Goal: Task Accomplishment & Management: Manage account settings

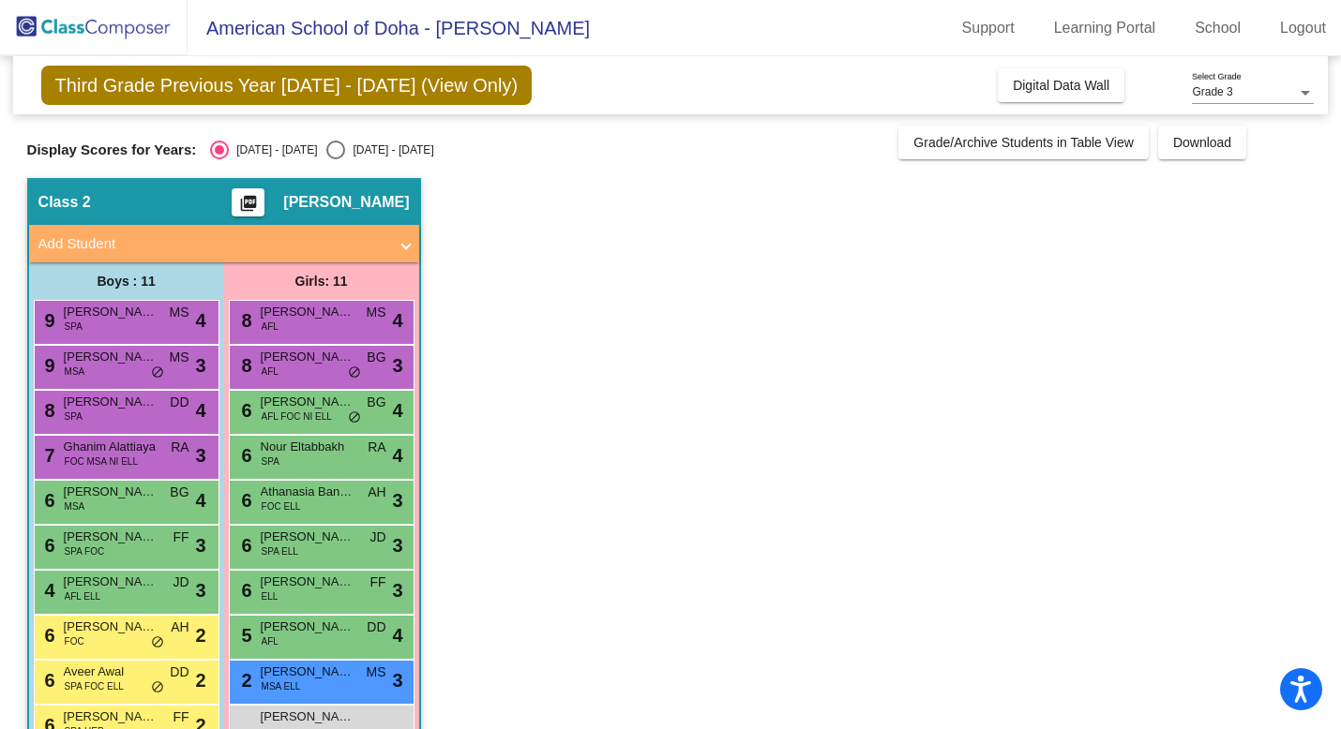
scroll to position [96, 0]
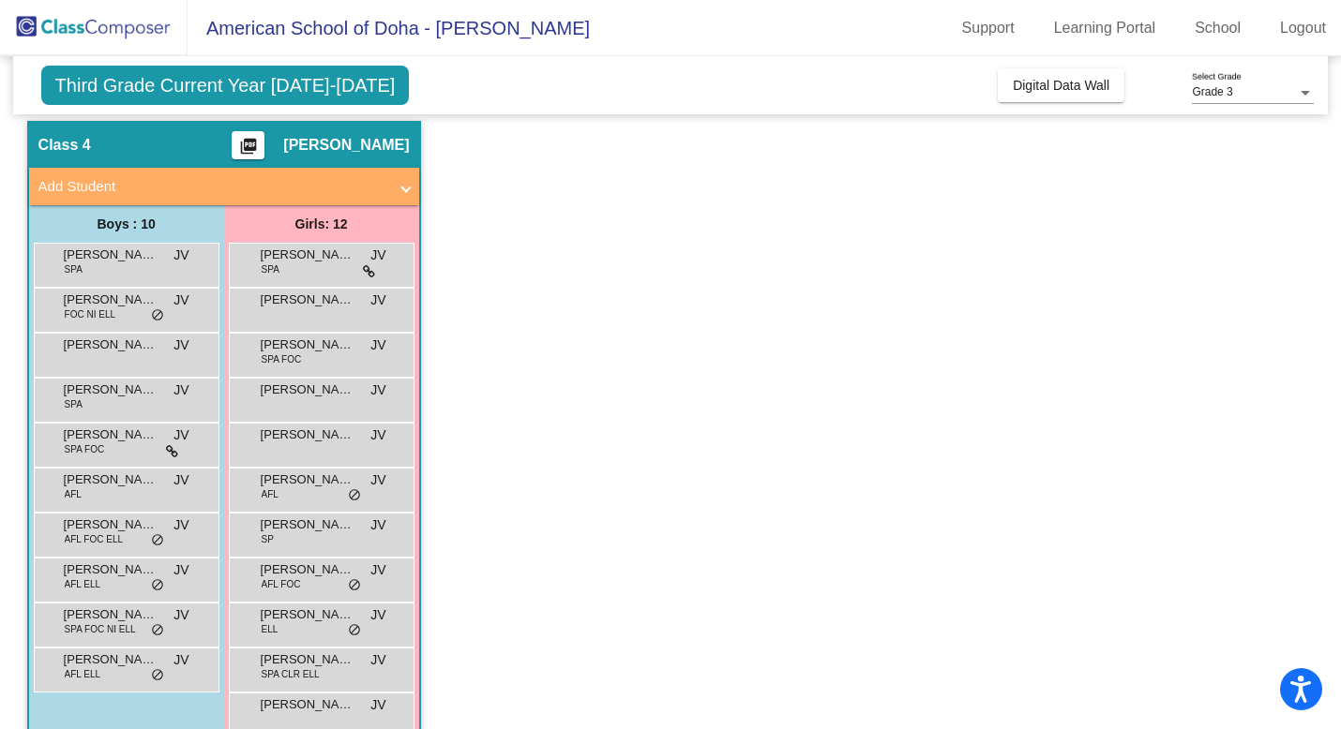
scroll to position [141, 0]
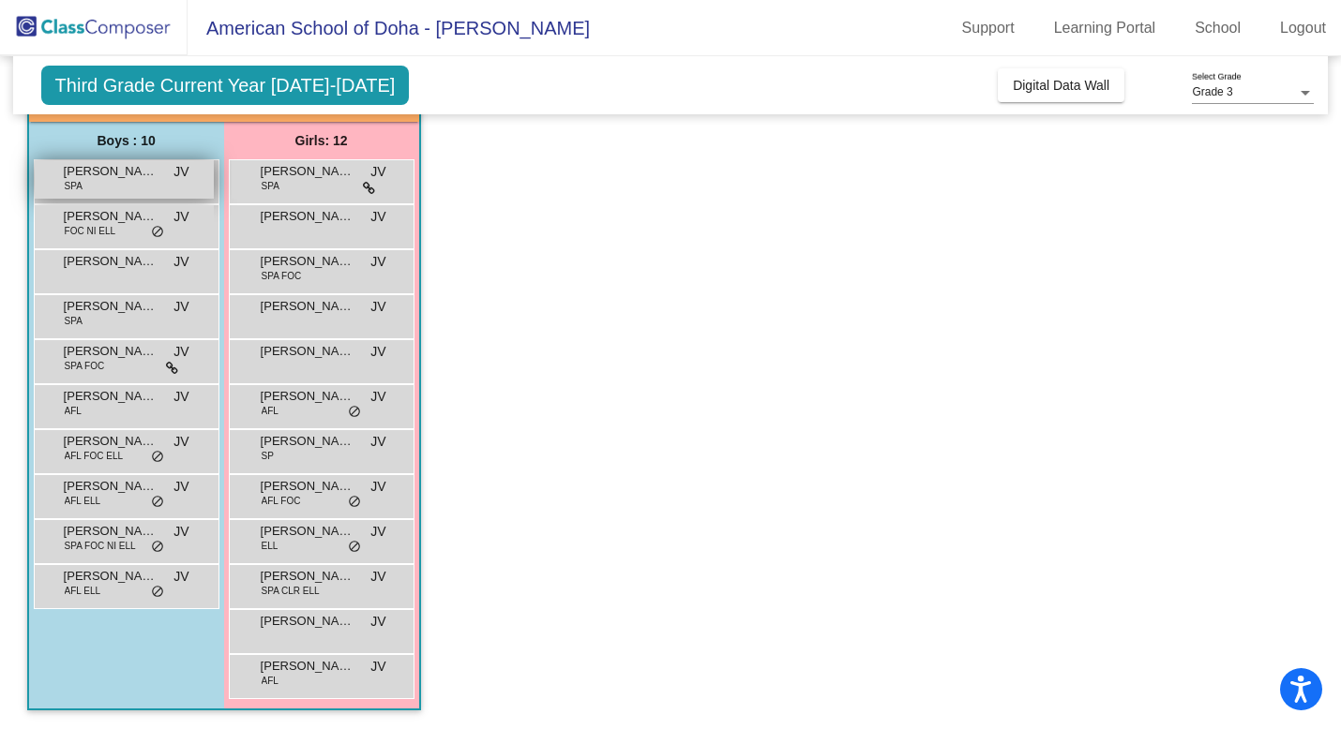
click at [118, 184] on div "Abderraheem [PERSON_NAME] SPA JV lock do_not_disturb_alt" at bounding box center [124, 179] width 179 height 38
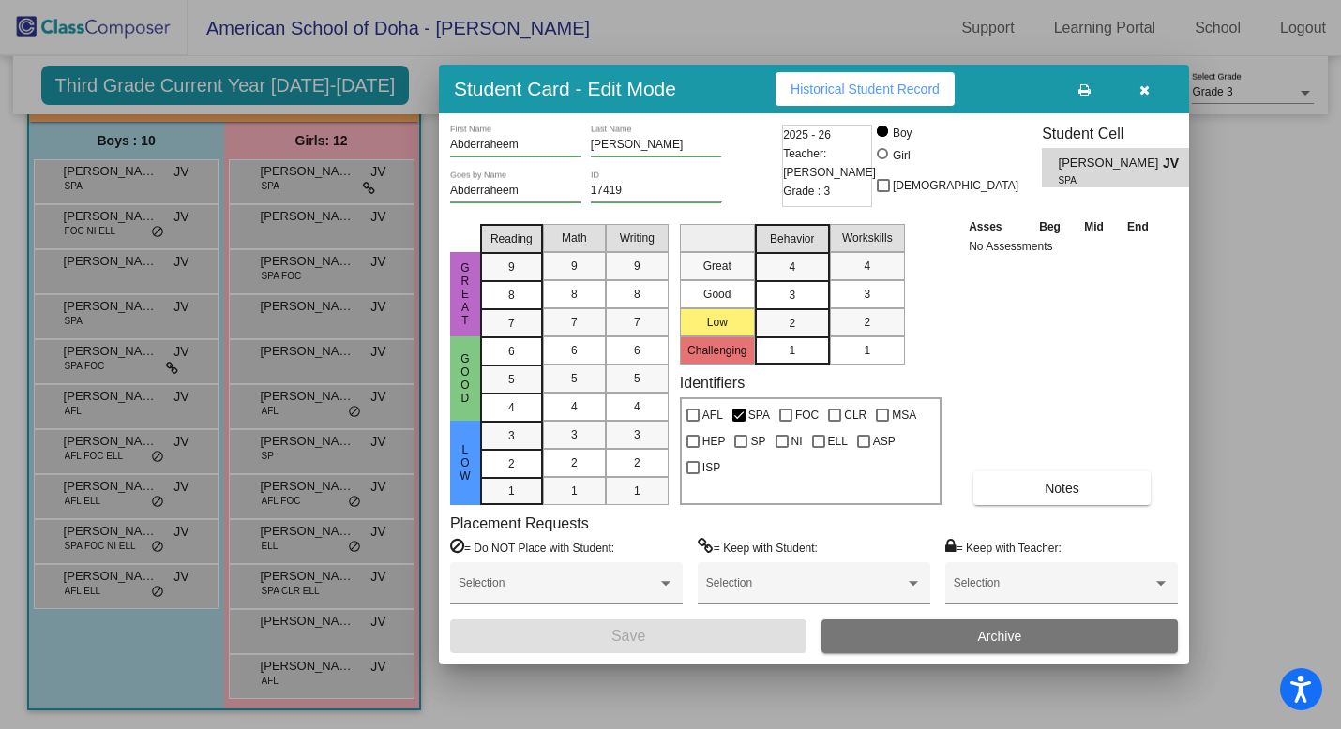
click at [398, 90] on div at bounding box center [670, 364] width 1341 height 729
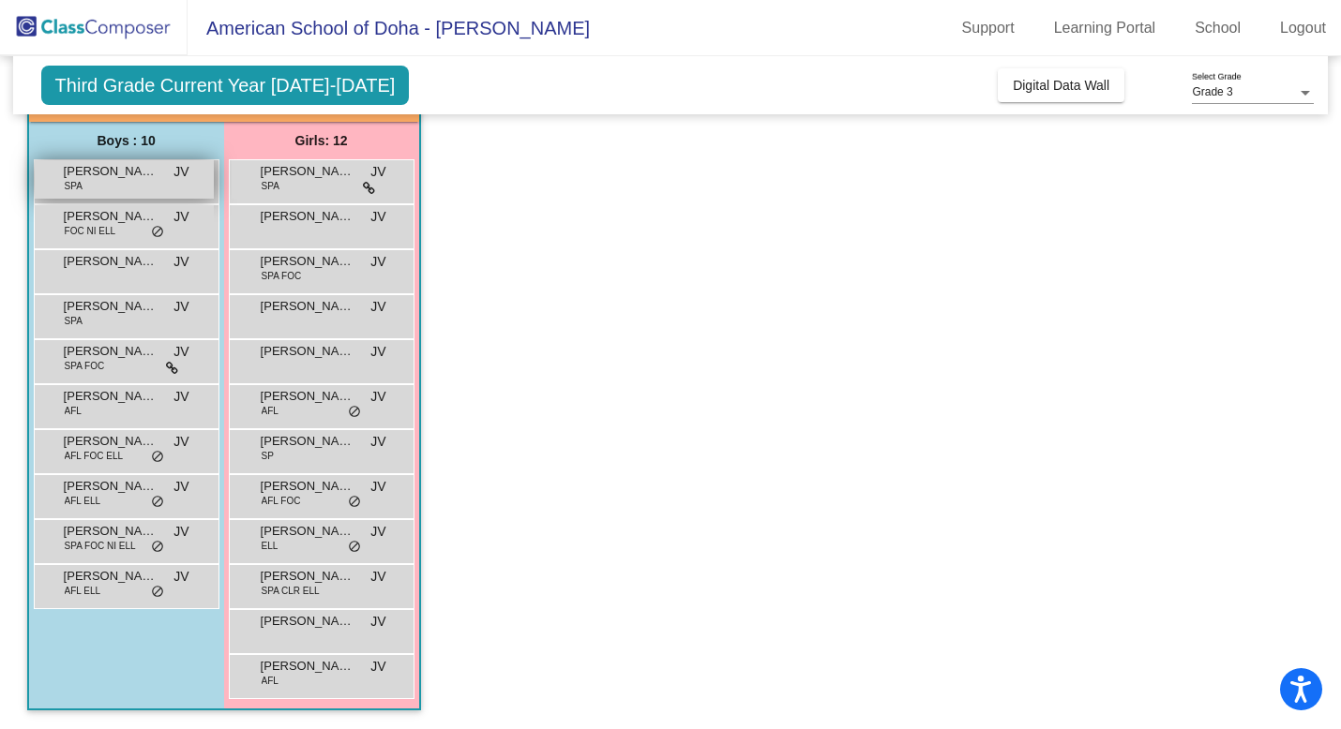
scroll to position [0, 0]
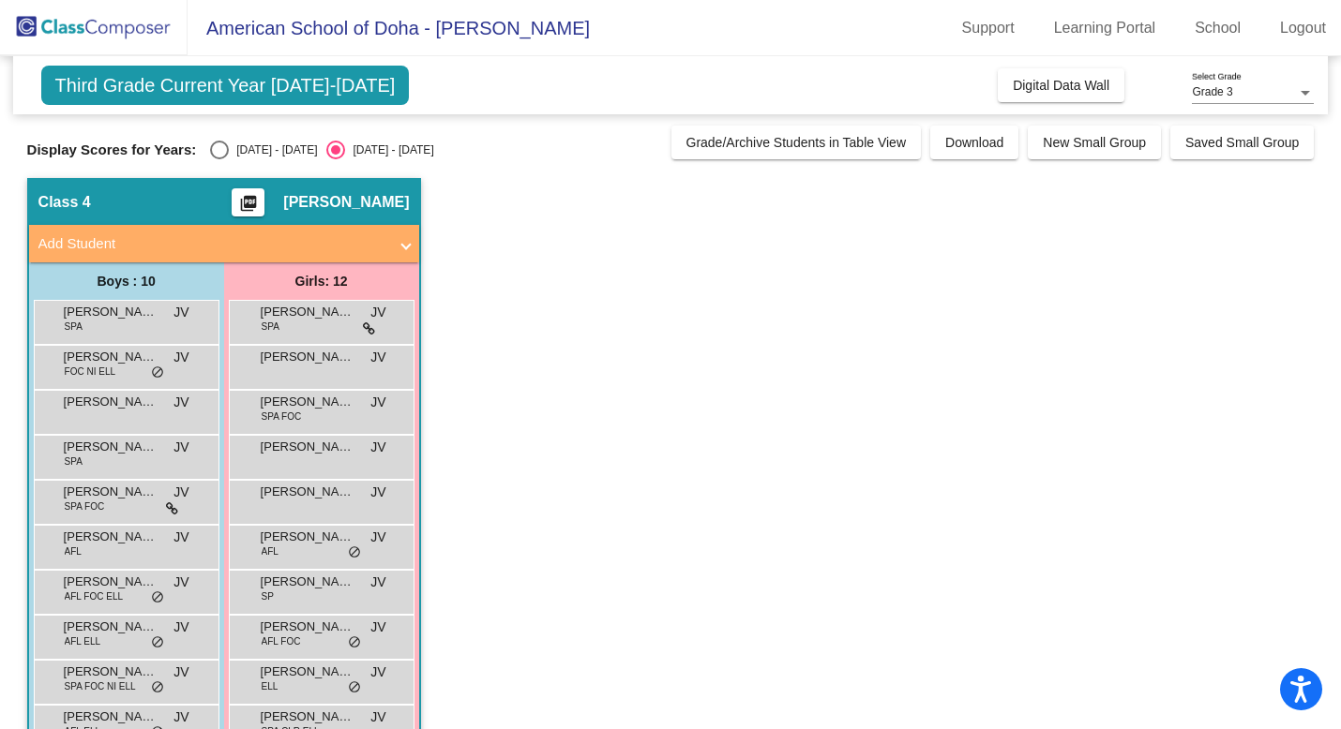
click at [219, 155] on div "Select an option" at bounding box center [219, 150] width 19 height 19
click at [219, 159] on input "[DATE] - [DATE]" at bounding box center [218, 159] width 1 height 1
radio input "true"
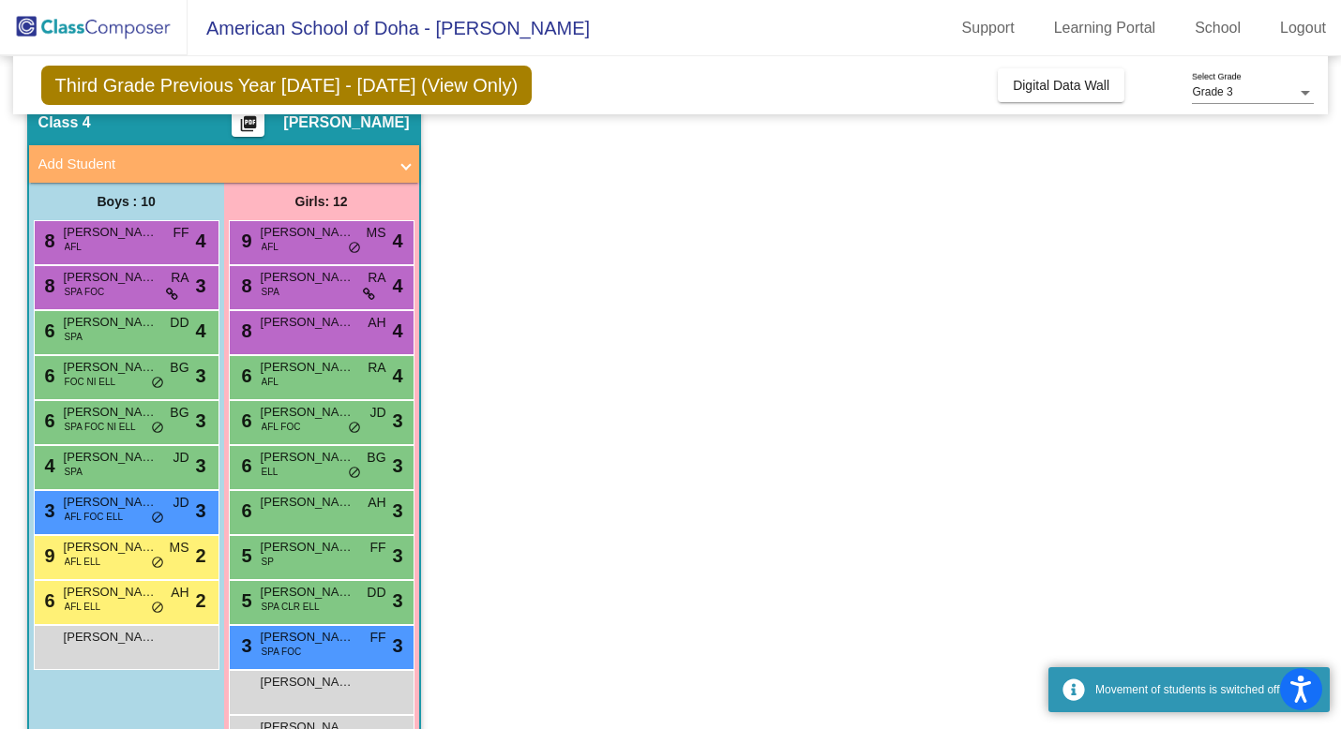
scroll to position [89, 0]
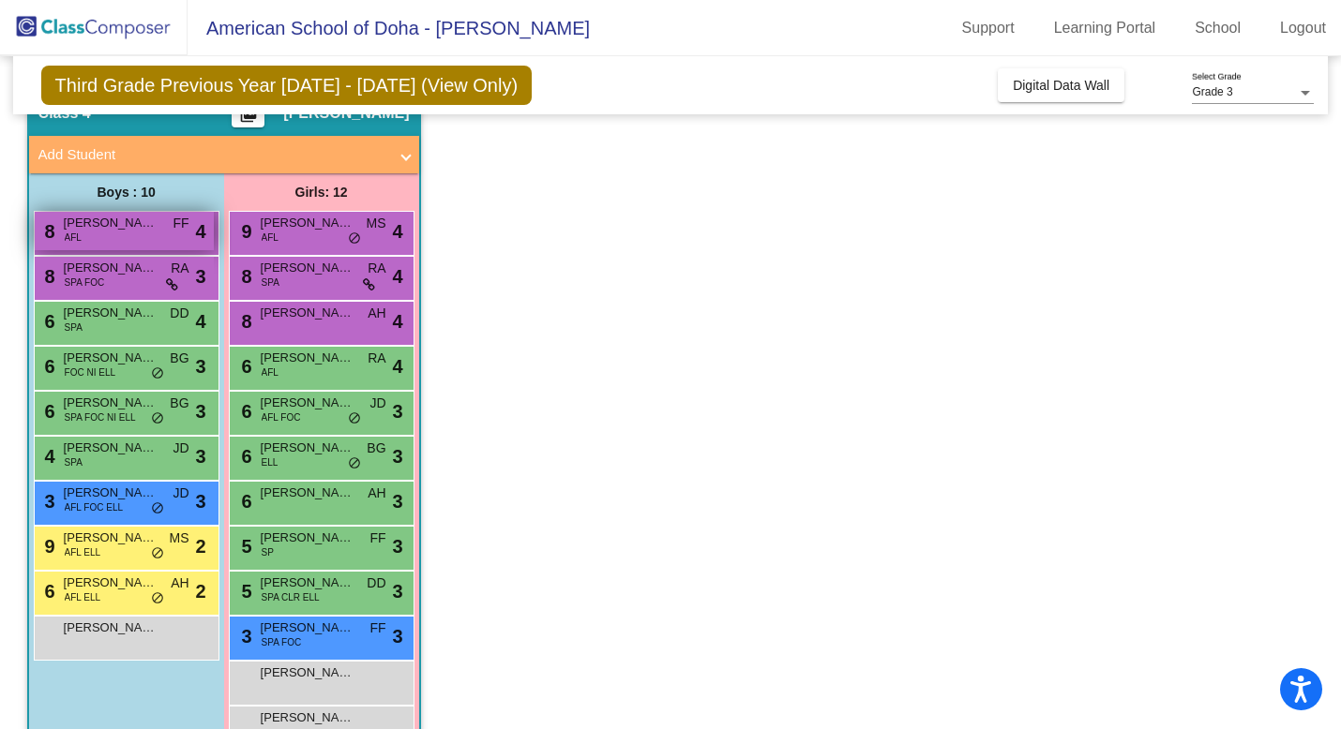
click at [124, 221] on span "[PERSON_NAME]" at bounding box center [111, 223] width 94 height 19
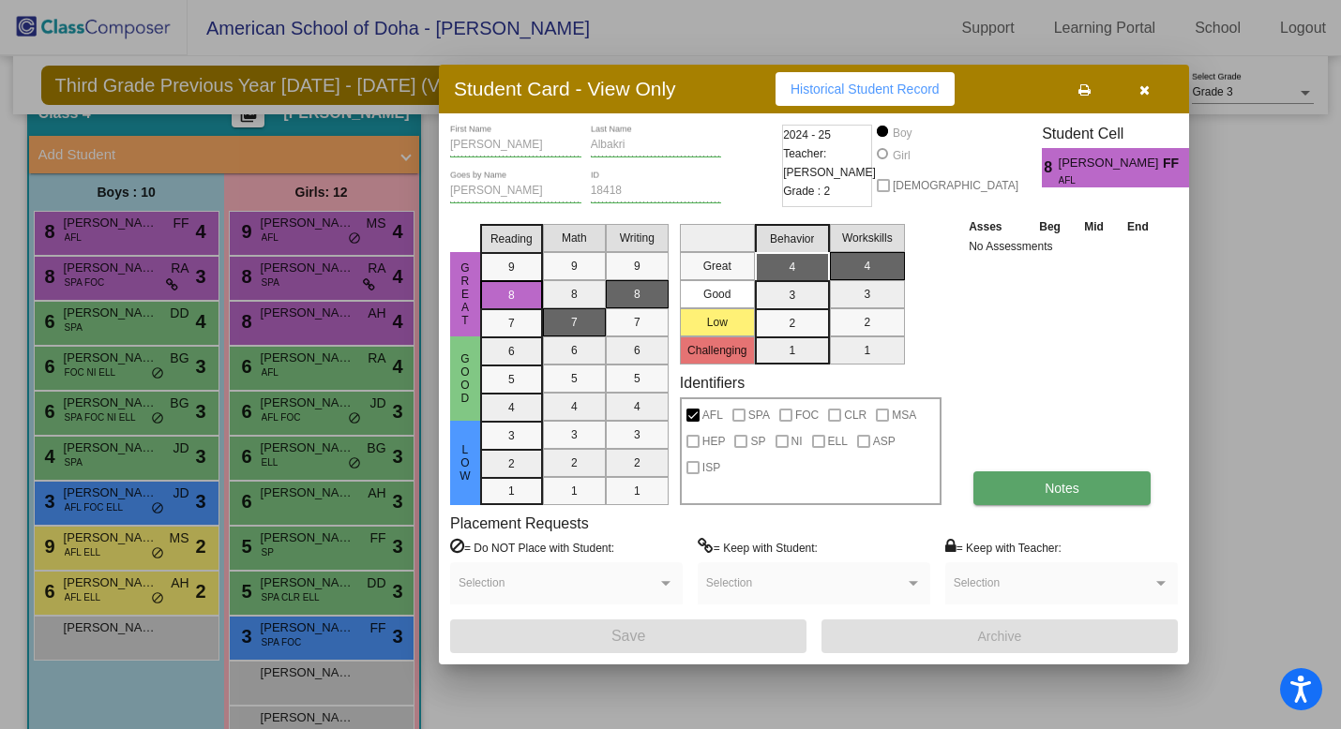
click at [1070, 485] on span "Notes" at bounding box center [1061, 488] width 35 height 15
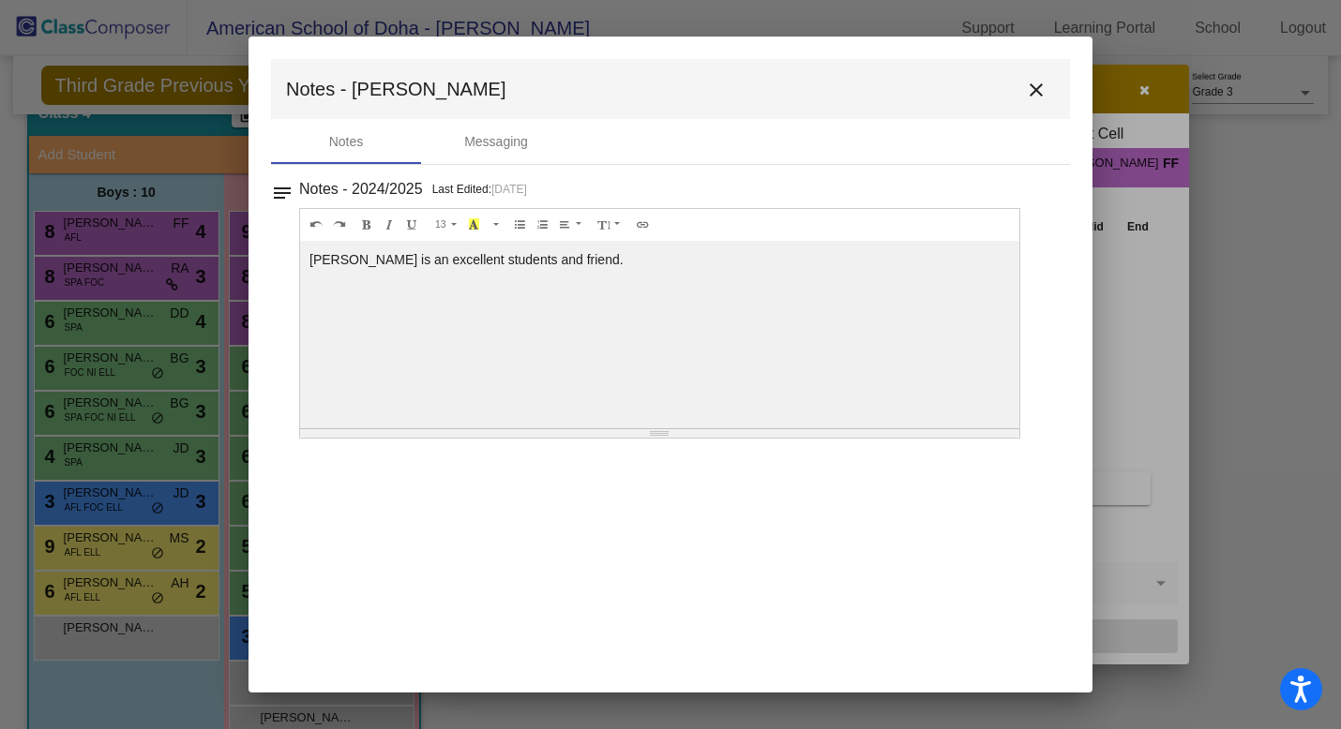
click at [1028, 92] on mat-icon "close" at bounding box center [1036, 90] width 22 height 22
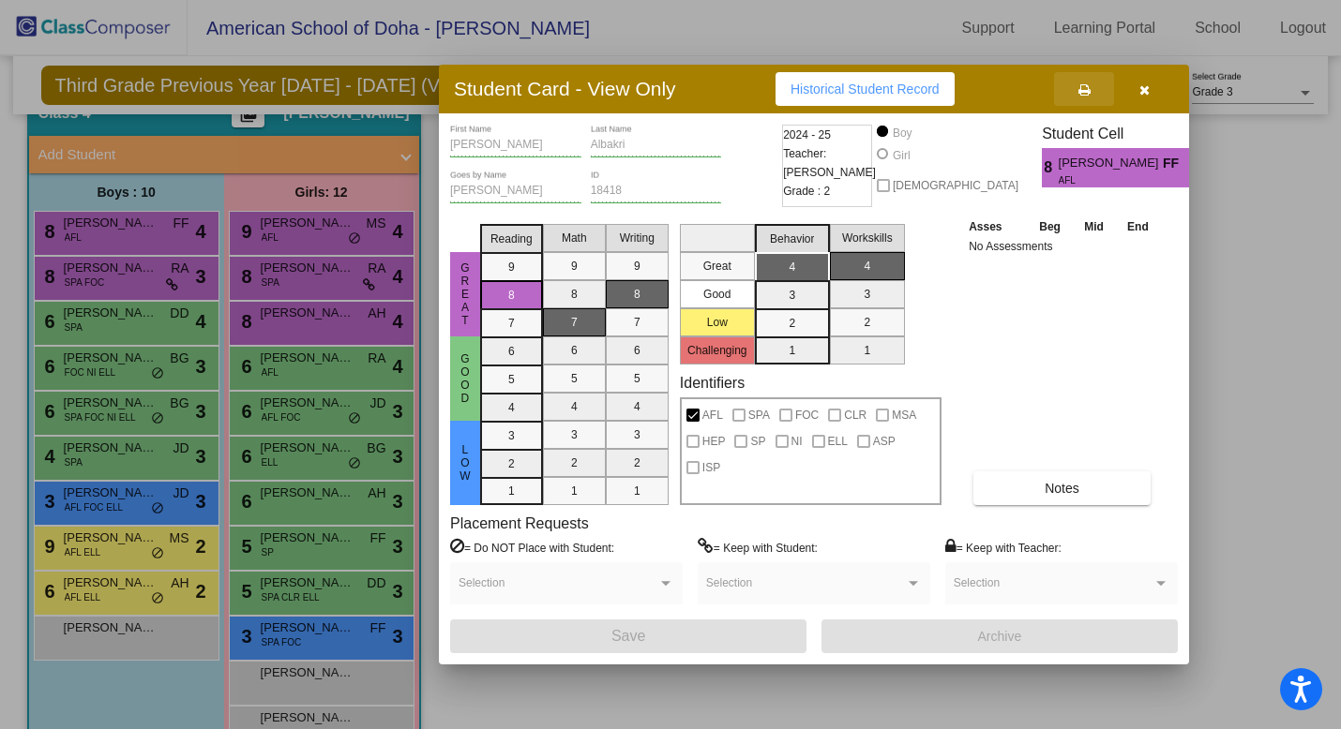
click at [1088, 90] on icon at bounding box center [1084, 89] width 12 height 13
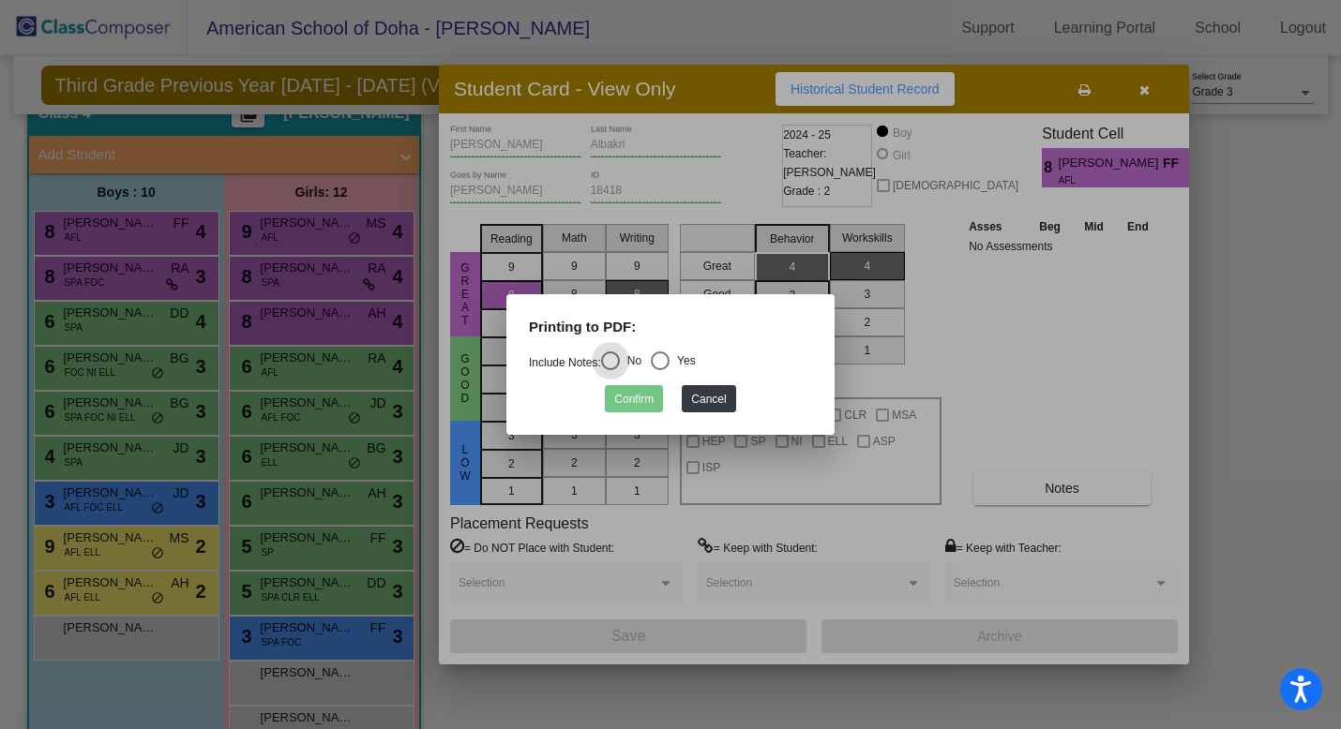
click at [667, 362] on div "Select an option" at bounding box center [660, 361] width 19 height 19
click at [660, 370] on input "Yes" at bounding box center [659, 370] width 1 height 1
radio input "true"
click at [638, 406] on button "Confirm" at bounding box center [634, 398] width 58 height 27
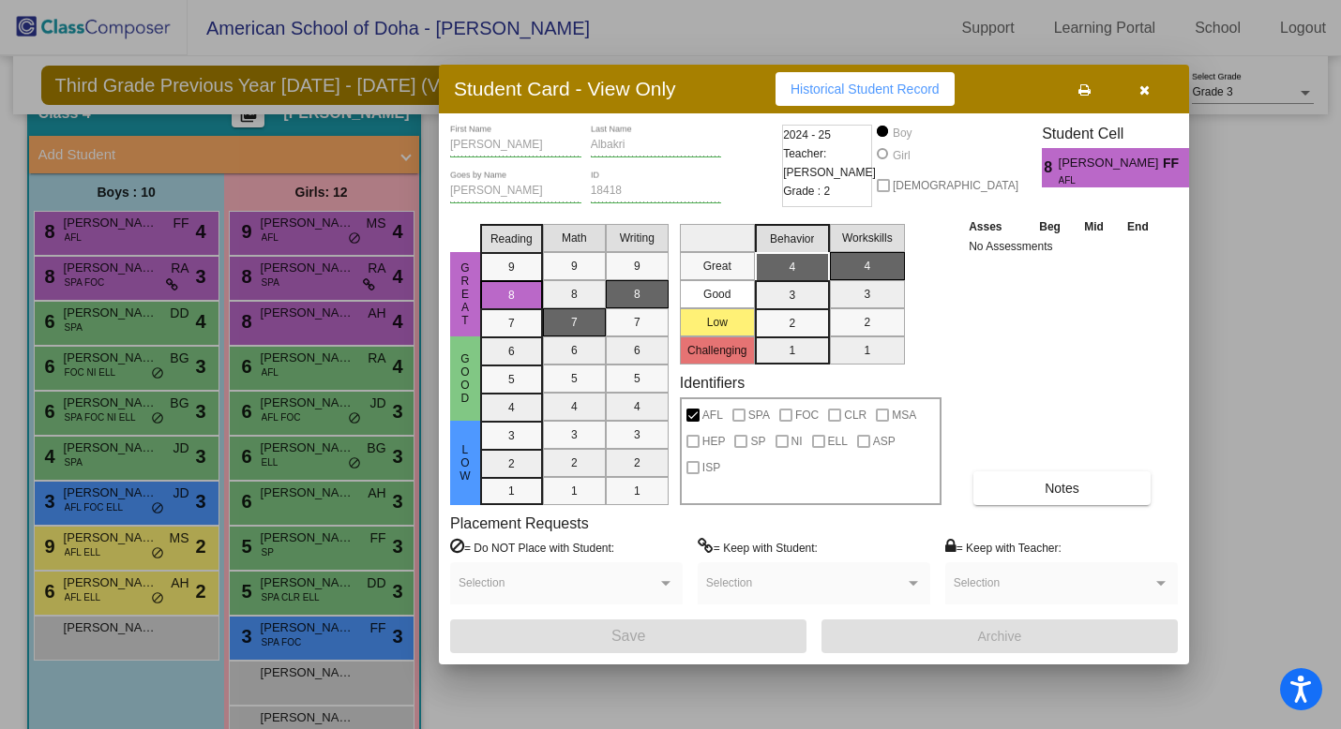
click at [121, 285] on div at bounding box center [670, 364] width 1341 height 729
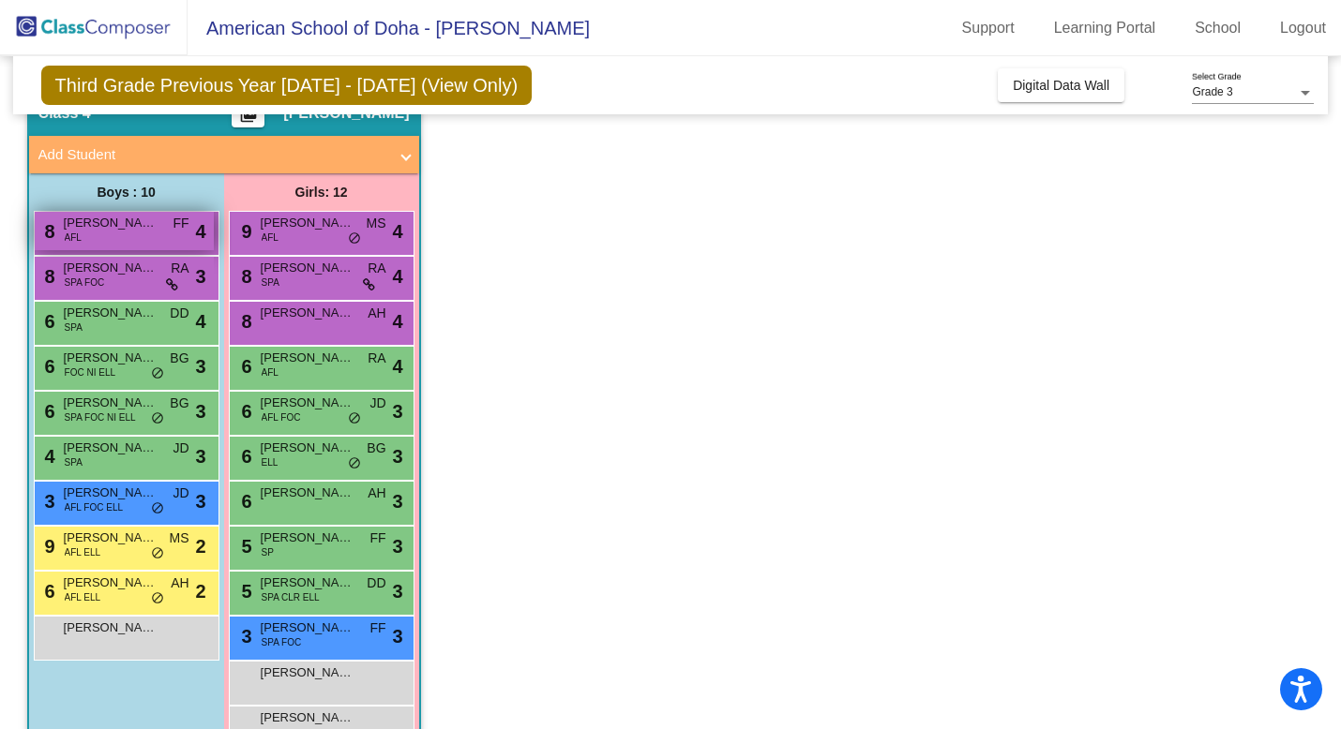
click at [112, 239] on div "8 [PERSON_NAME] AFL FF lock do_not_disturb_alt 4" at bounding box center [124, 231] width 179 height 38
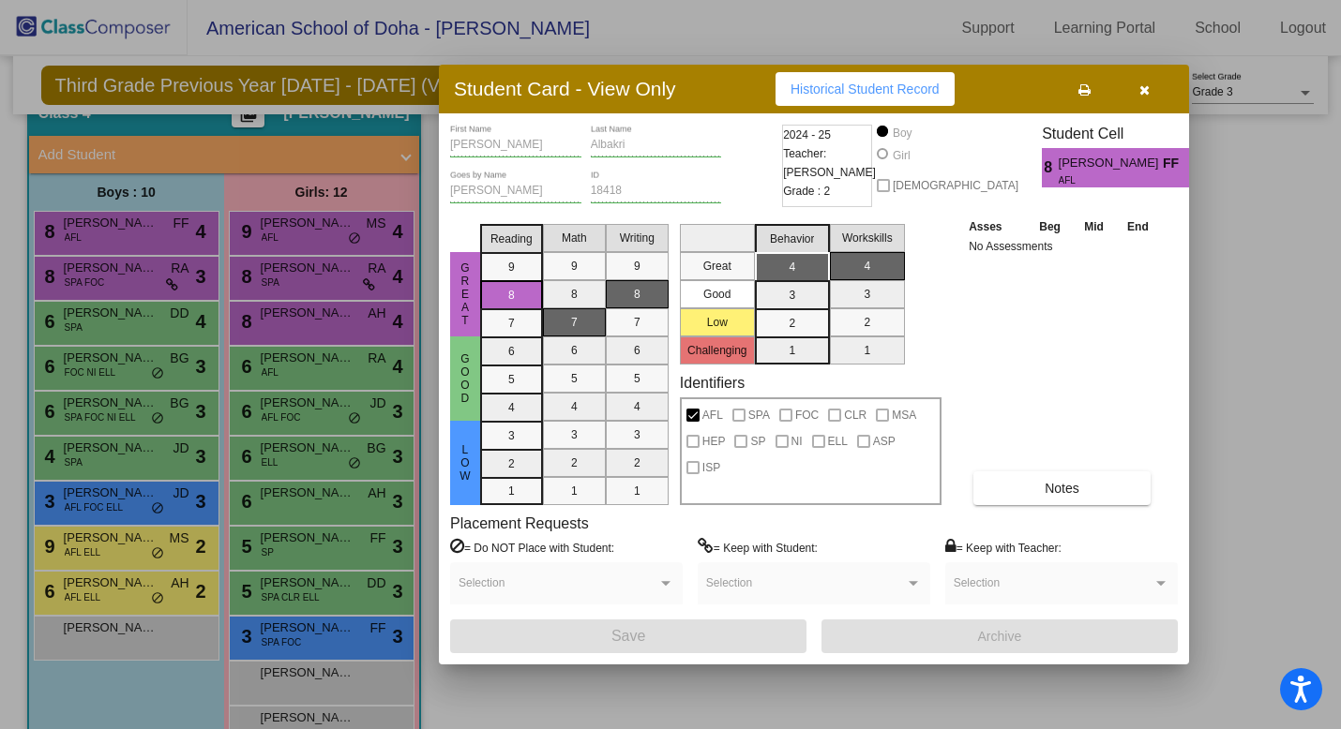
click at [117, 274] on div at bounding box center [670, 364] width 1341 height 729
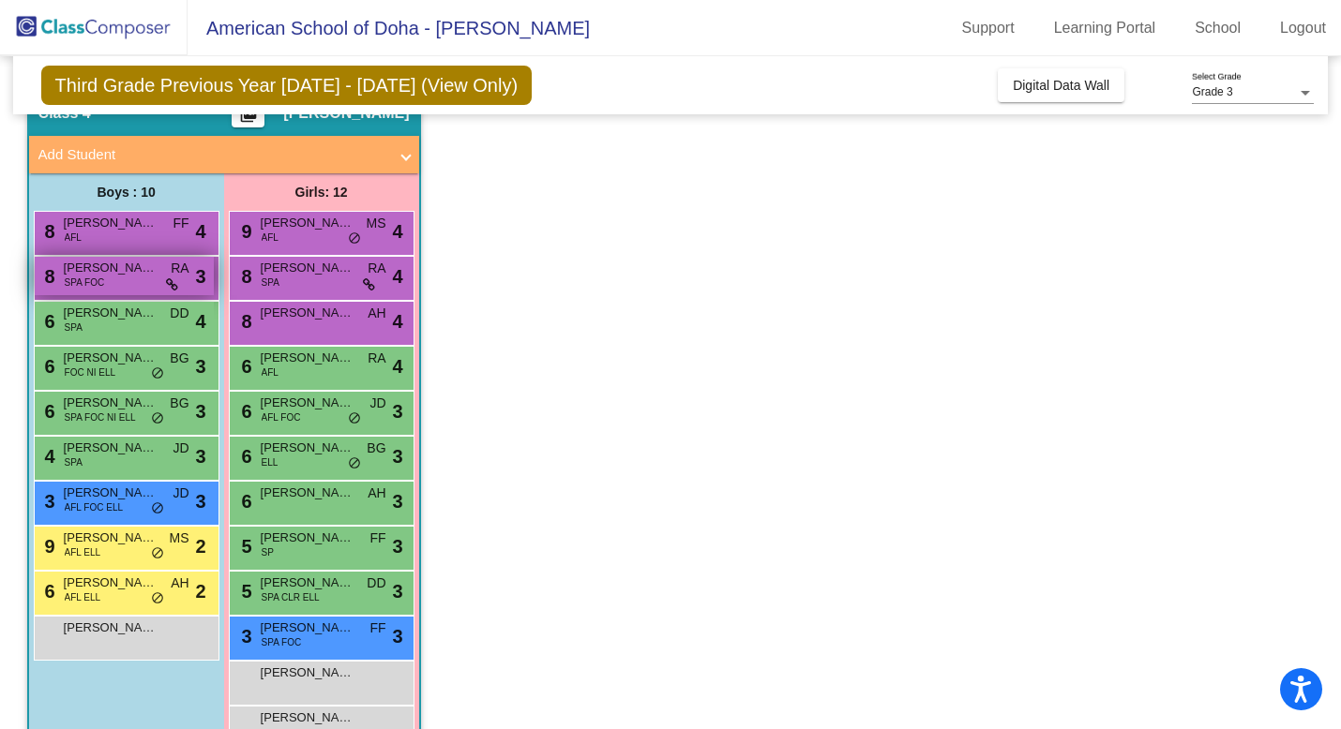
click at [120, 277] on div "8 [PERSON_NAME] SPA FOC RA lock do_not_disturb_alt 3" at bounding box center [124, 276] width 179 height 38
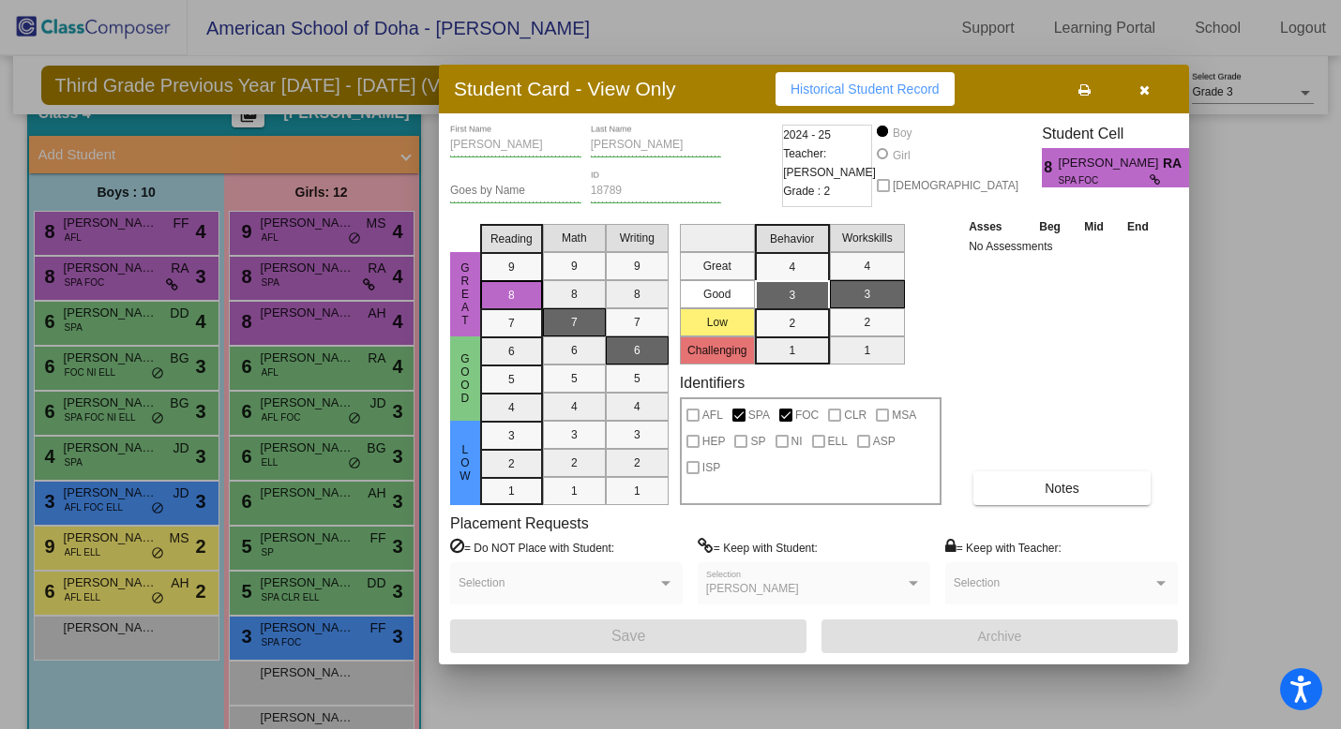
click at [1082, 92] on icon at bounding box center [1084, 89] width 12 height 13
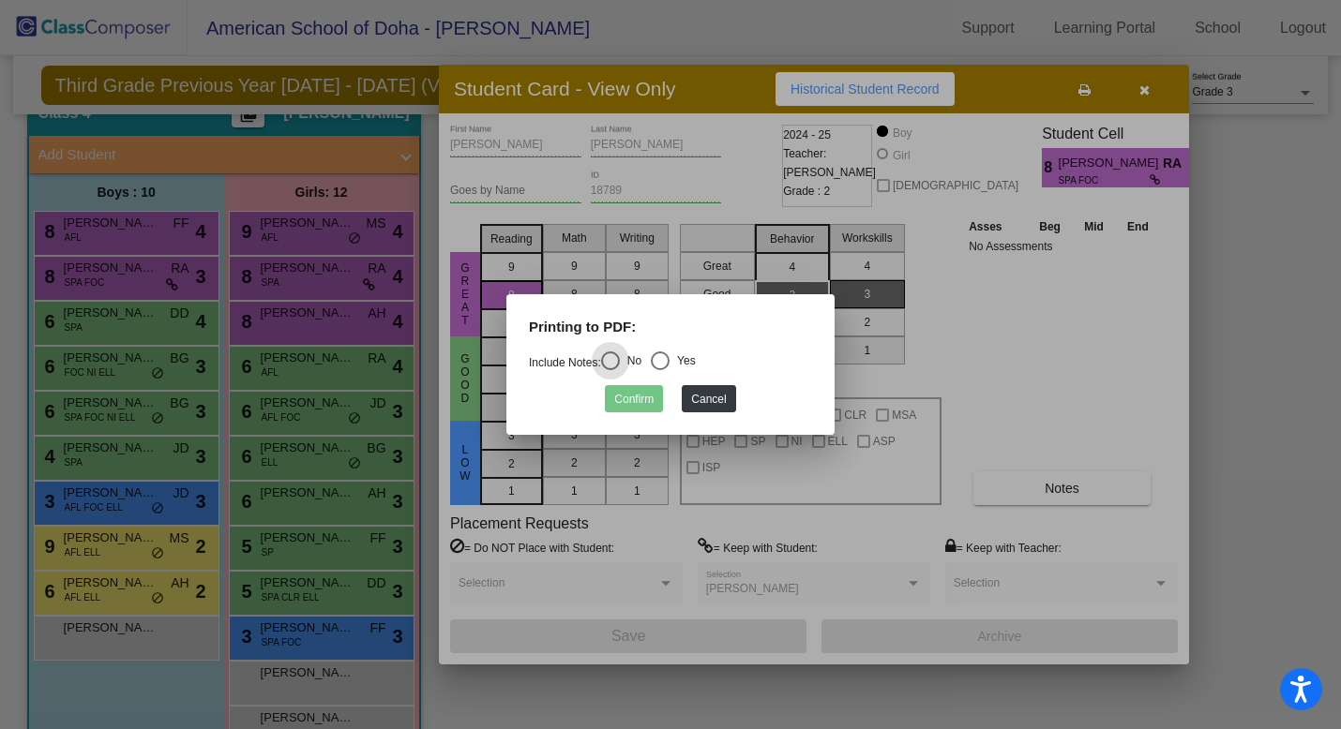
click at [666, 364] on div "Select an option" at bounding box center [660, 361] width 19 height 19
click at [660, 370] on input "Yes" at bounding box center [659, 370] width 1 height 1
radio input "true"
click at [633, 404] on button "Confirm" at bounding box center [634, 398] width 58 height 27
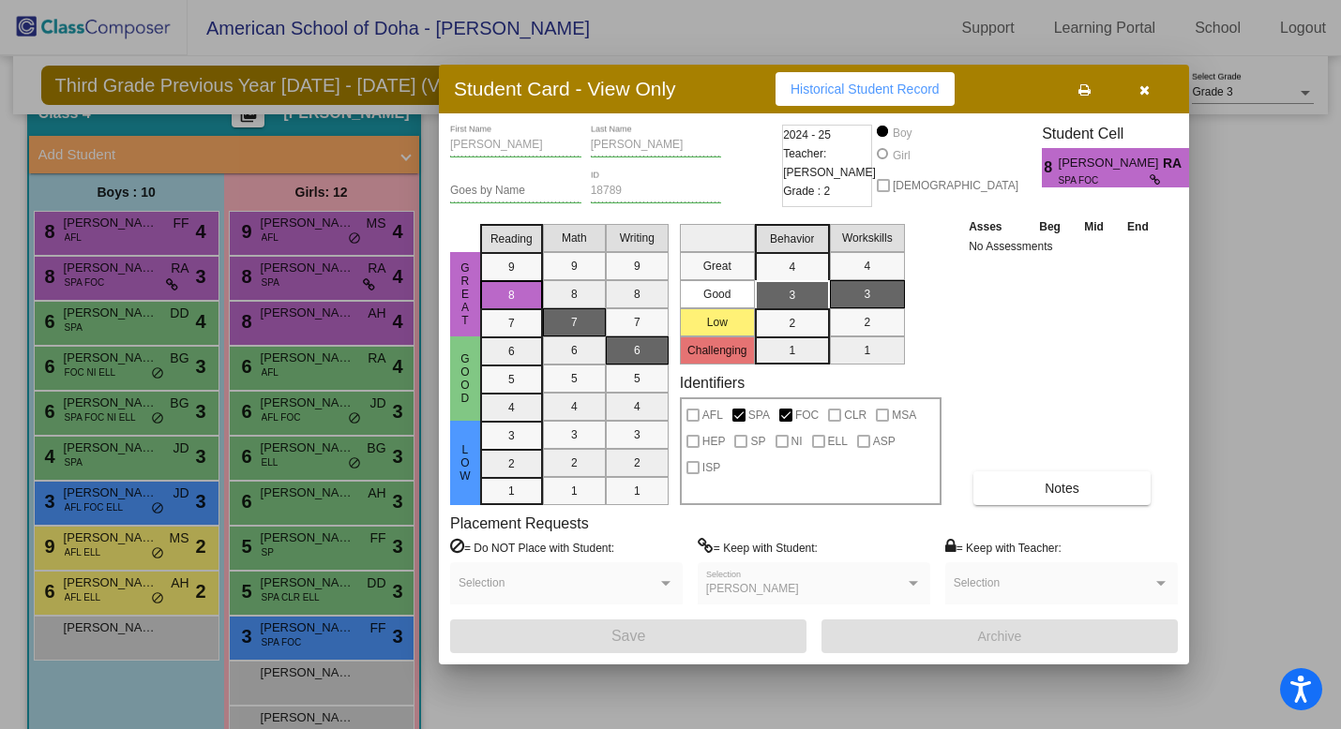
click at [114, 231] on div at bounding box center [670, 364] width 1341 height 729
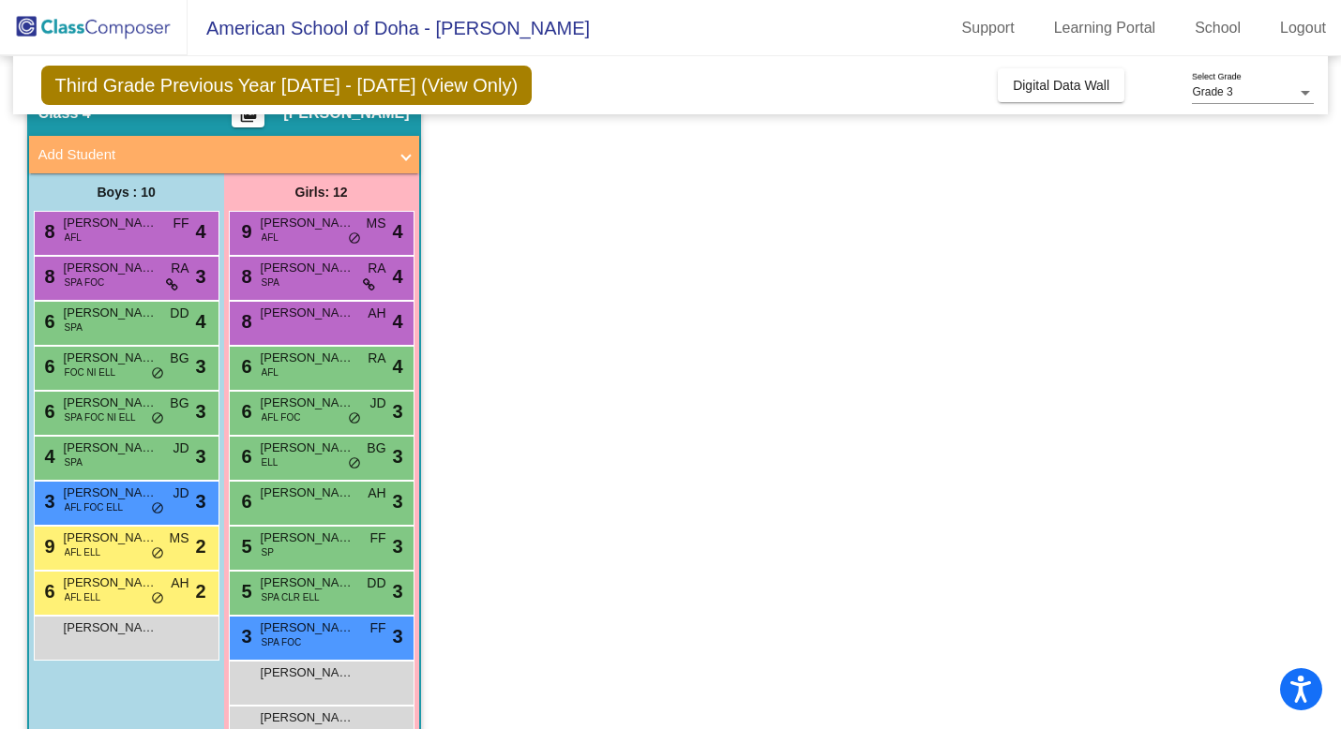
click at [114, 231] on span "[PERSON_NAME]" at bounding box center [111, 223] width 94 height 19
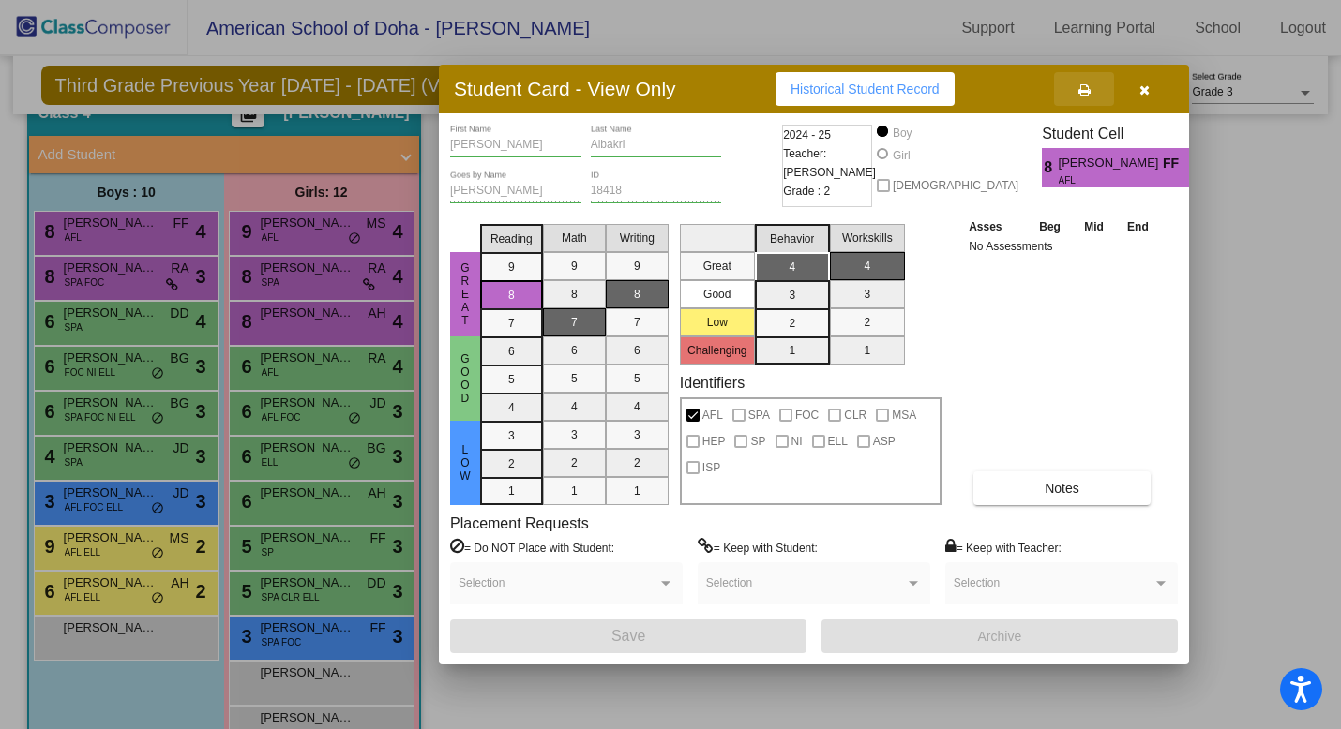
click at [1085, 87] on icon at bounding box center [1084, 89] width 12 height 13
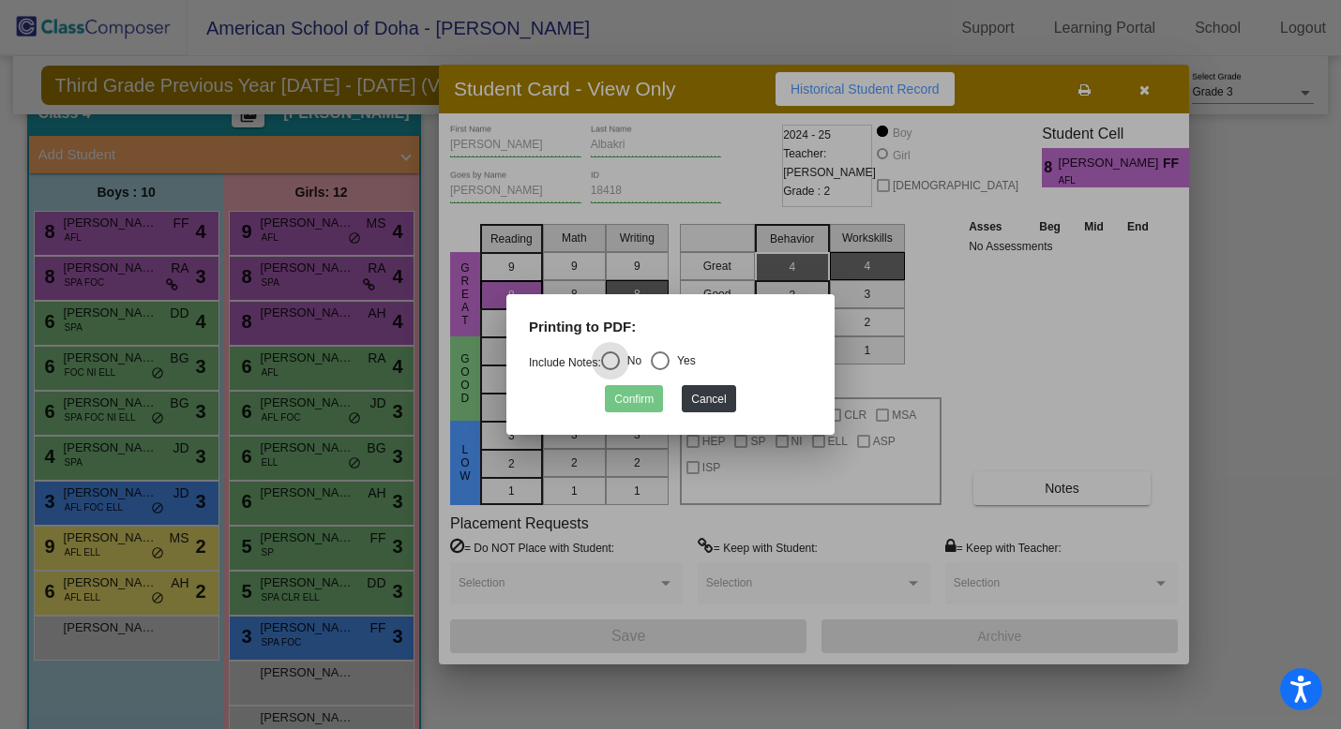
click at [669, 358] on div "Select an option" at bounding box center [660, 361] width 19 height 19
click at [660, 370] on input "Yes" at bounding box center [659, 370] width 1 height 1
radio input "true"
click at [648, 398] on button "Confirm" at bounding box center [634, 398] width 58 height 27
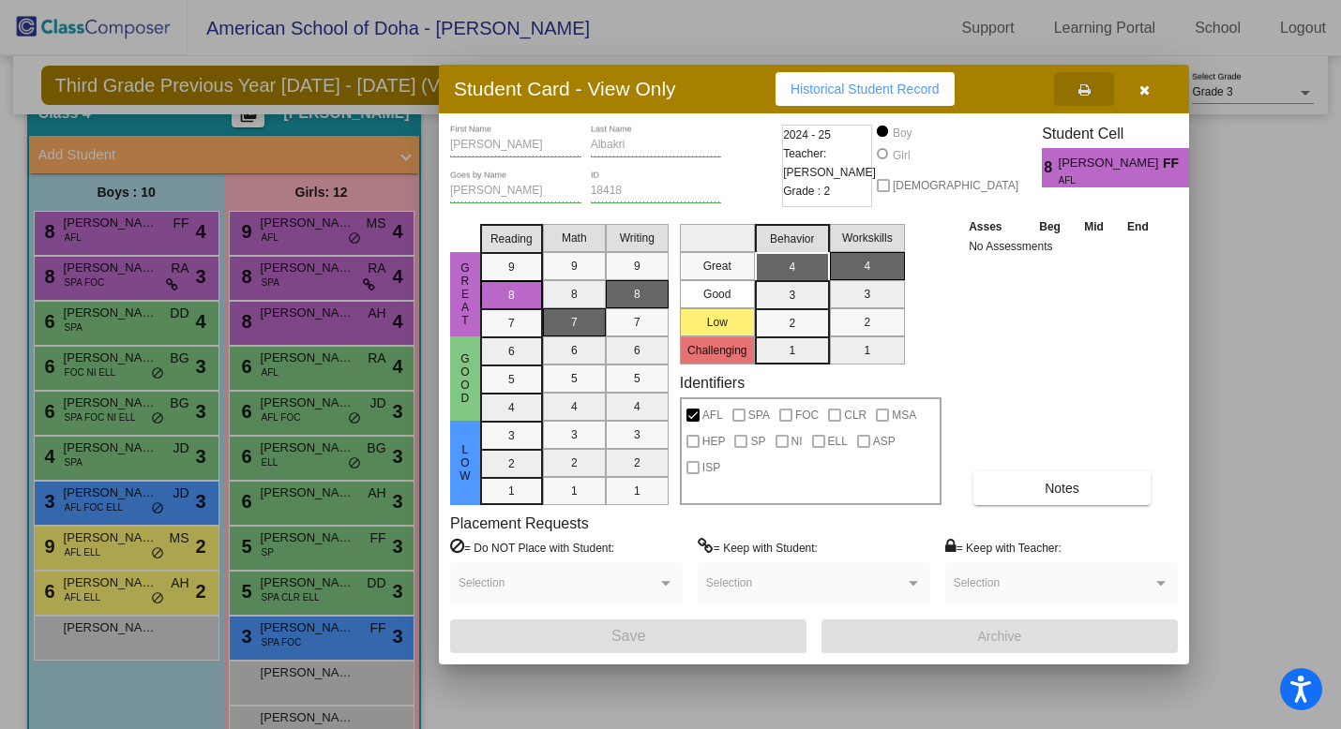
click at [140, 322] on div at bounding box center [670, 364] width 1341 height 729
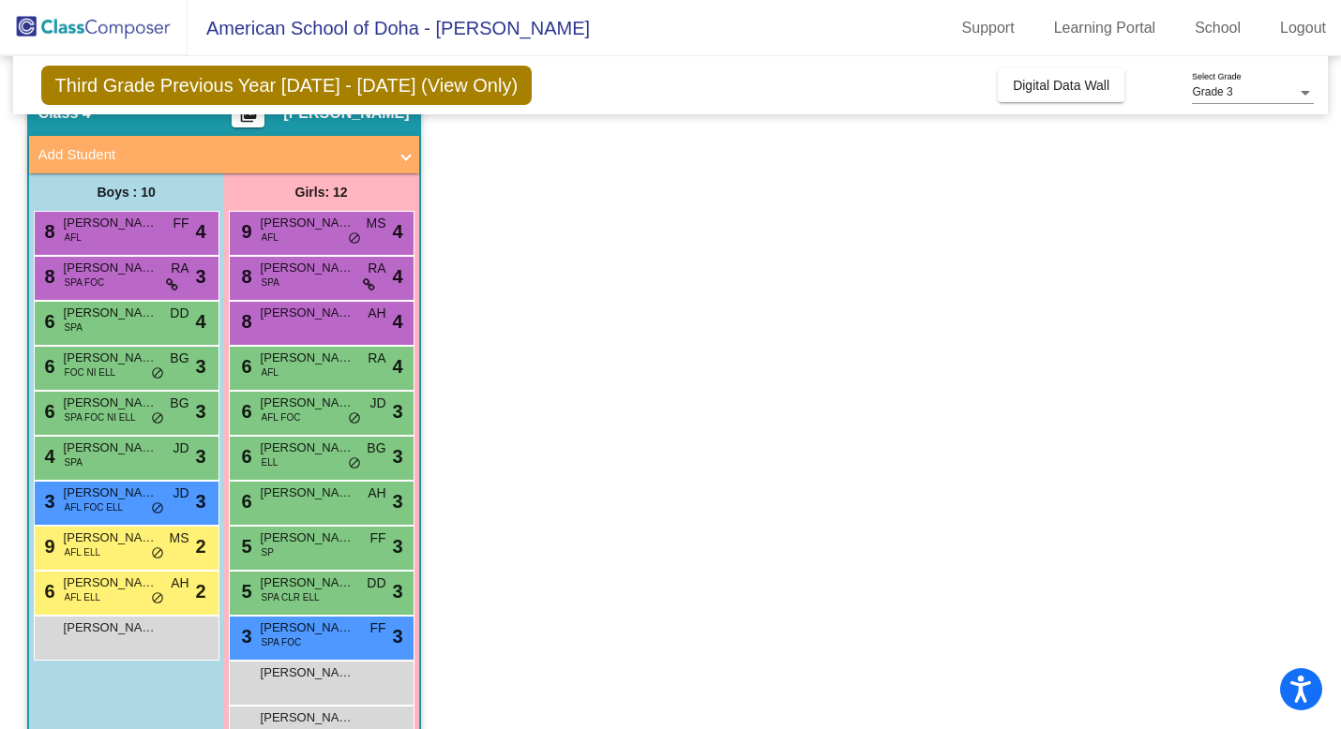
click at [140, 322] on div "6 [PERSON_NAME] SPA DD lock do_not_disturb_alt 4" at bounding box center [124, 321] width 179 height 38
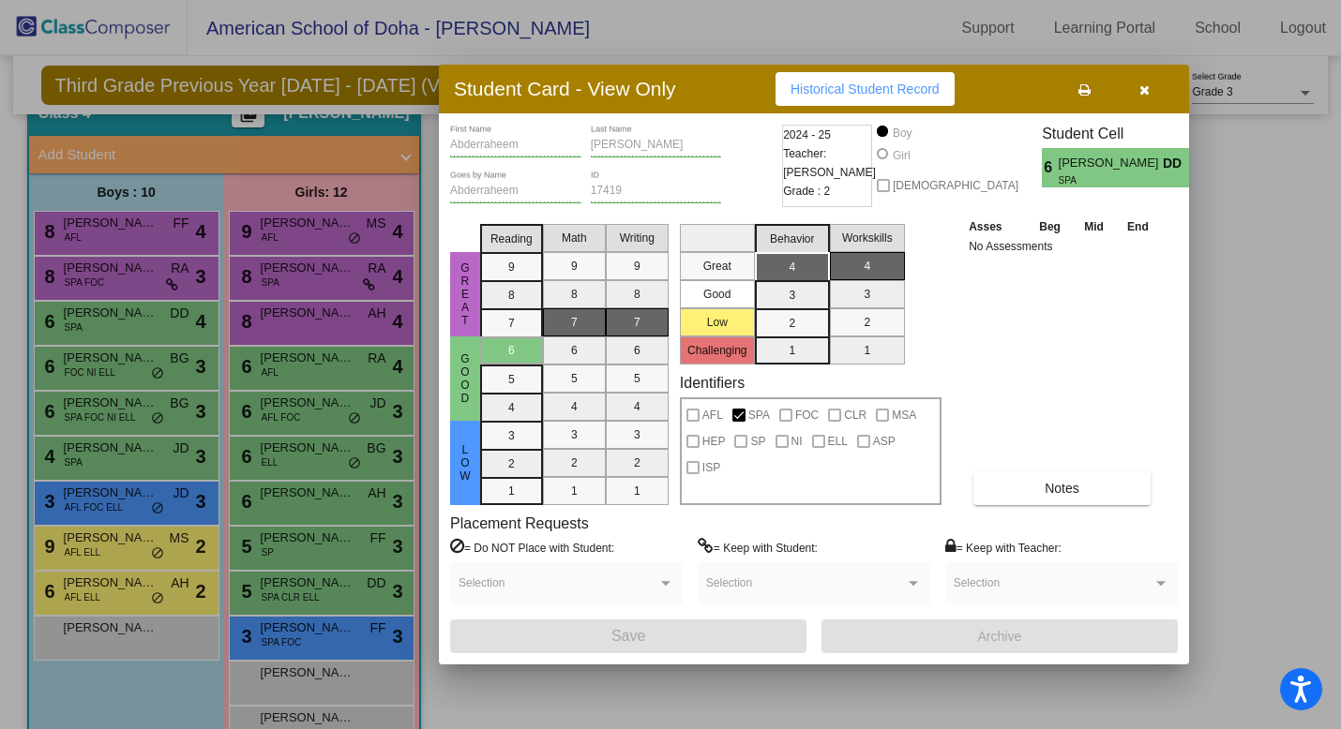
click at [1090, 90] on button at bounding box center [1084, 89] width 60 height 34
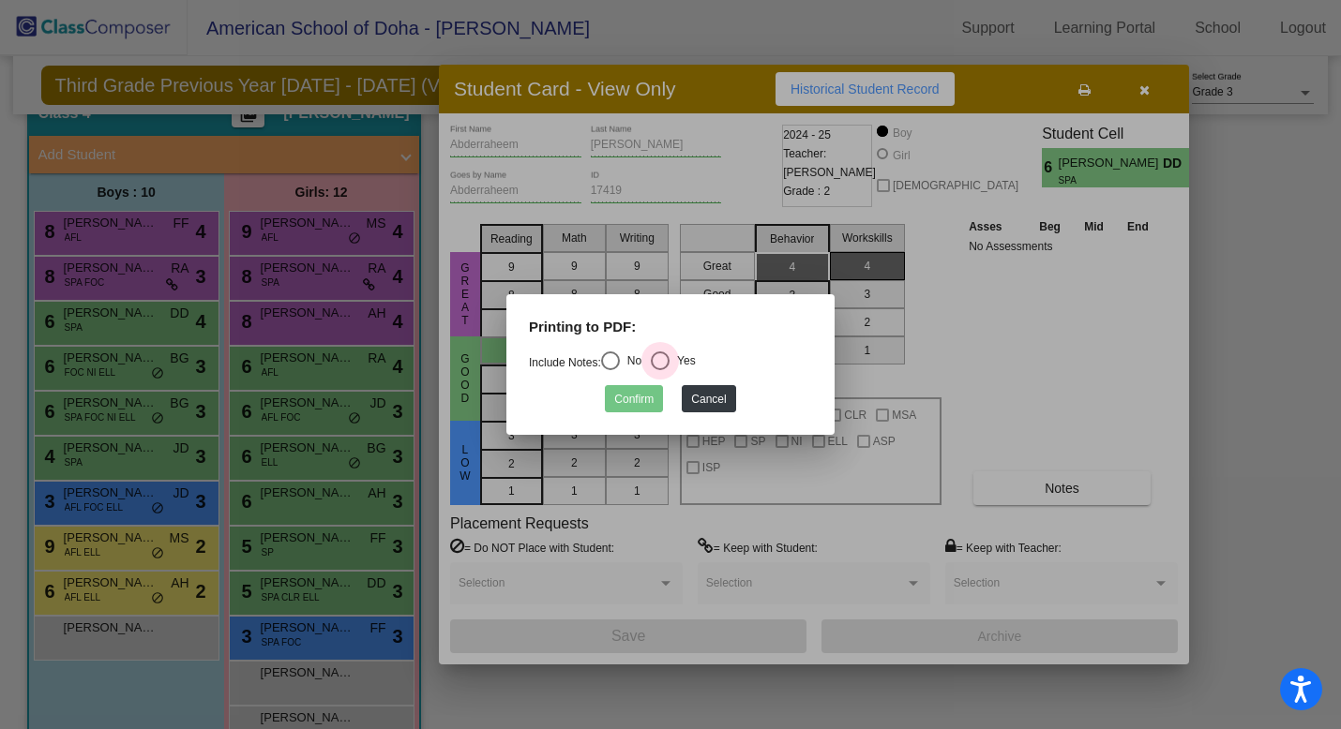
click at [669, 355] on div "Select an option" at bounding box center [660, 361] width 19 height 19
click at [660, 370] on input "Yes" at bounding box center [659, 370] width 1 height 1
radio input "true"
click at [631, 398] on button "Confirm" at bounding box center [634, 398] width 58 height 27
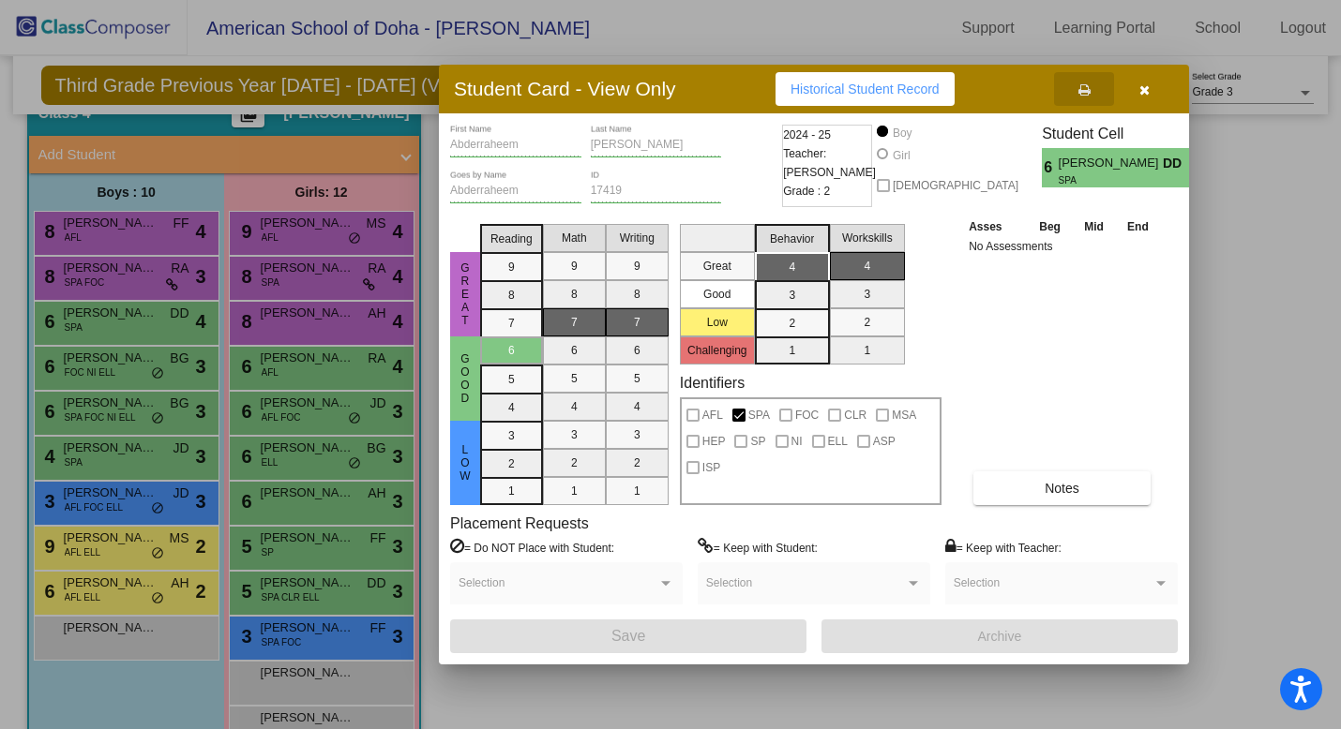
click at [112, 371] on div at bounding box center [670, 364] width 1341 height 729
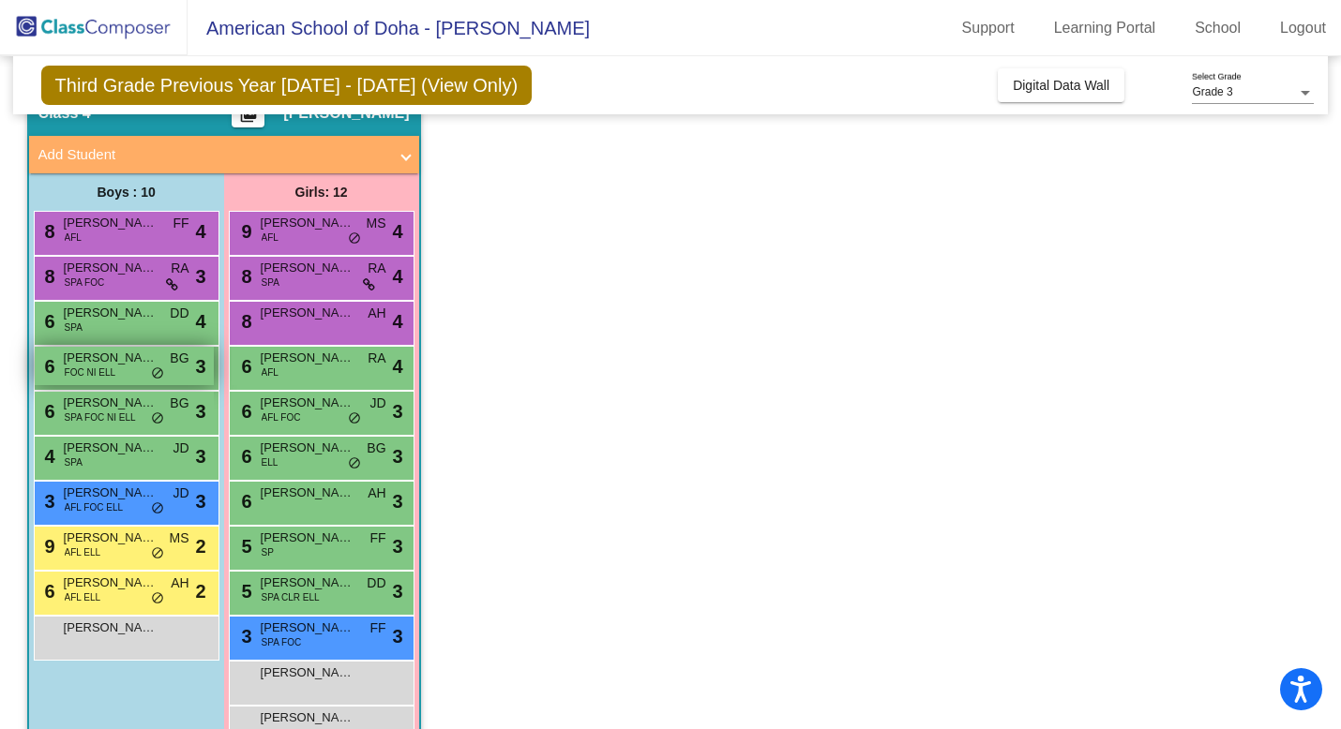
click at [103, 368] on span "FOC NI ELL" at bounding box center [90, 373] width 51 height 14
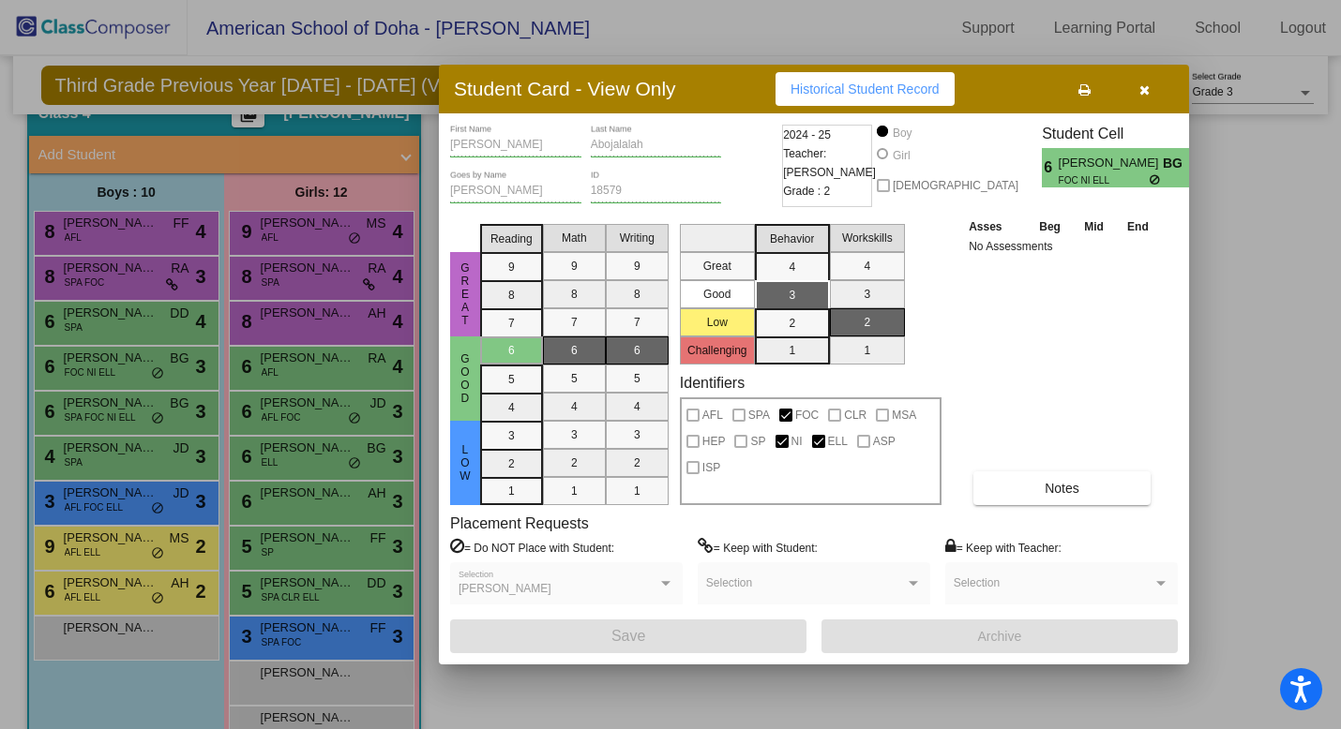
click at [1084, 89] on icon at bounding box center [1084, 89] width 12 height 13
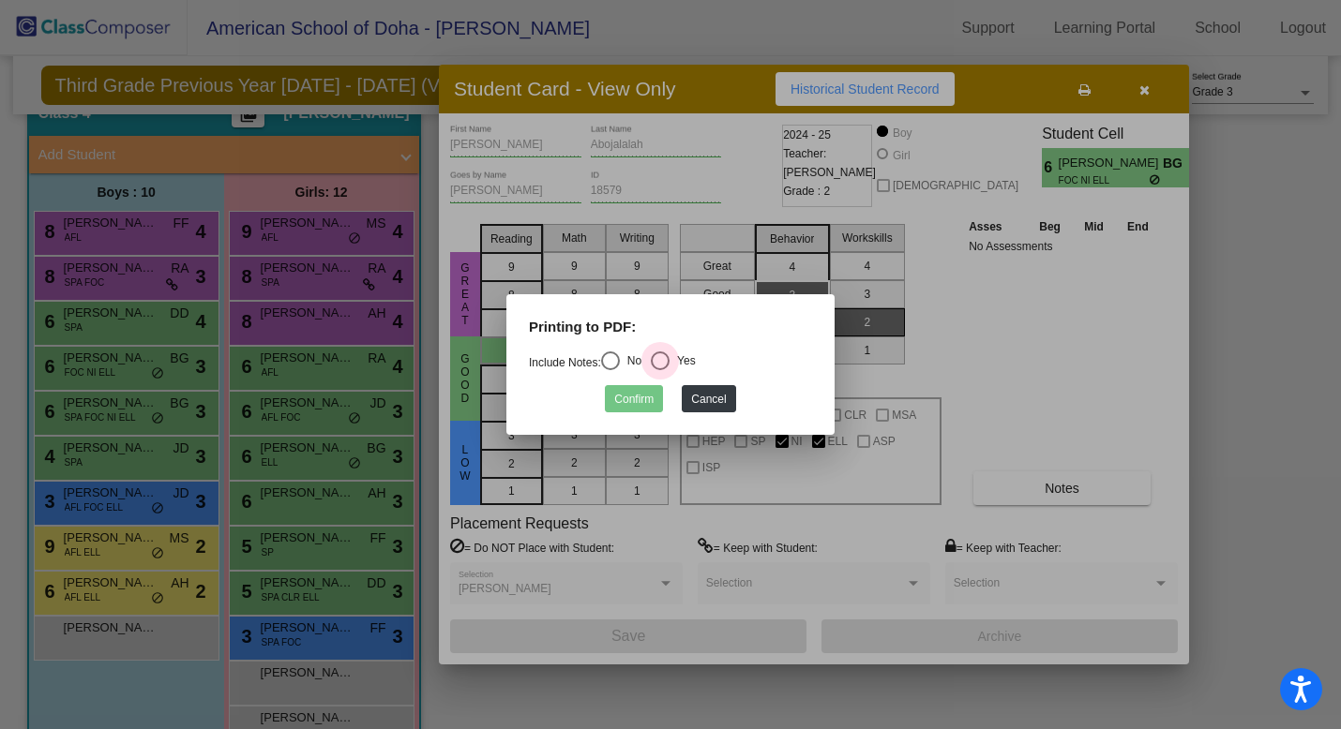
click at [669, 363] on div "Select an option" at bounding box center [660, 361] width 19 height 19
click at [660, 370] on input "Yes" at bounding box center [659, 370] width 1 height 1
radio input "true"
click at [626, 399] on button "Confirm" at bounding box center [634, 398] width 58 height 27
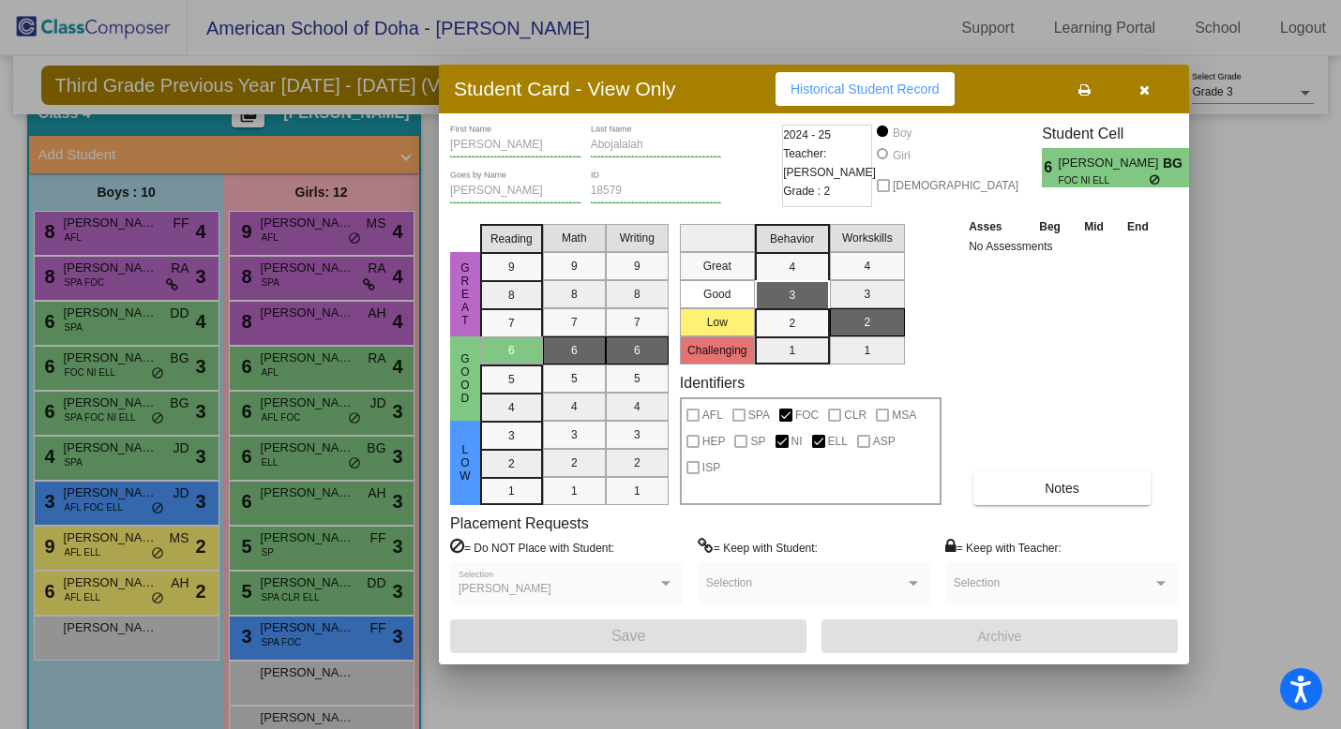
click at [88, 420] on div at bounding box center [670, 364] width 1341 height 729
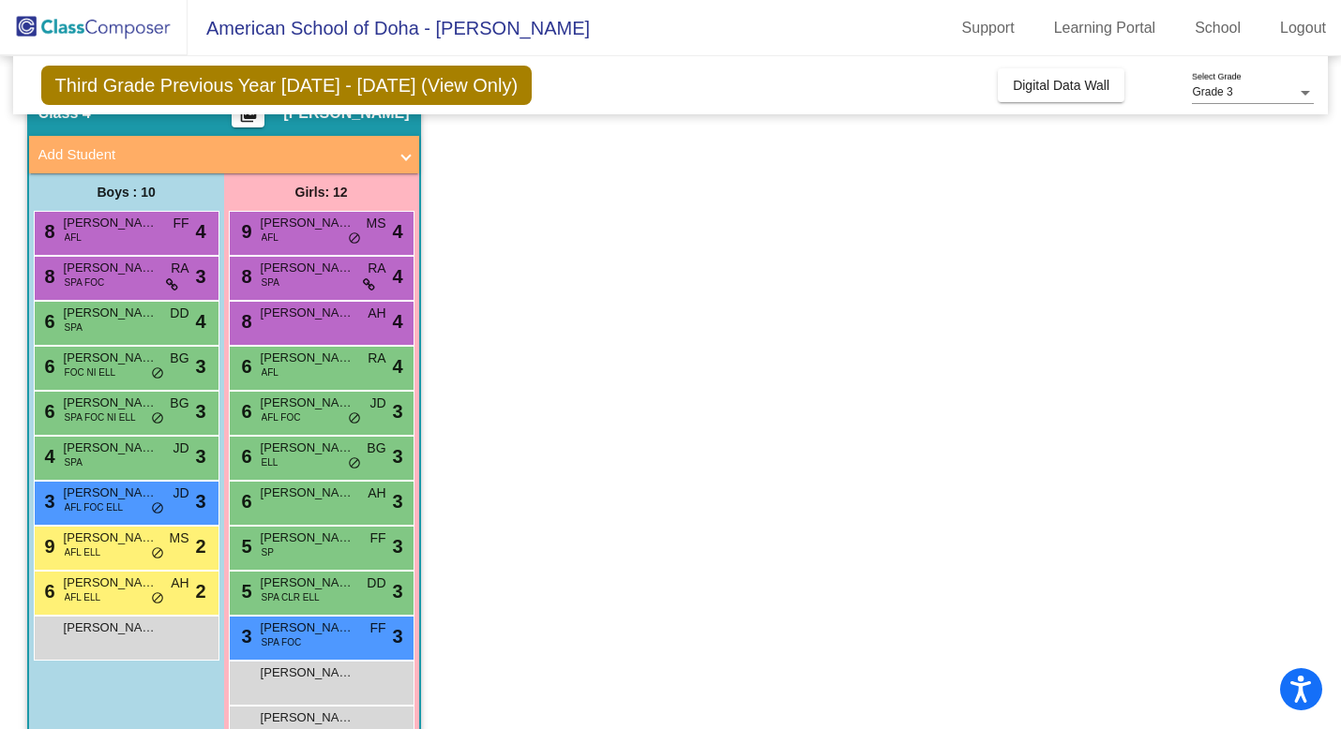
click at [88, 420] on span "SPA FOC NI ELL" at bounding box center [100, 418] width 71 height 14
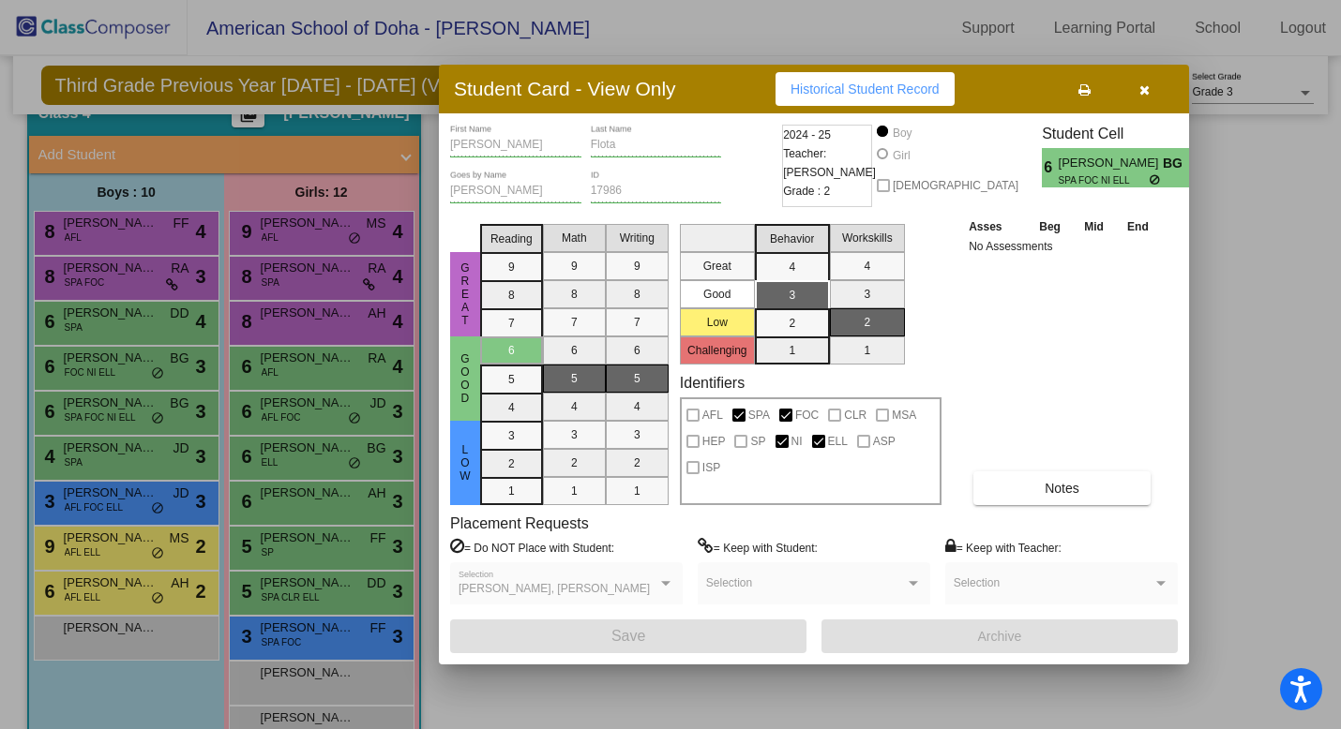
click at [1087, 95] on icon at bounding box center [1084, 89] width 12 height 13
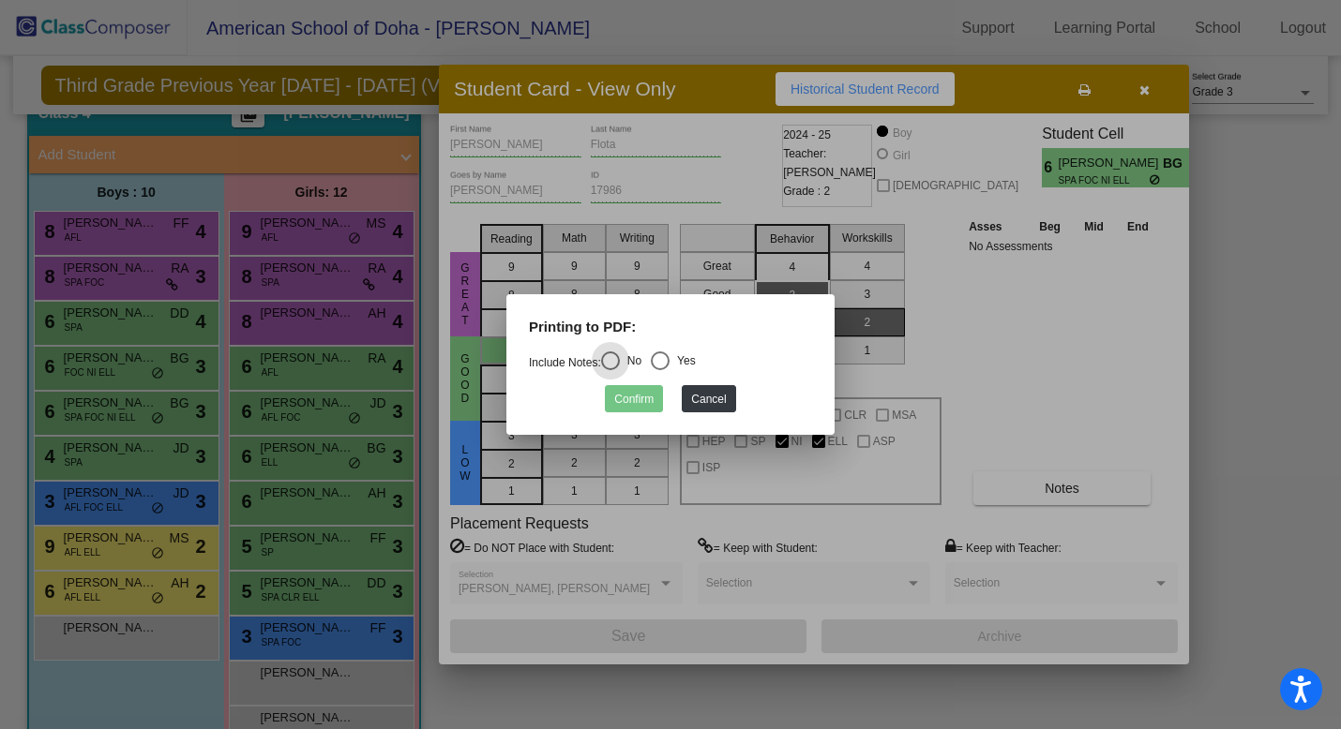
click at [669, 363] on div "Select an option" at bounding box center [660, 361] width 19 height 19
click at [660, 370] on input "Yes" at bounding box center [659, 370] width 1 height 1
radio input "true"
click at [652, 410] on button "Confirm" at bounding box center [634, 398] width 58 height 27
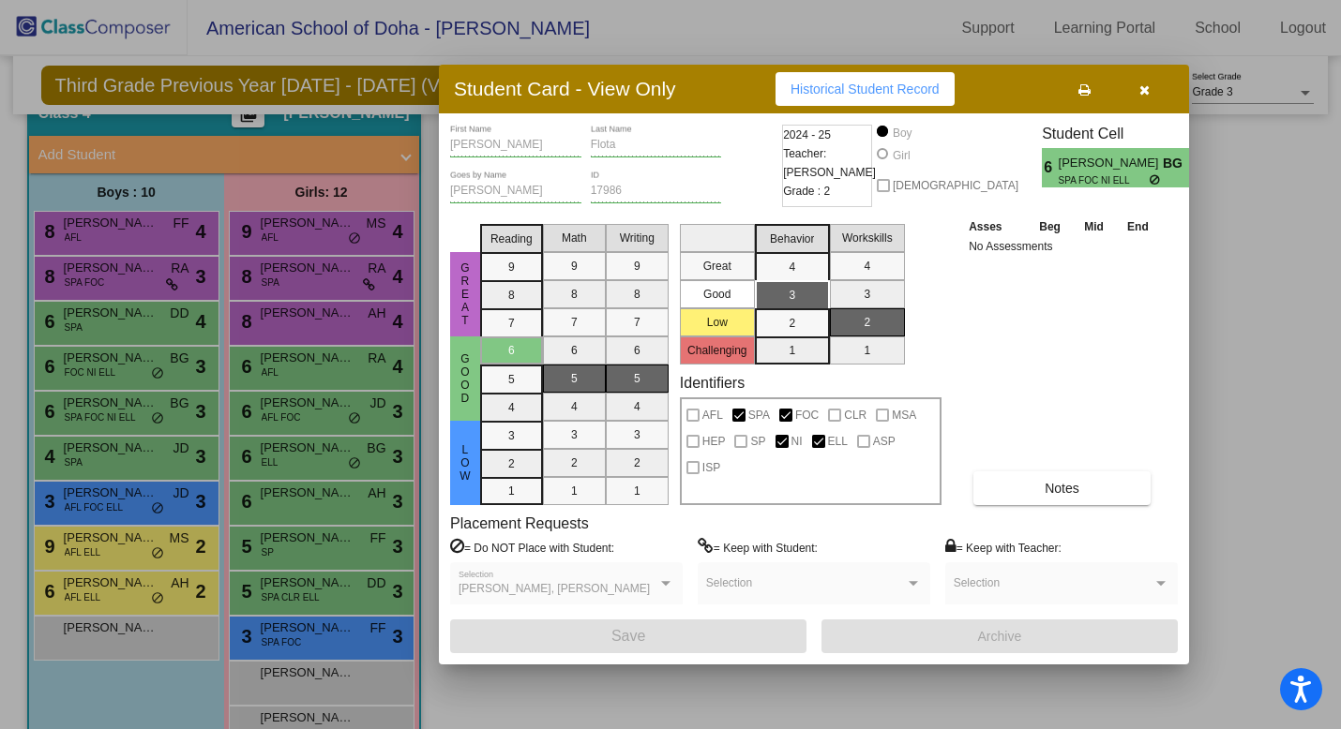
click at [95, 460] on div at bounding box center [670, 364] width 1341 height 729
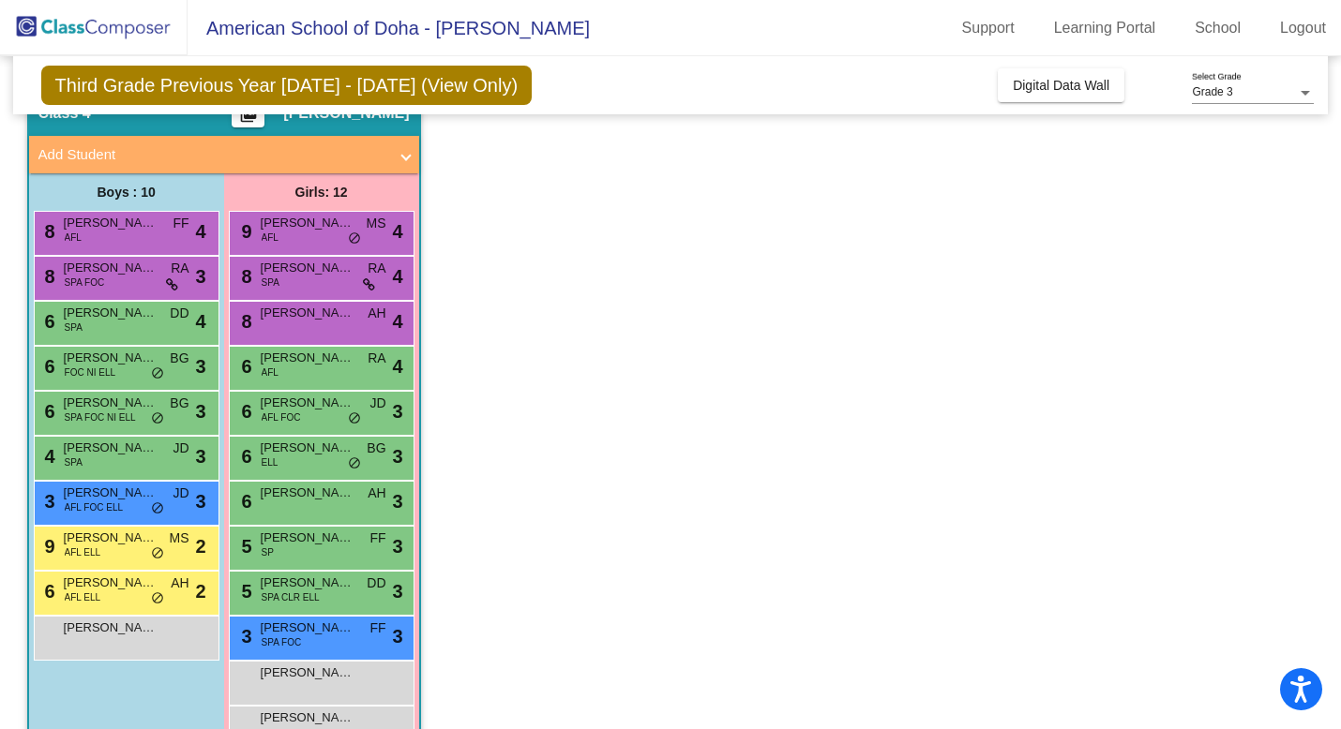
click at [95, 460] on div "4 [PERSON_NAME] SPA JD lock do_not_disturb_alt 3" at bounding box center [124, 456] width 179 height 38
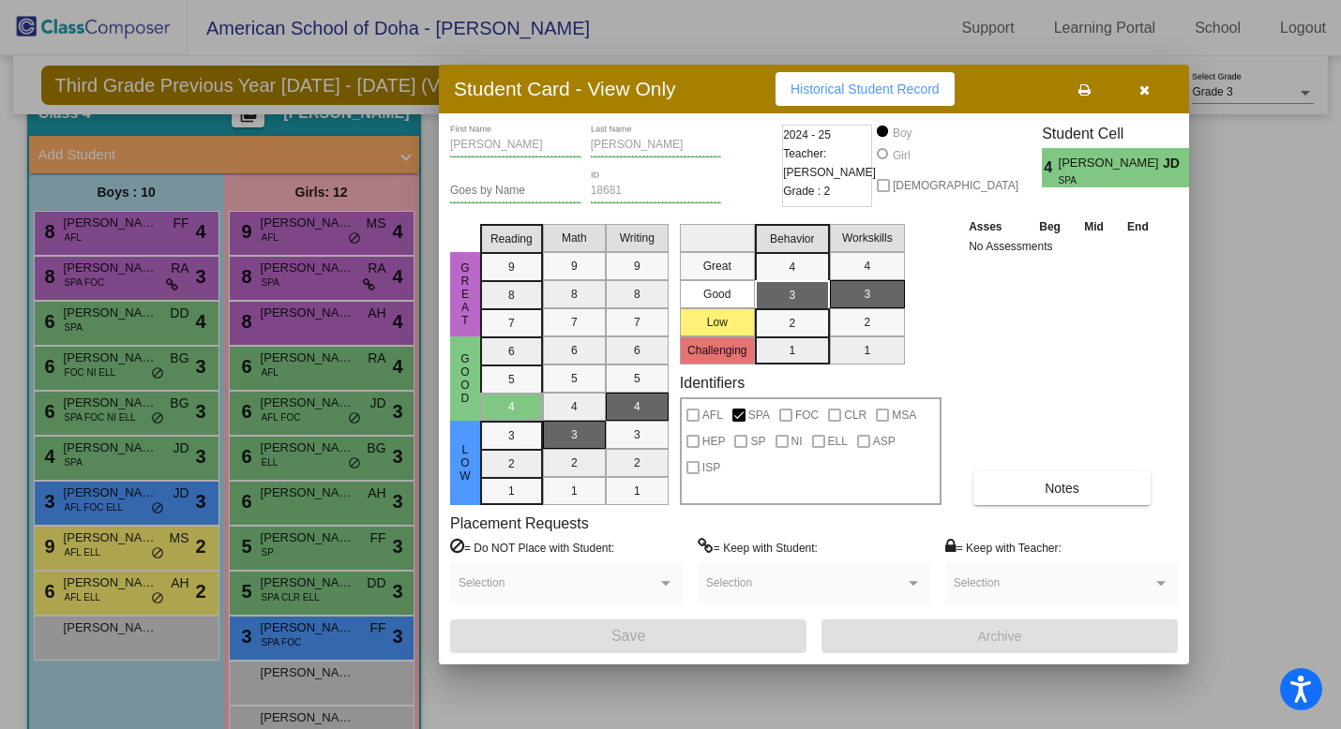
click at [1083, 92] on icon at bounding box center [1084, 89] width 12 height 13
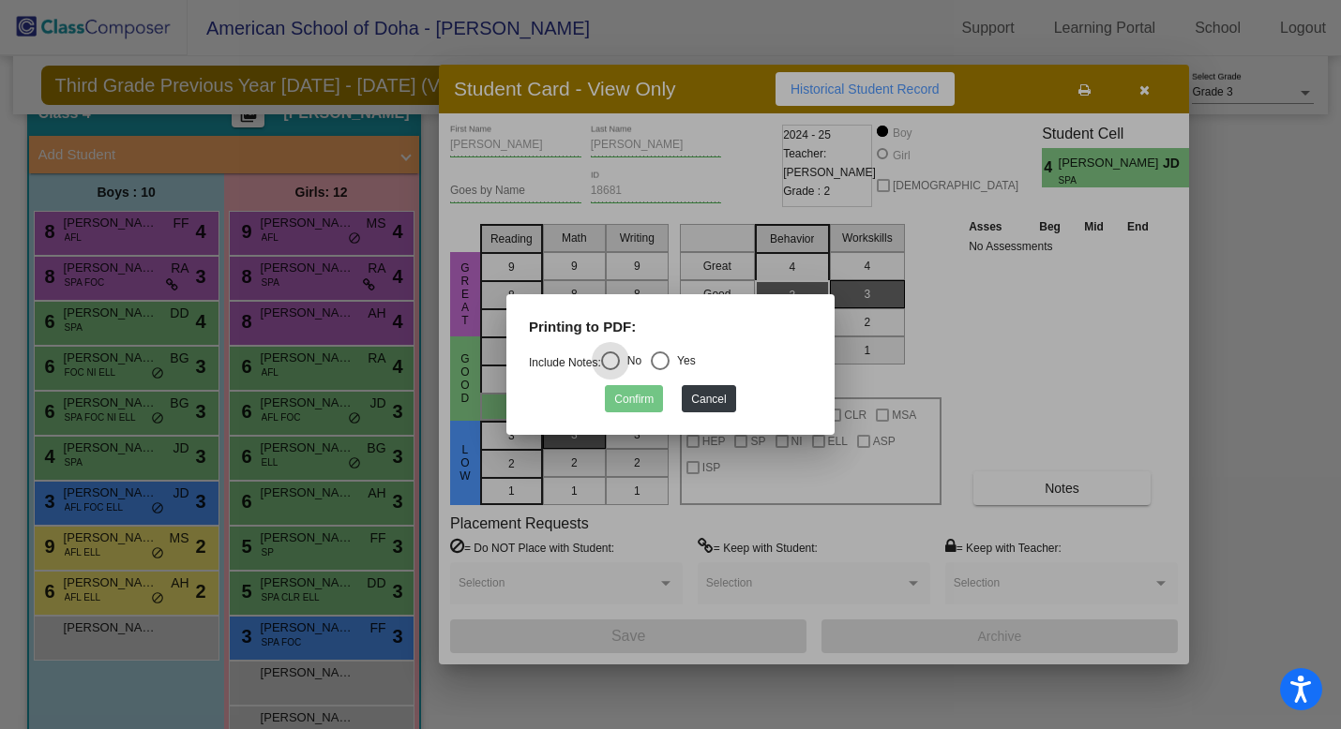
click at [667, 362] on div "Select an option" at bounding box center [660, 361] width 19 height 19
click at [660, 370] on input "Yes" at bounding box center [659, 370] width 1 height 1
radio input "true"
click at [654, 395] on button "Confirm" at bounding box center [634, 398] width 58 height 27
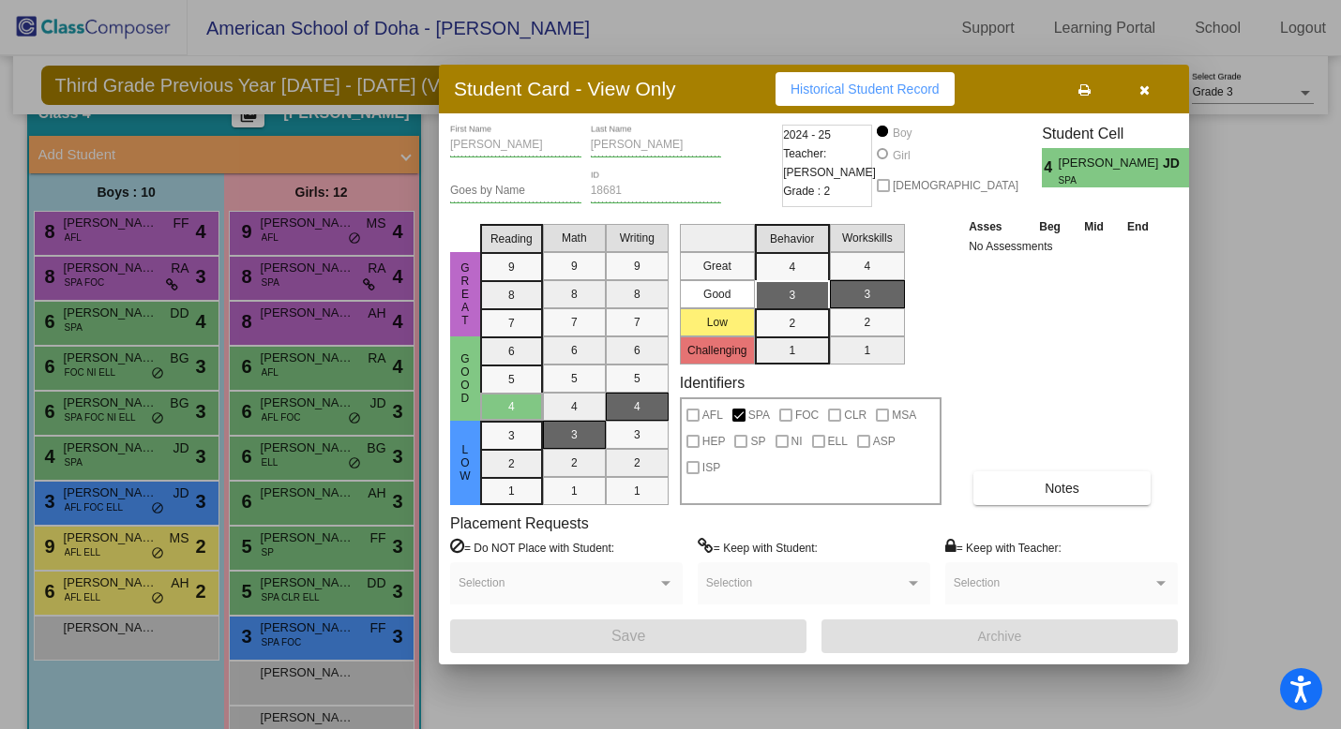
click at [110, 502] on div at bounding box center [670, 364] width 1341 height 729
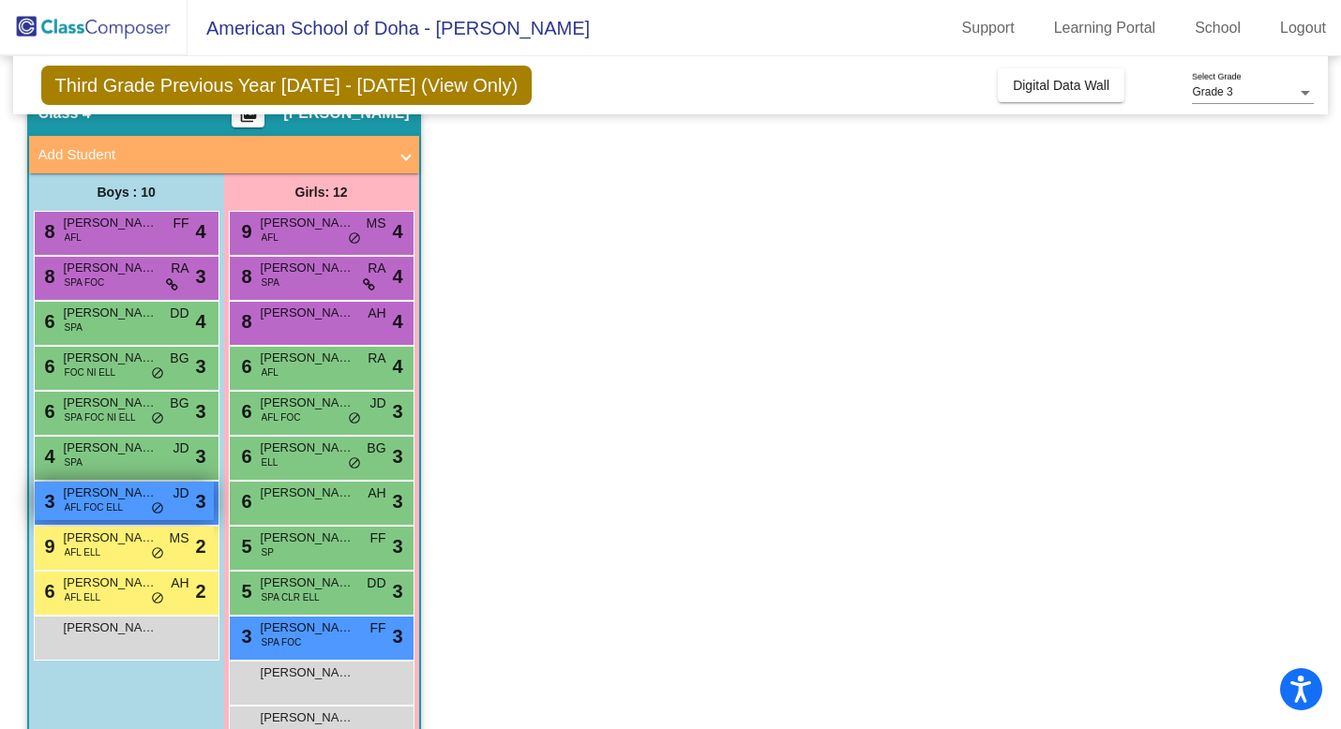
click at [118, 502] on span "AFL FOC ELL" at bounding box center [94, 508] width 58 height 14
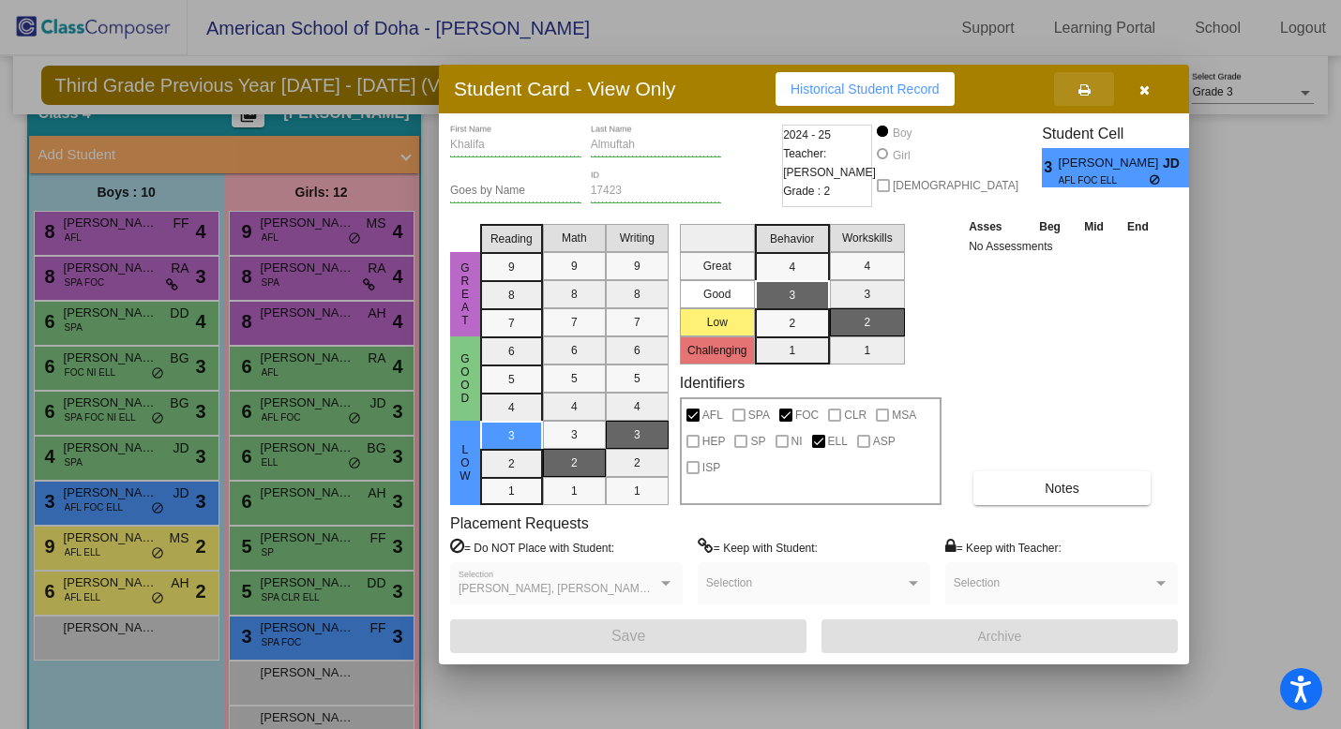
click at [1086, 89] on icon at bounding box center [1084, 89] width 12 height 13
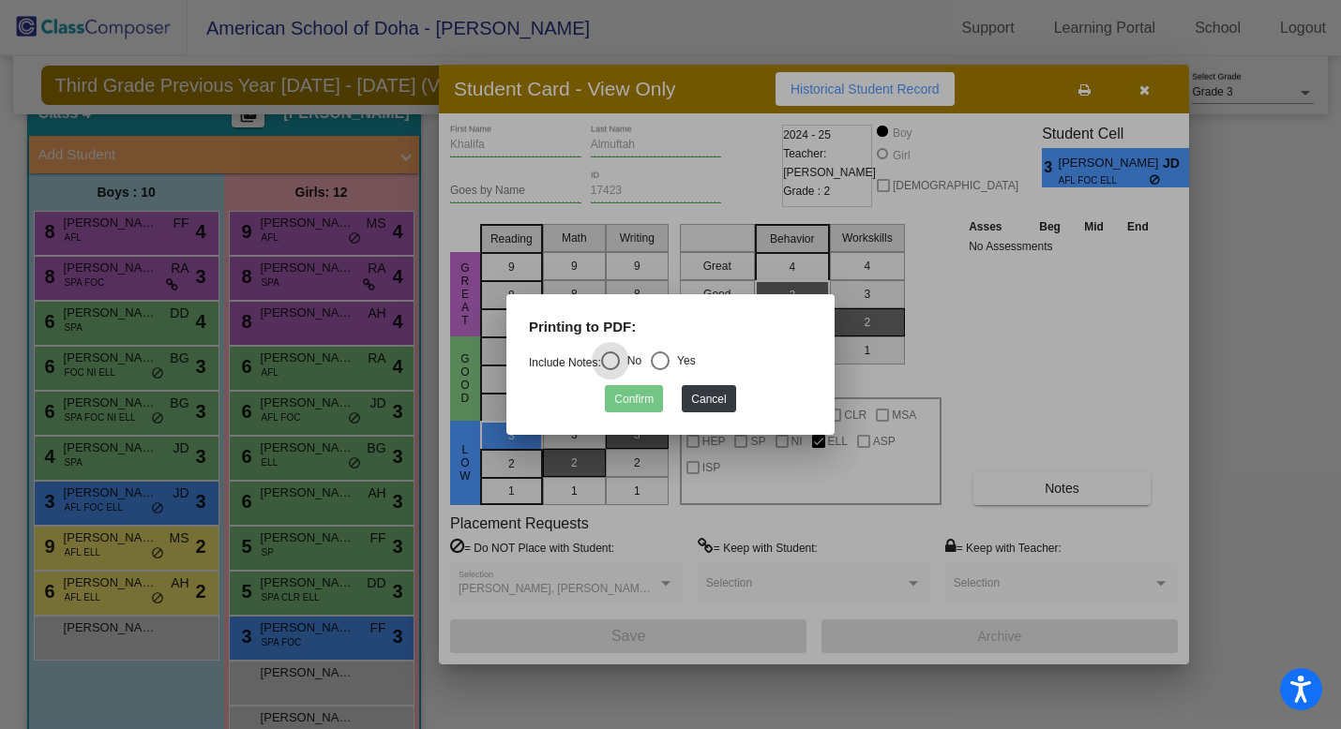
click at [660, 358] on div "Select an option" at bounding box center [660, 361] width 19 height 19
click at [660, 370] on input "Yes" at bounding box center [659, 370] width 1 height 1
radio input "true"
click at [634, 406] on button "Confirm" at bounding box center [634, 398] width 58 height 27
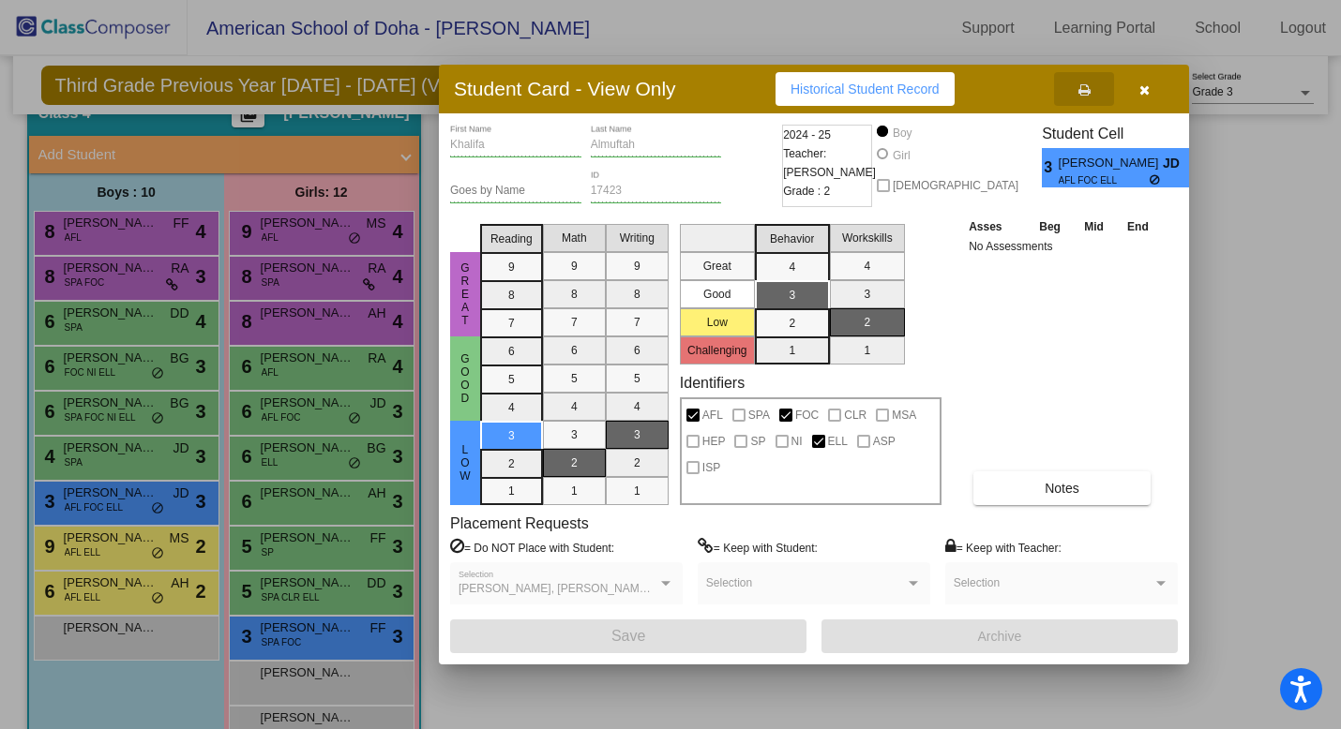
click at [97, 550] on div at bounding box center [670, 364] width 1341 height 729
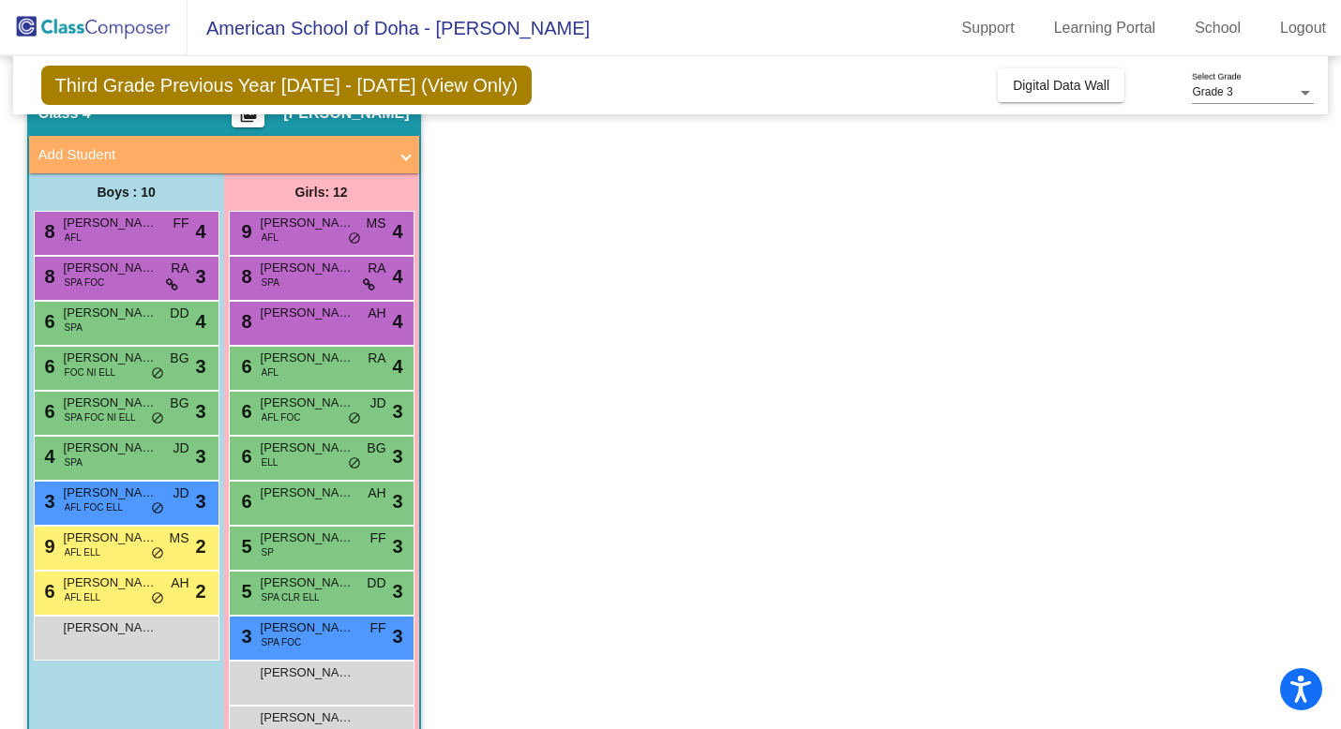
click at [97, 550] on span "AFL ELL" at bounding box center [83, 553] width 37 height 14
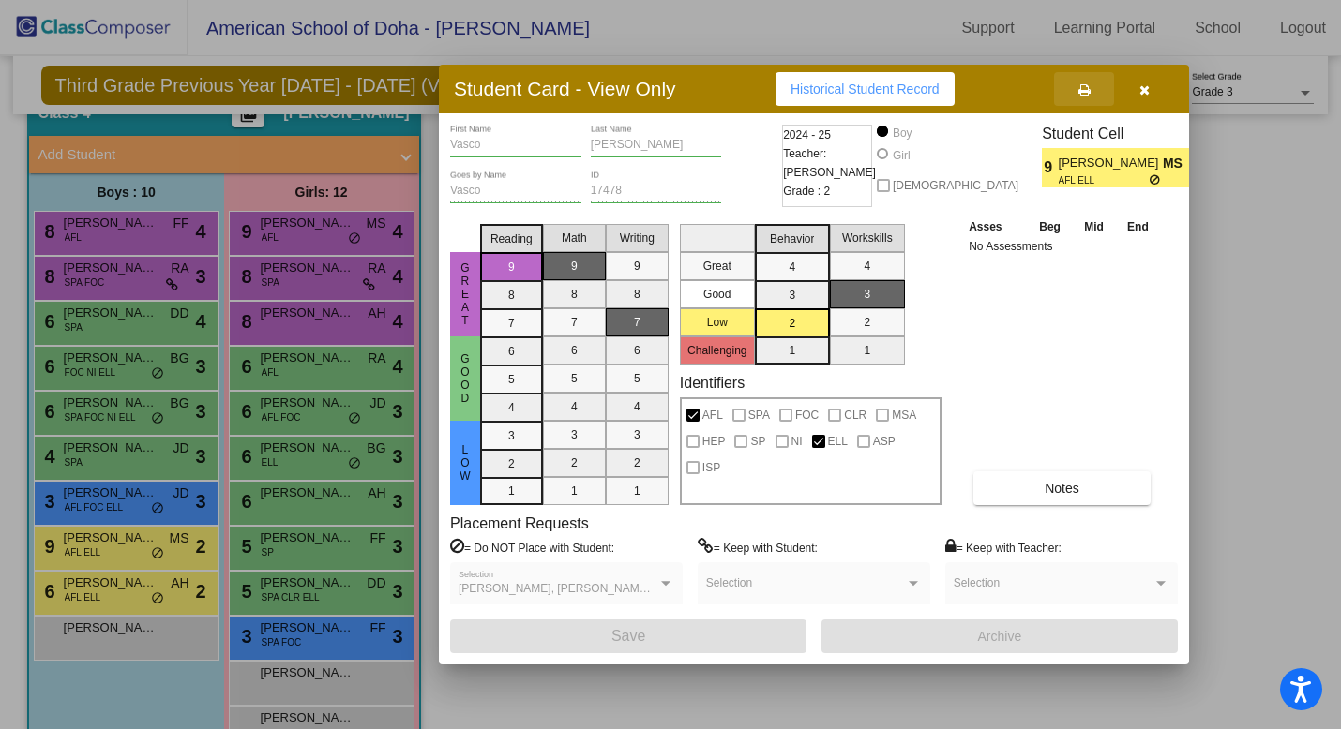
click at [1081, 91] on icon at bounding box center [1084, 89] width 12 height 13
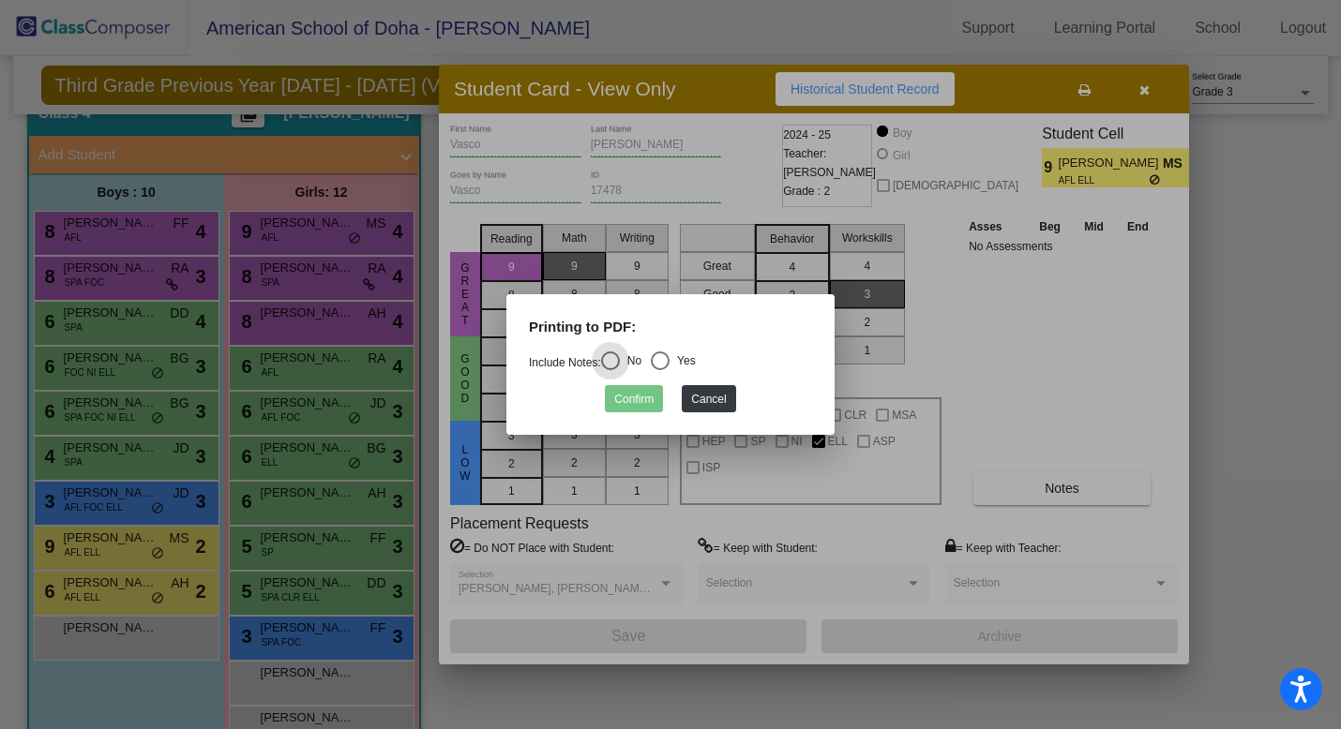
click at [665, 358] on div "Select an option" at bounding box center [660, 361] width 19 height 19
click at [660, 370] on input "Yes" at bounding box center [659, 370] width 1 height 1
radio input "true"
click at [637, 399] on button "Confirm" at bounding box center [634, 398] width 58 height 27
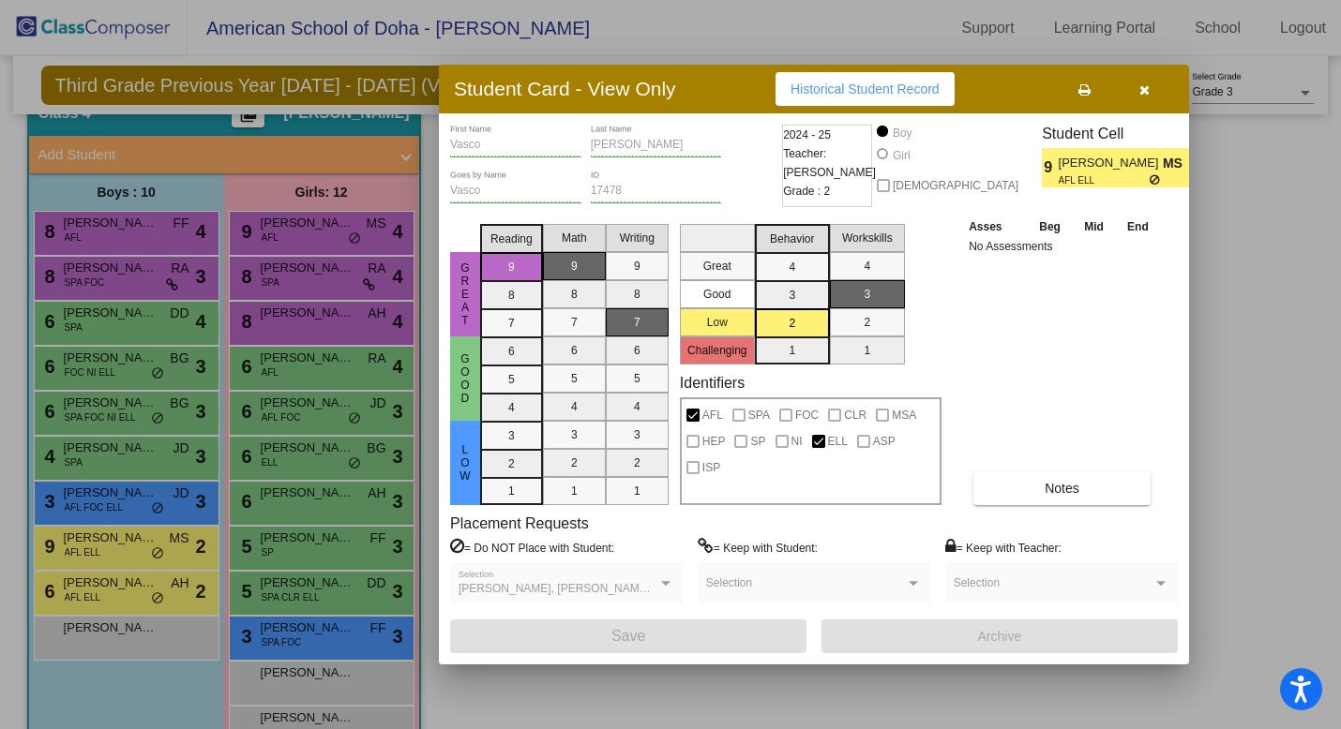
click at [93, 594] on div at bounding box center [670, 364] width 1341 height 729
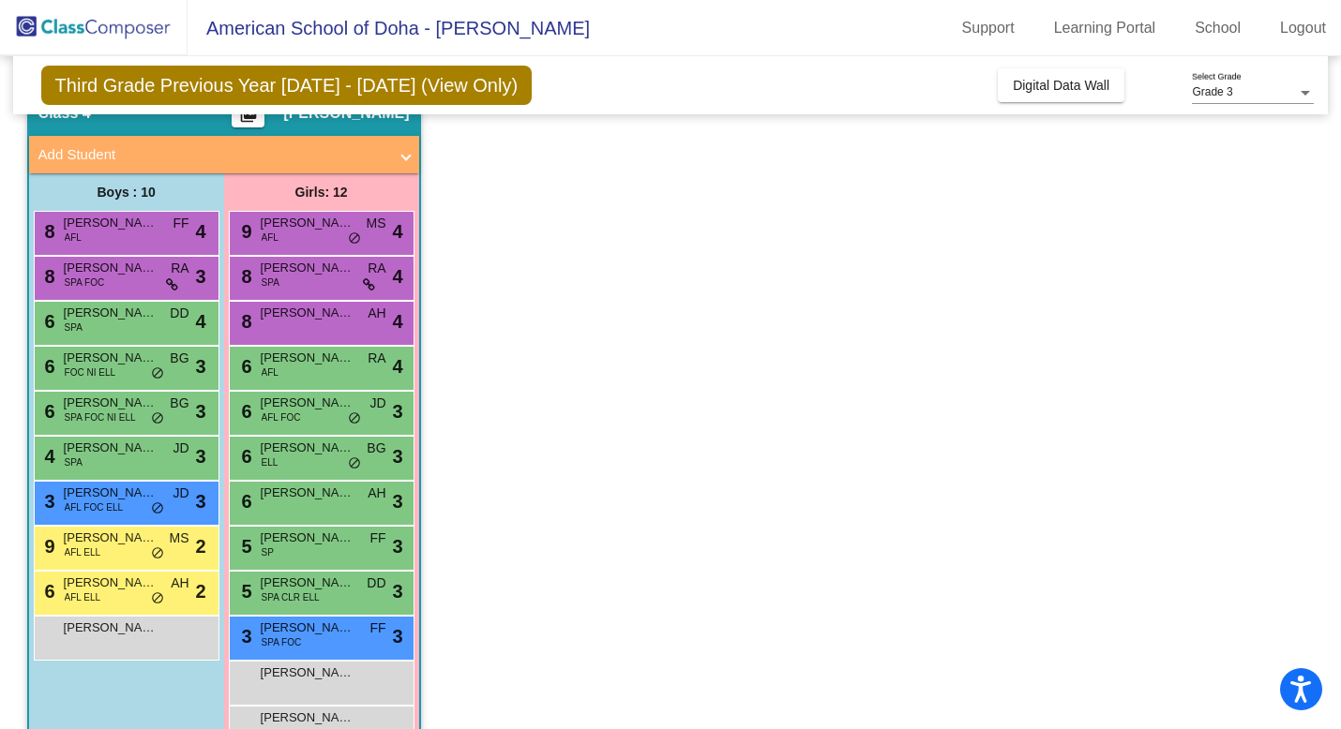
click at [93, 594] on span "AFL ELL" at bounding box center [83, 598] width 37 height 14
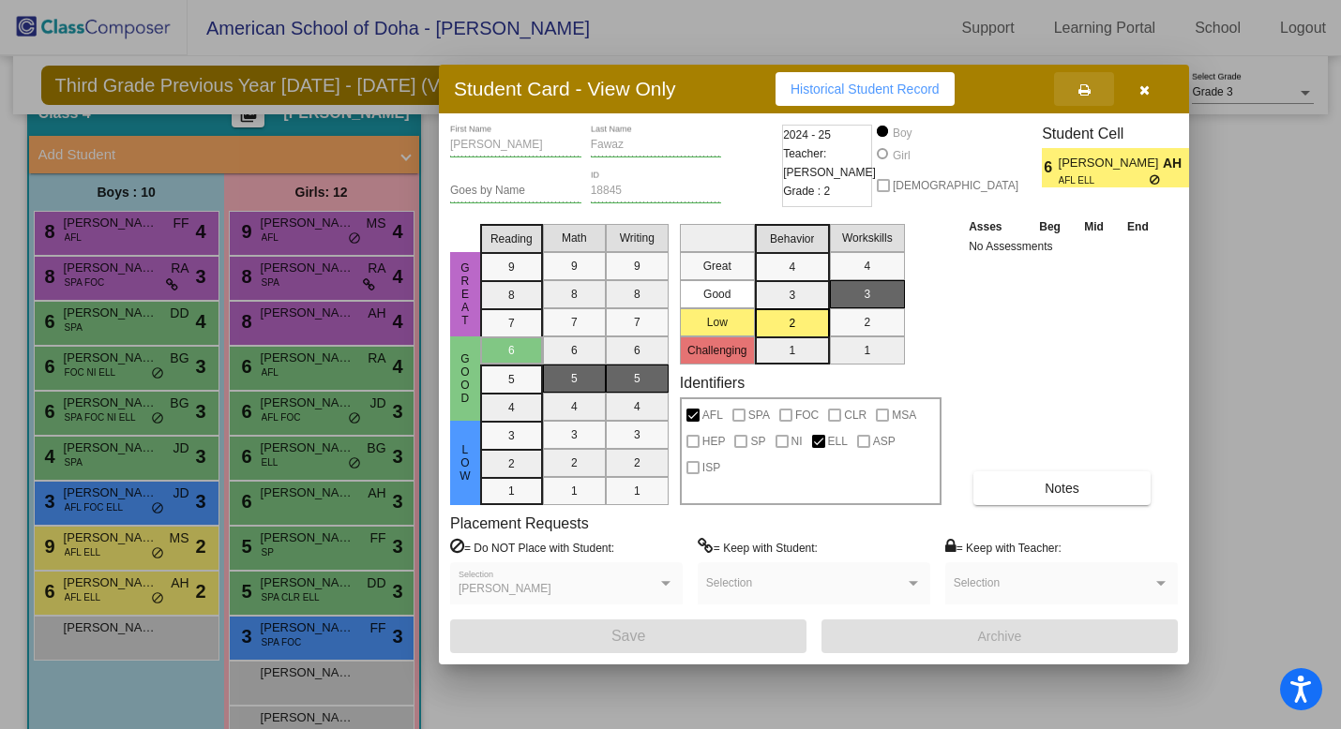
click at [1083, 90] on icon at bounding box center [1084, 89] width 12 height 13
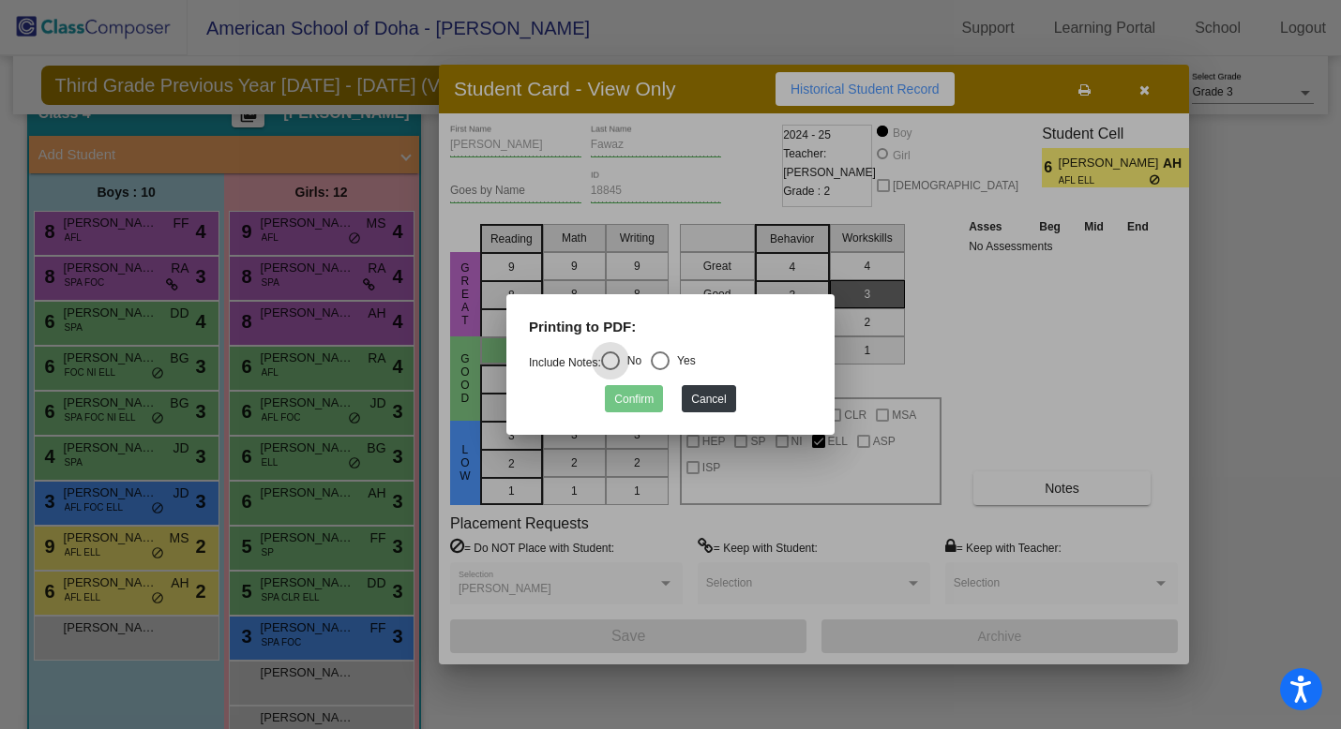
click at [669, 364] on div "Select an option" at bounding box center [660, 361] width 19 height 19
click at [660, 370] on input "Yes" at bounding box center [659, 370] width 1 height 1
radio input "true"
click at [634, 408] on button "Confirm" at bounding box center [634, 398] width 58 height 27
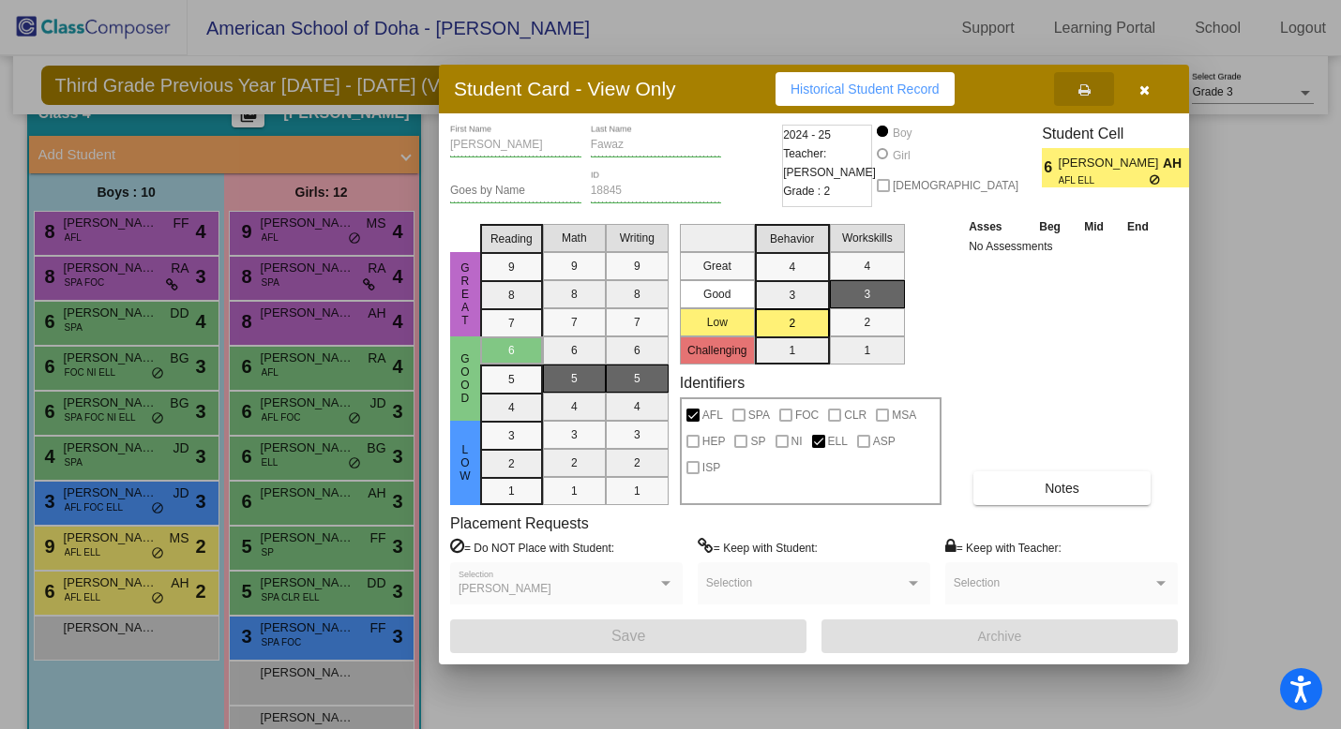
click at [113, 630] on div at bounding box center [670, 364] width 1341 height 729
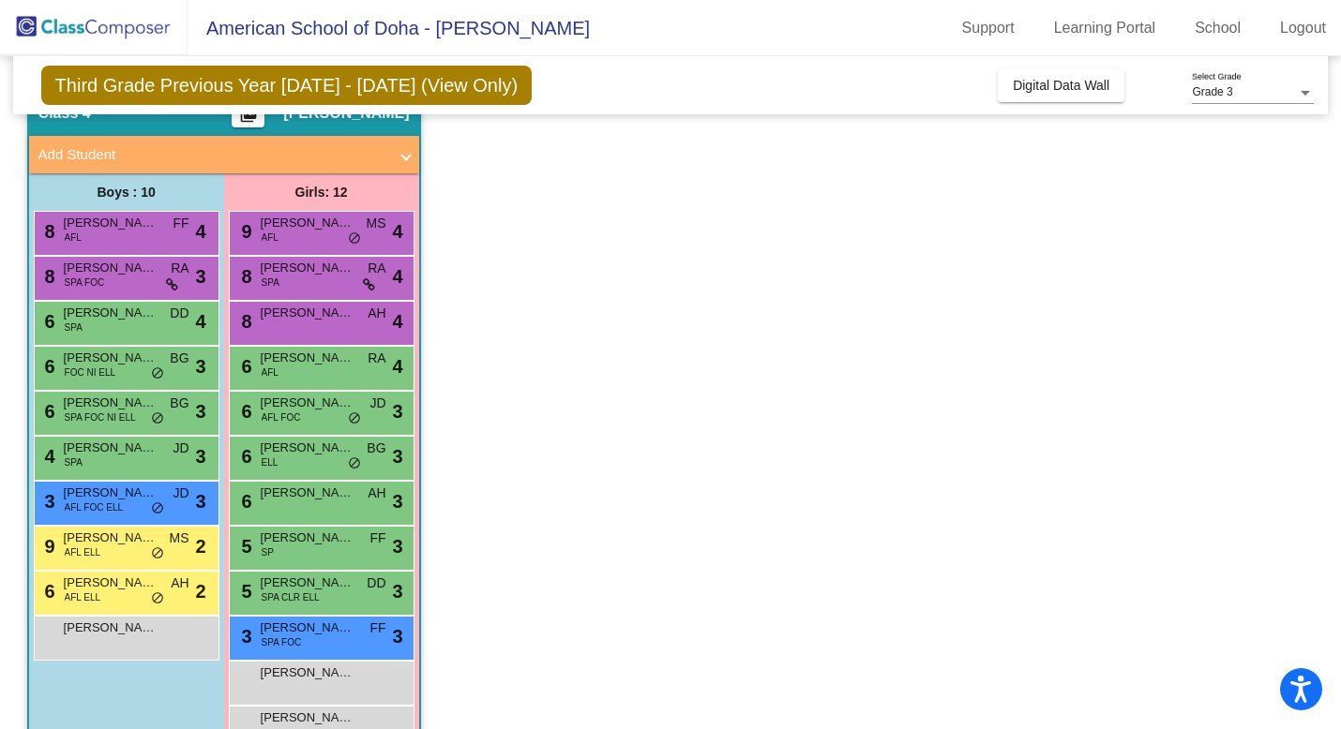
click at [113, 630] on span "[PERSON_NAME]" at bounding box center [111, 628] width 94 height 19
click at [297, 231] on span "[PERSON_NAME] (Maddie) [PERSON_NAME]" at bounding box center [308, 223] width 94 height 19
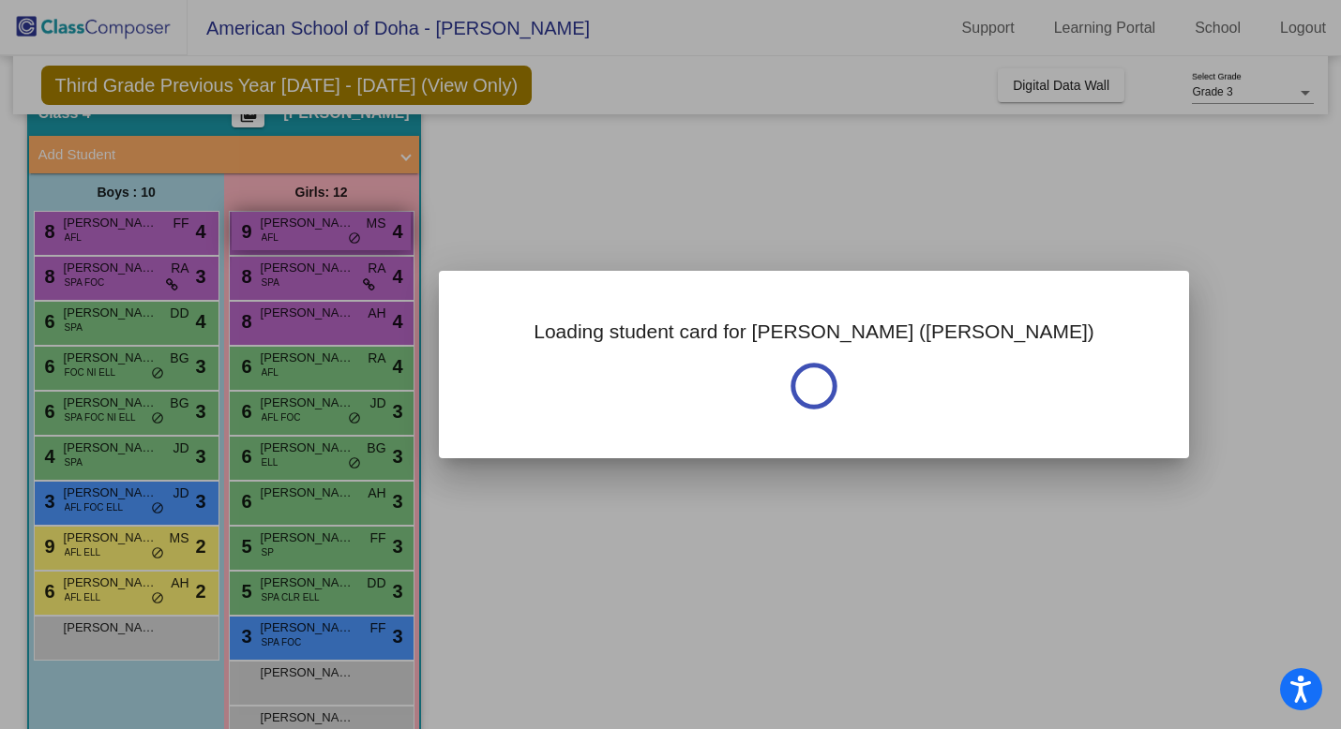
click at [297, 231] on div at bounding box center [670, 364] width 1341 height 729
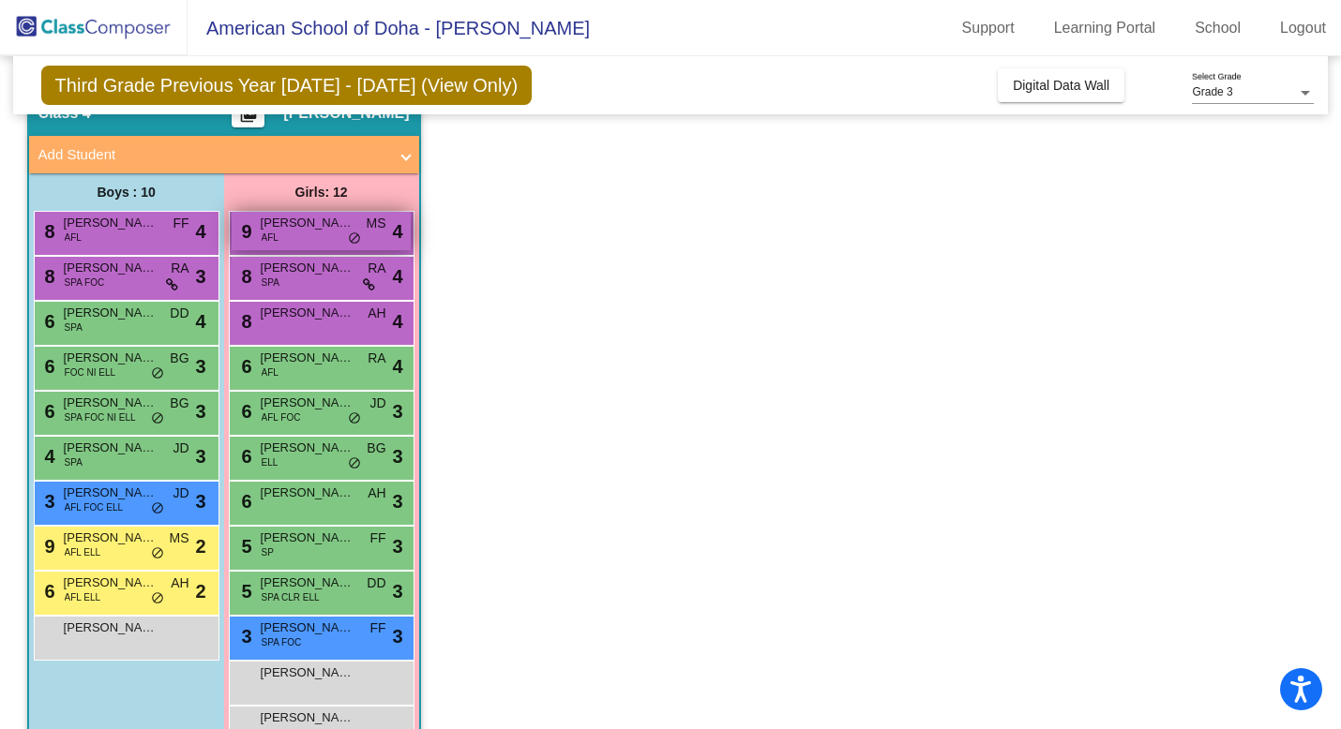
click at [297, 231] on span "[PERSON_NAME] (Maddie) [PERSON_NAME]" at bounding box center [308, 223] width 94 height 19
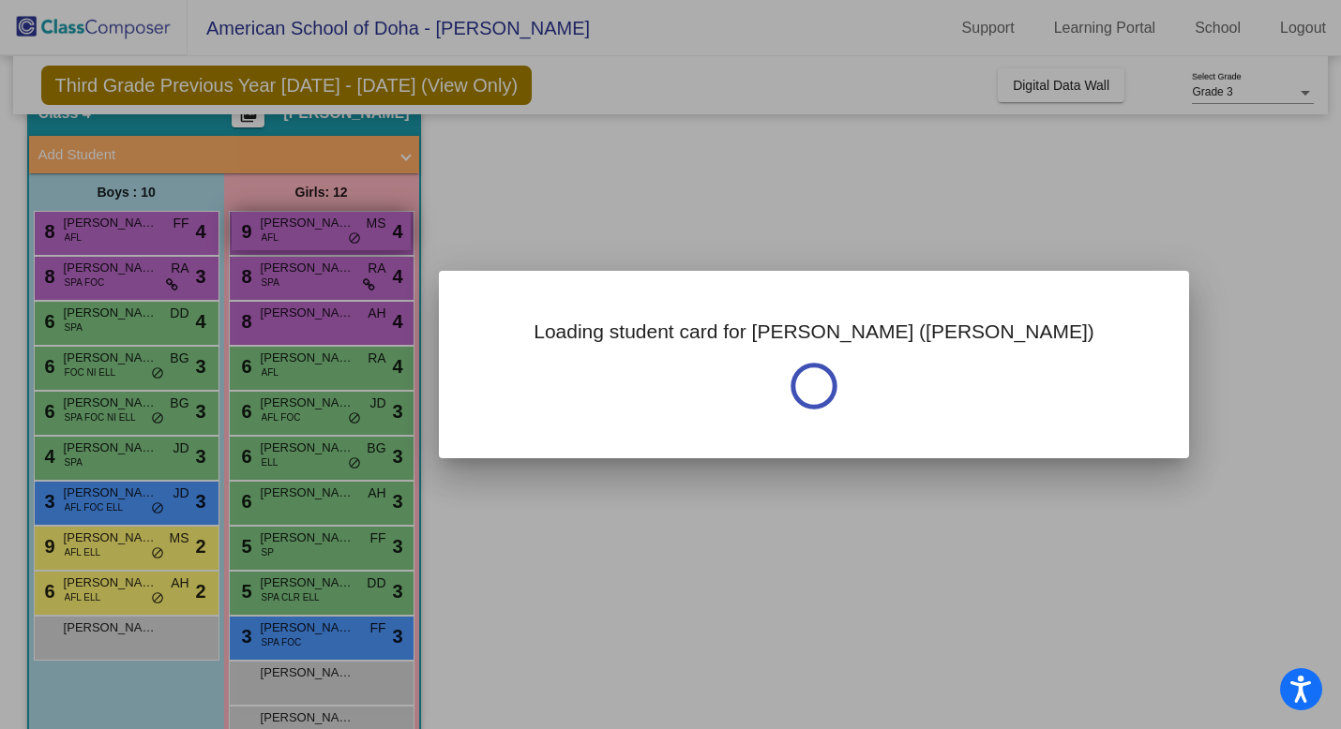
click at [297, 231] on div at bounding box center [670, 364] width 1341 height 729
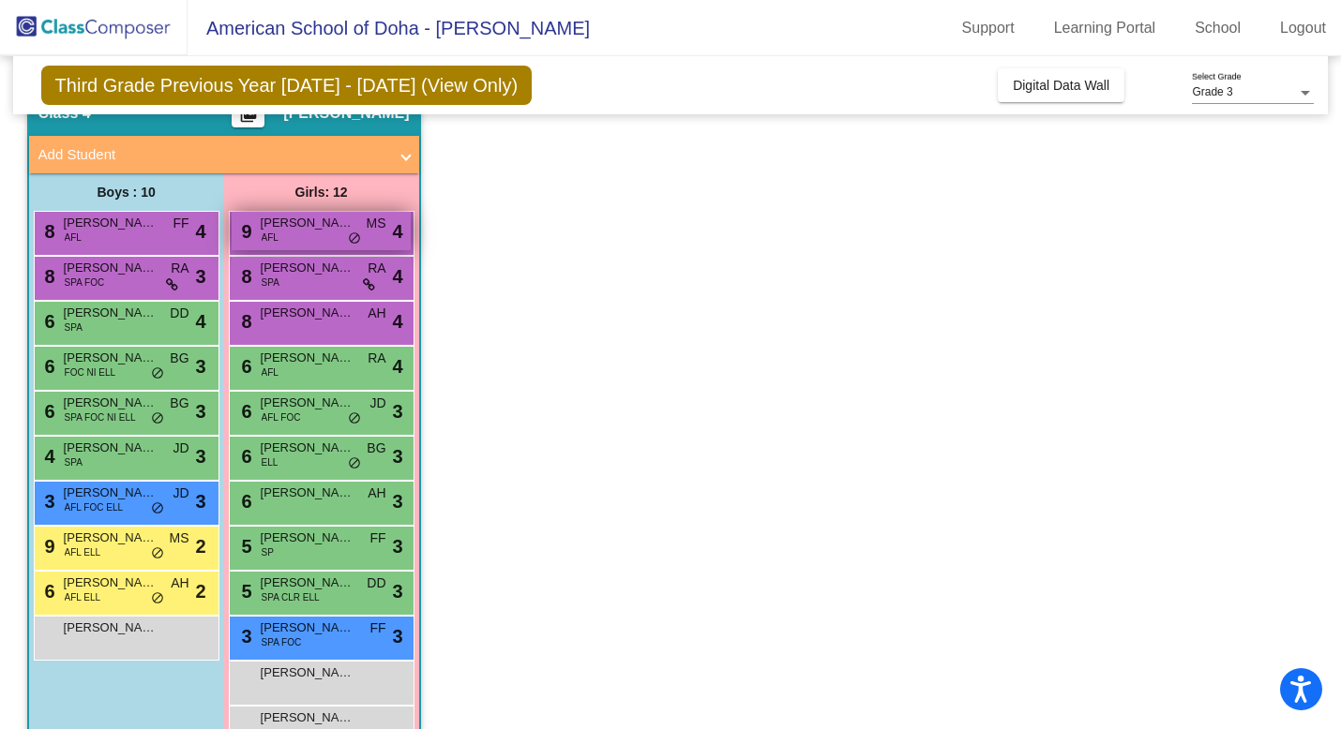
click at [297, 231] on span "[PERSON_NAME] (Maddie) [PERSON_NAME]" at bounding box center [308, 223] width 94 height 19
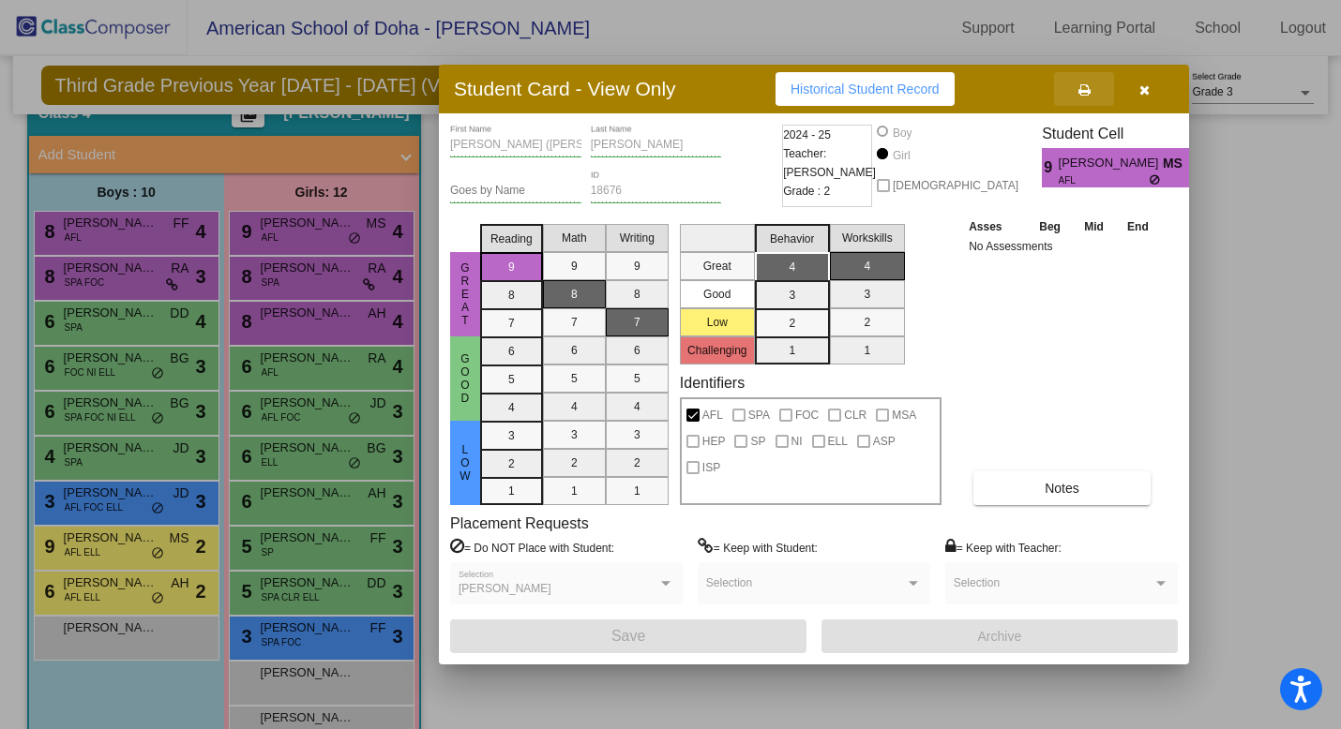
click at [1086, 92] on icon at bounding box center [1084, 89] width 12 height 13
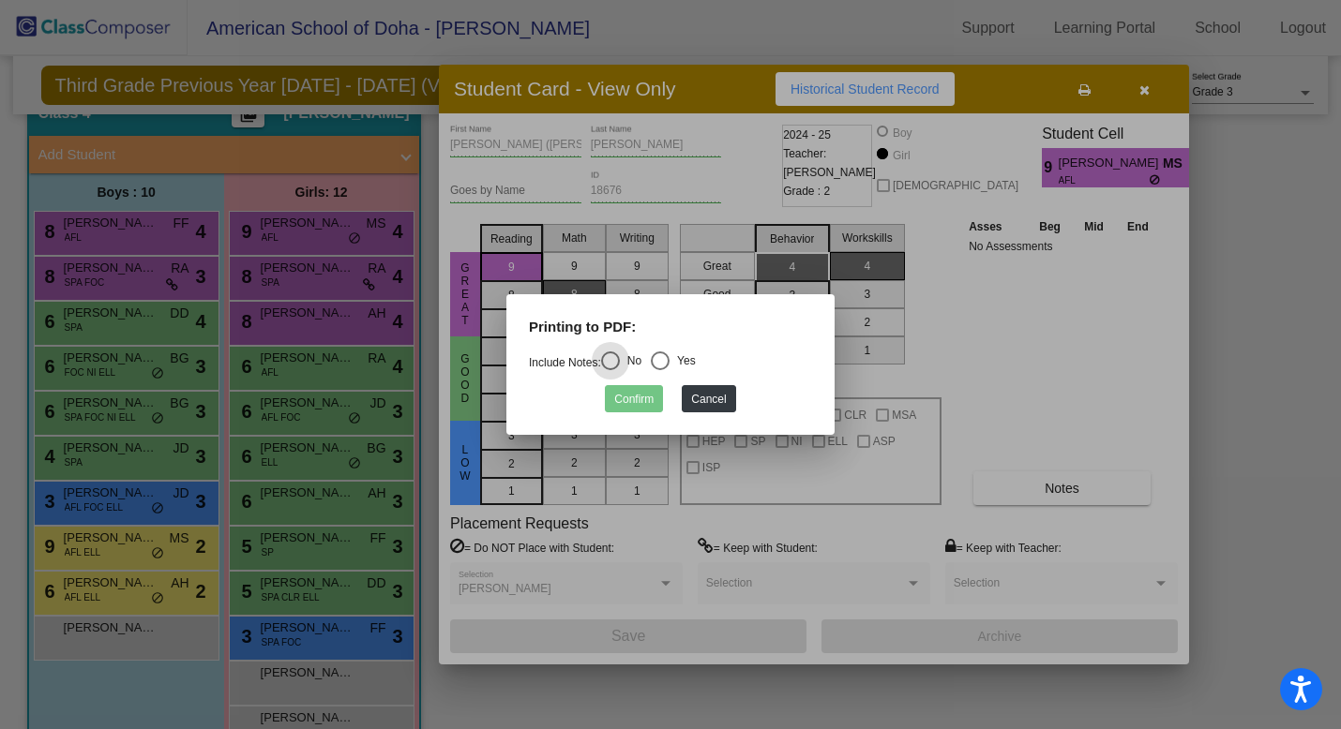
click at [659, 367] on div "Select an option" at bounding box center [660, 361] width 19 height 19
click at [659, 370] on input "Yes" at bounding box center [659, 370] width 1 height 1
radio input "true"
click at [636, 401] on button "Confirm" at bounding box center [634, 398] width 58 height 27
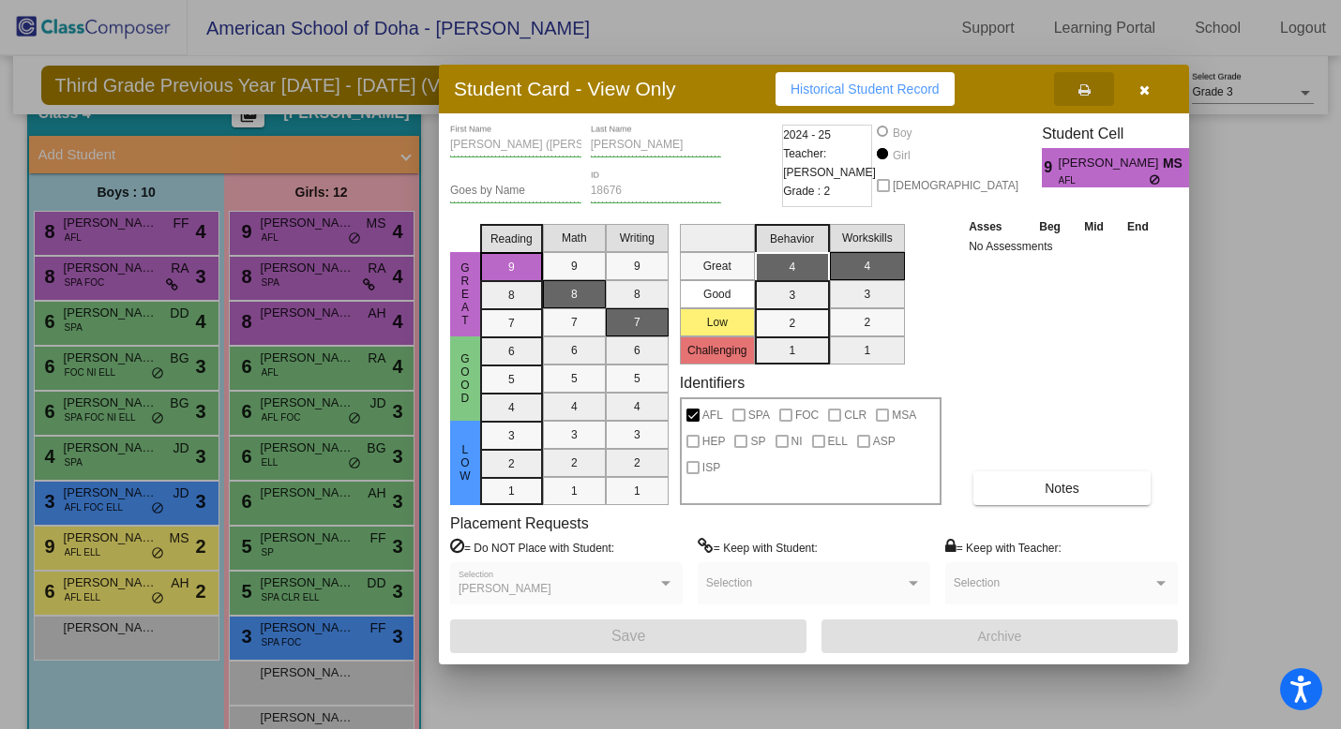
click at [312, 286] on div at bounding box center [670, 364] width 1341 height 729
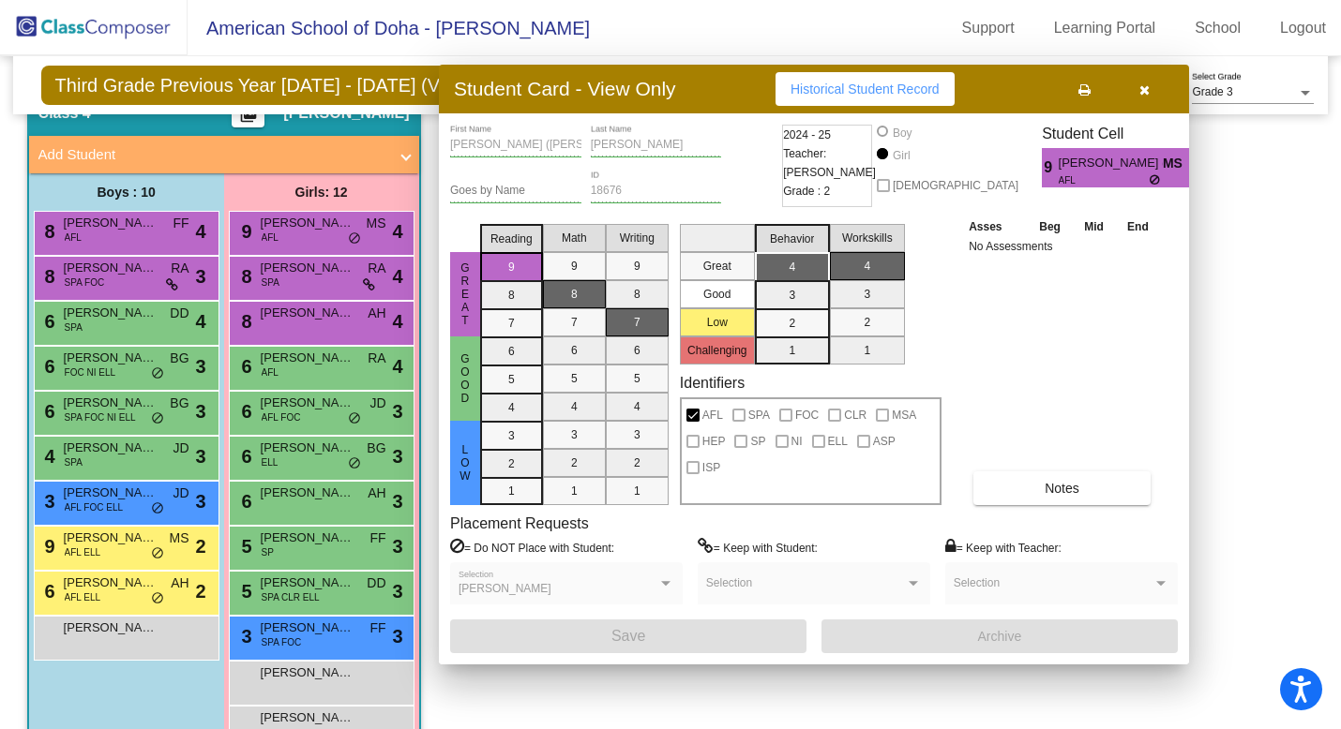
click at [312, 286] on div "8 [PERSON_NAME] SPA RA lock do_not_disturb_alt 4" at bounding box center [321, 276] width 179 height 38
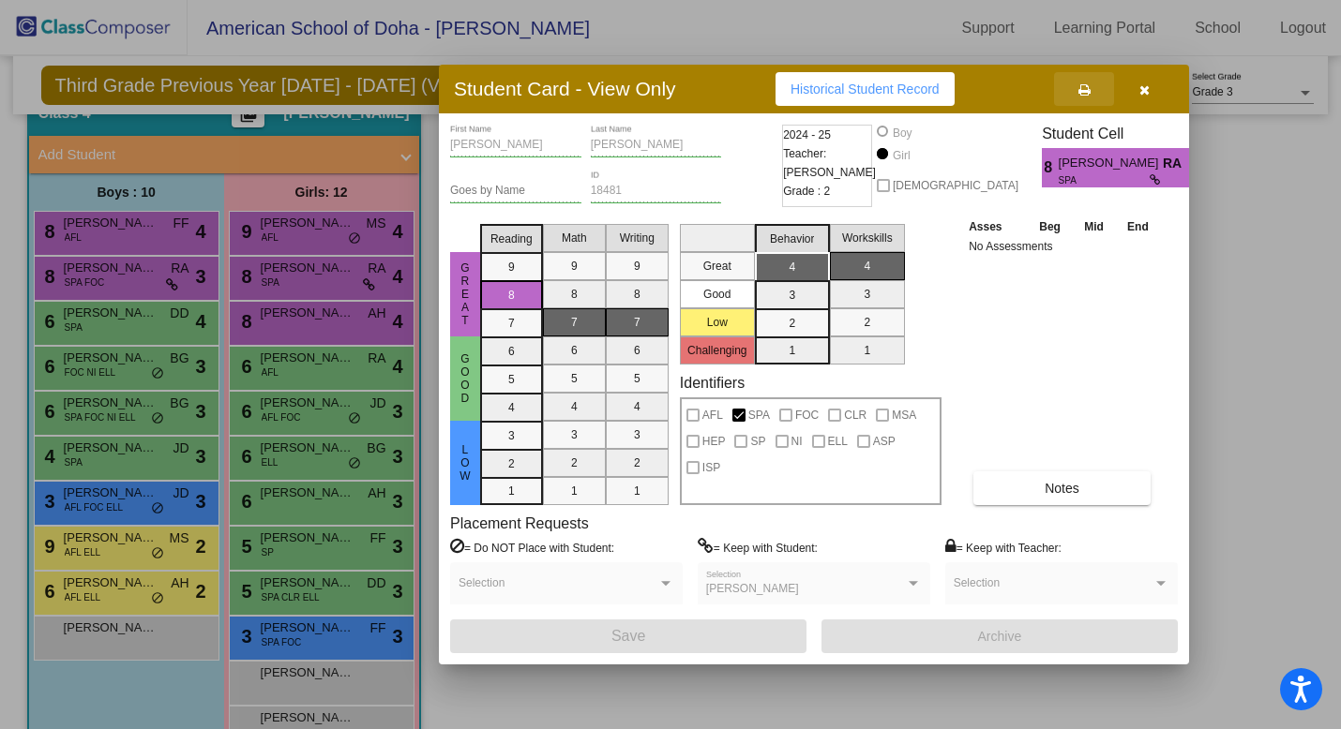
click at [1086, 92] on icon at bounding box center [1084, 89] width 12 height 13
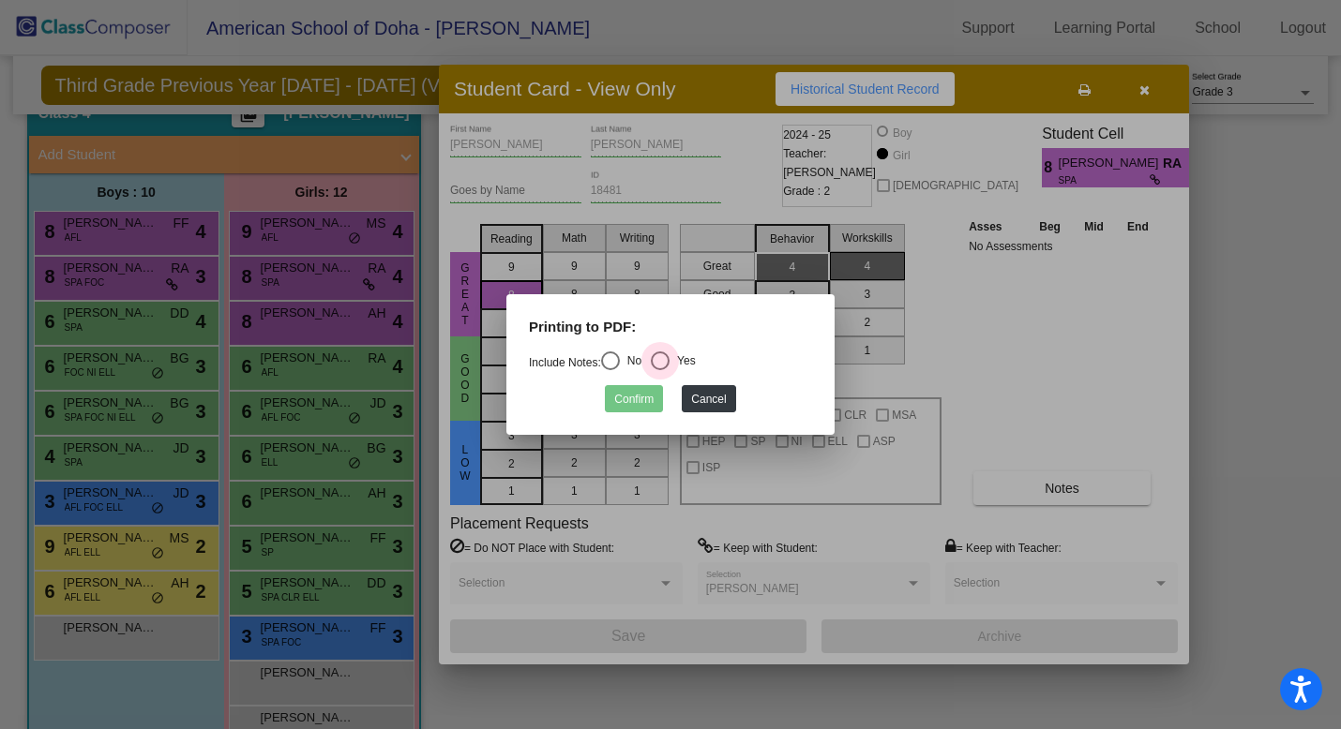
click at [669, 364] on div "Select an option" at bounding box center [660, 361] width 19 height 19
click at [660, 370] on input "Yes" at bounding box center [659, 370] width 1 height 1
radio input "true"
click at [635, 402] on button "Confirm" at bounding box center [634, 398] width 58 height 27
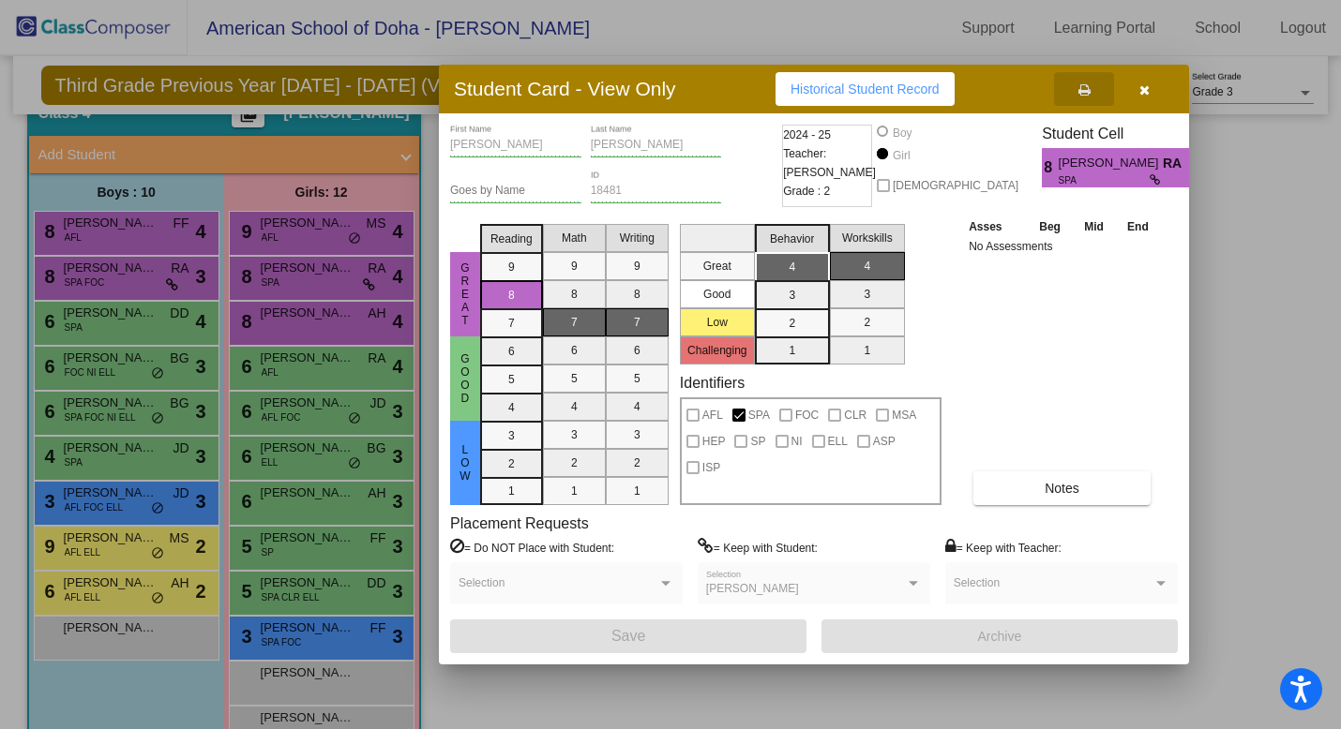
click at [293, 322] on div at bounding box center [670, 364] width 1341 height 729
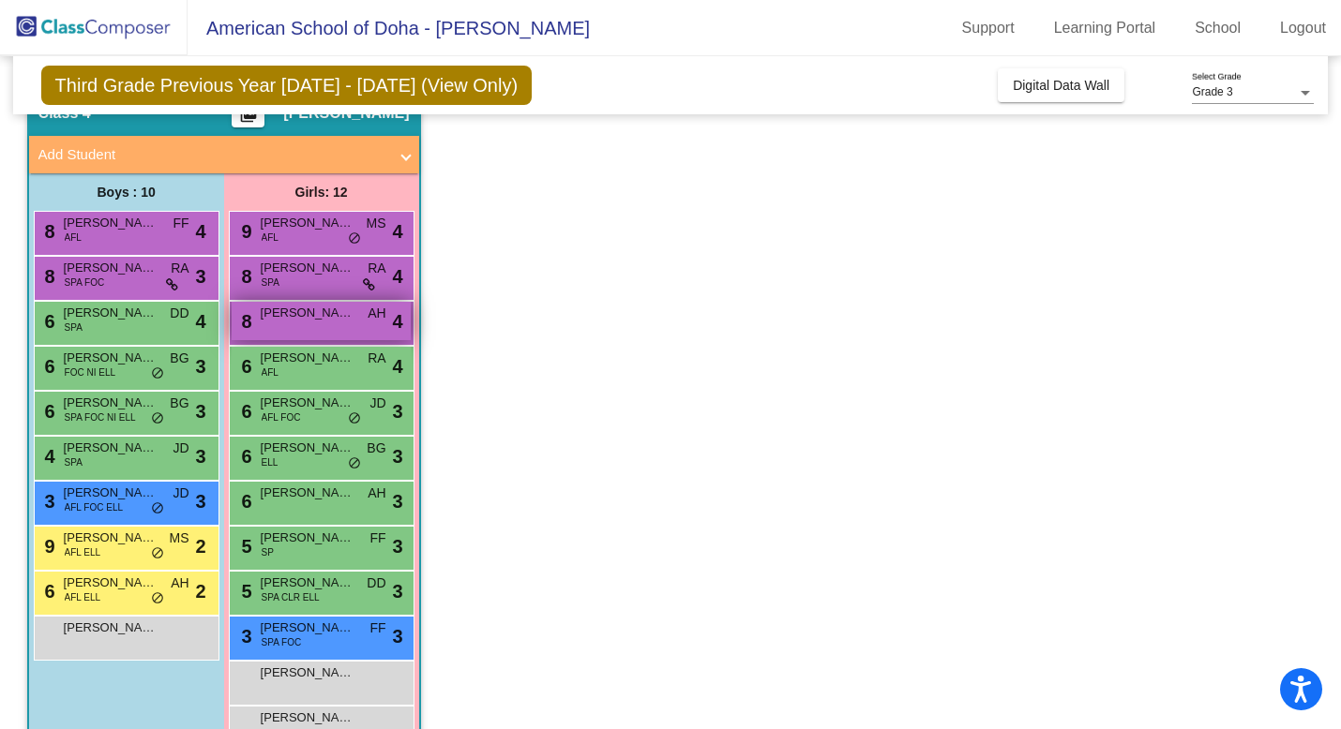
click at [293, 326] on div "8 [PERSON_NAME] AH lock do_not_disturb_alt 4" at bounding box center [321, 321] width 179 height 38
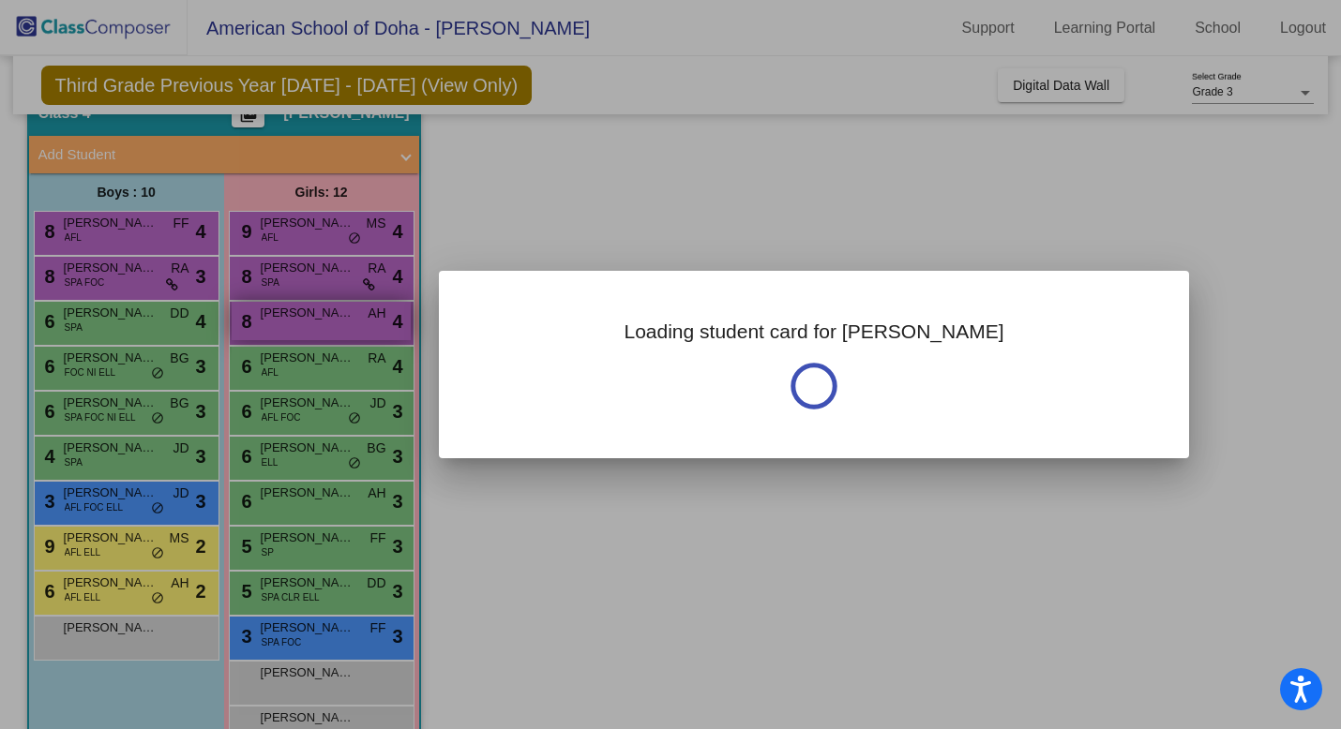
click at [293, 326] on div at bounding box center [670, 364] width 1341 height 729
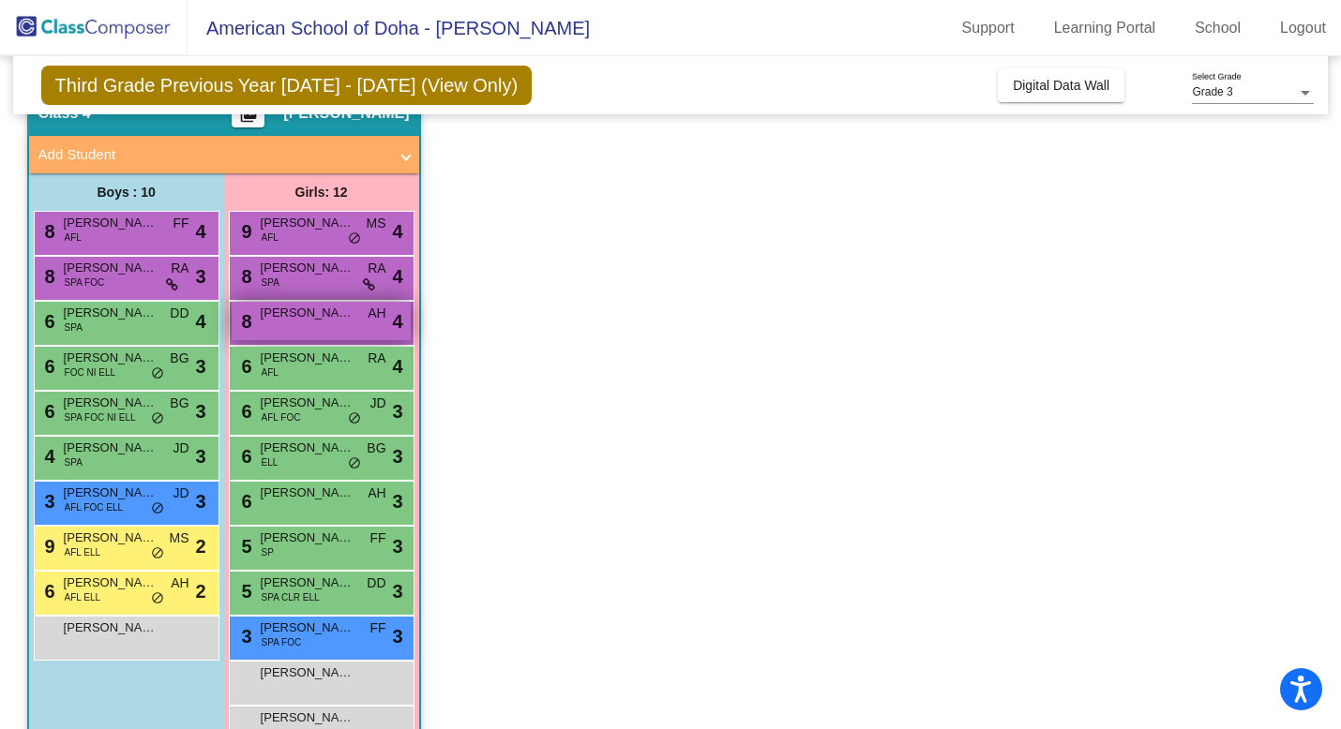
click at [293, 327] on div "8 [PERSON_NAME] AH lock do_not_disturb_alt 4" at bounding box center [321, 321] width 179 height 38
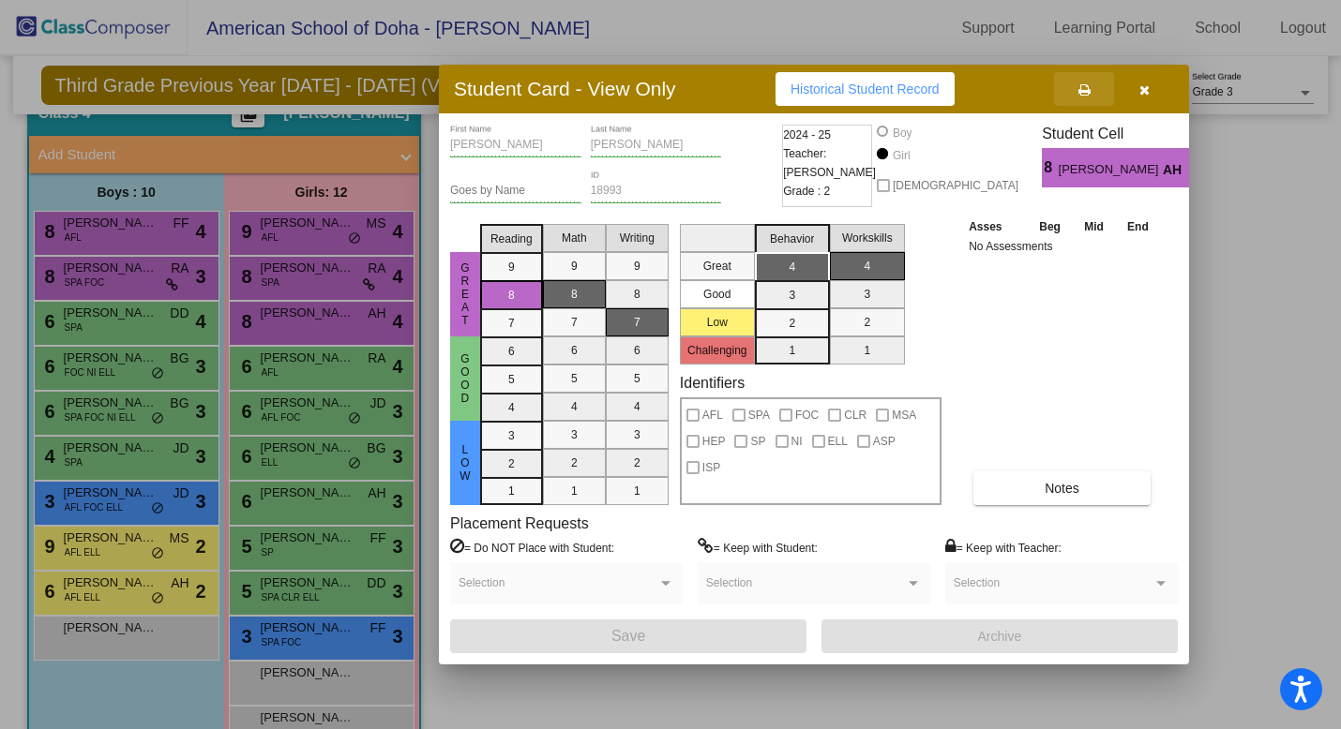
click at [1080, 88] on icon at bounding box center [1084, 89] width 12 height 13
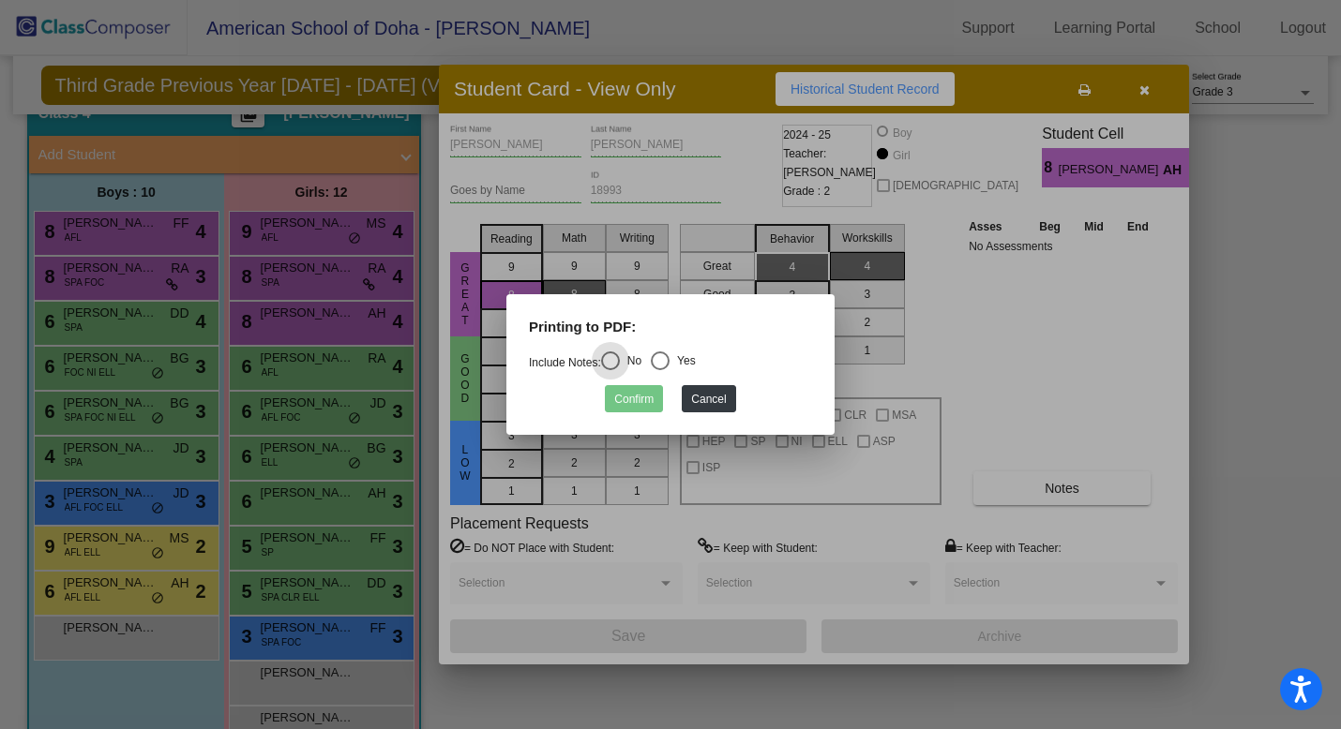
click at [668, 358] on div "Select an option" at bounding box center [660, 361] width 19 height 19
click at [660, 370] on input "Yes" at bounding box center [659, 370] width 1 height 1
radio input "true"
click at [642, 400] on button "Confirm" at bounding box center [634, 398] width 58 height 27
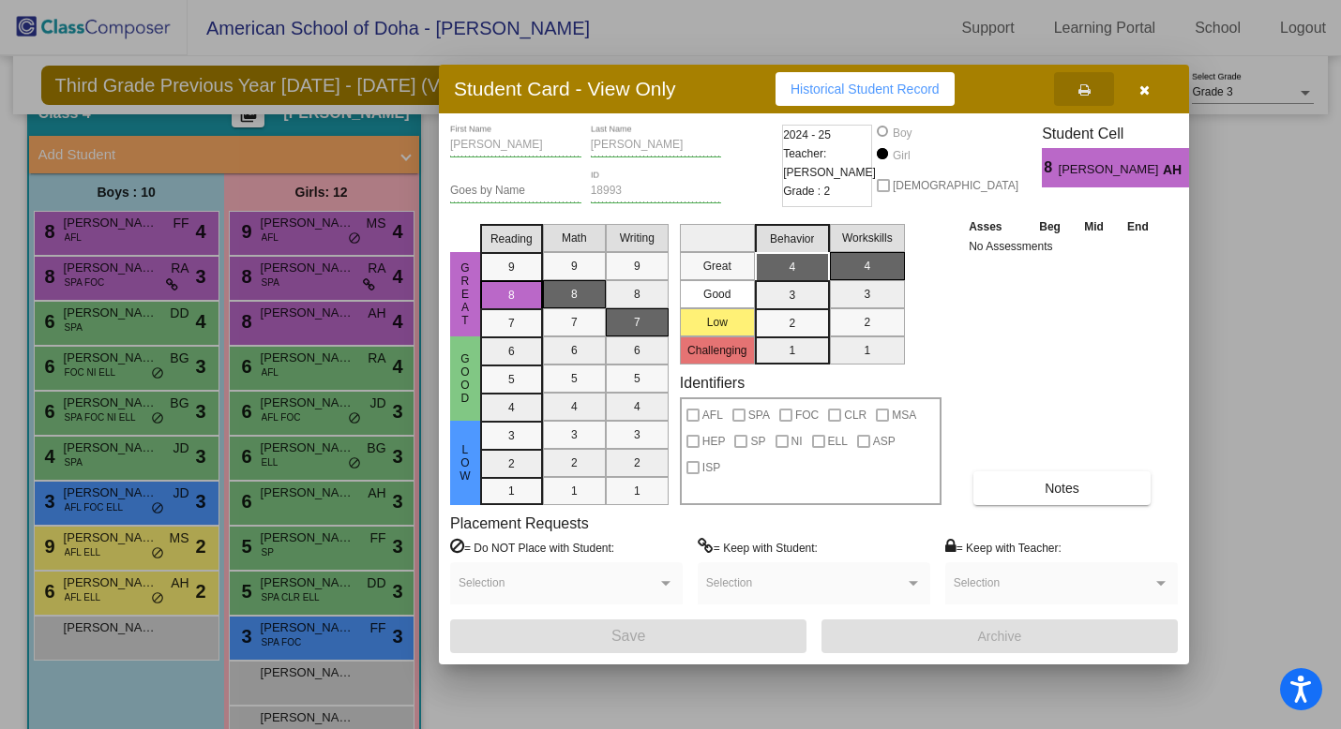
click at [283, 370] on div at bounding box center [670, 364] width 1341 height 729
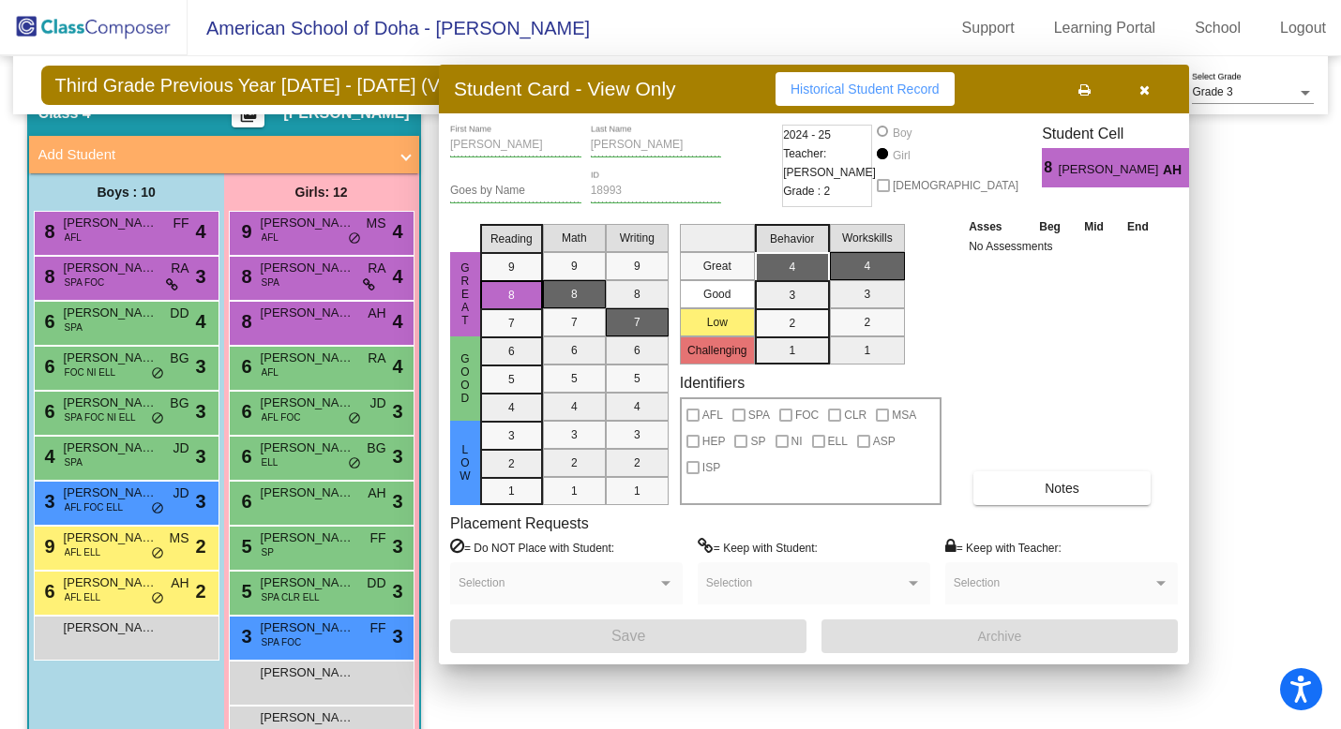
click at [283, 370] on div "6 [PERSON_NAME] AFL RA lock do_not_disturb_alt 4" at bounding box center [321, 366] width 179 height 38
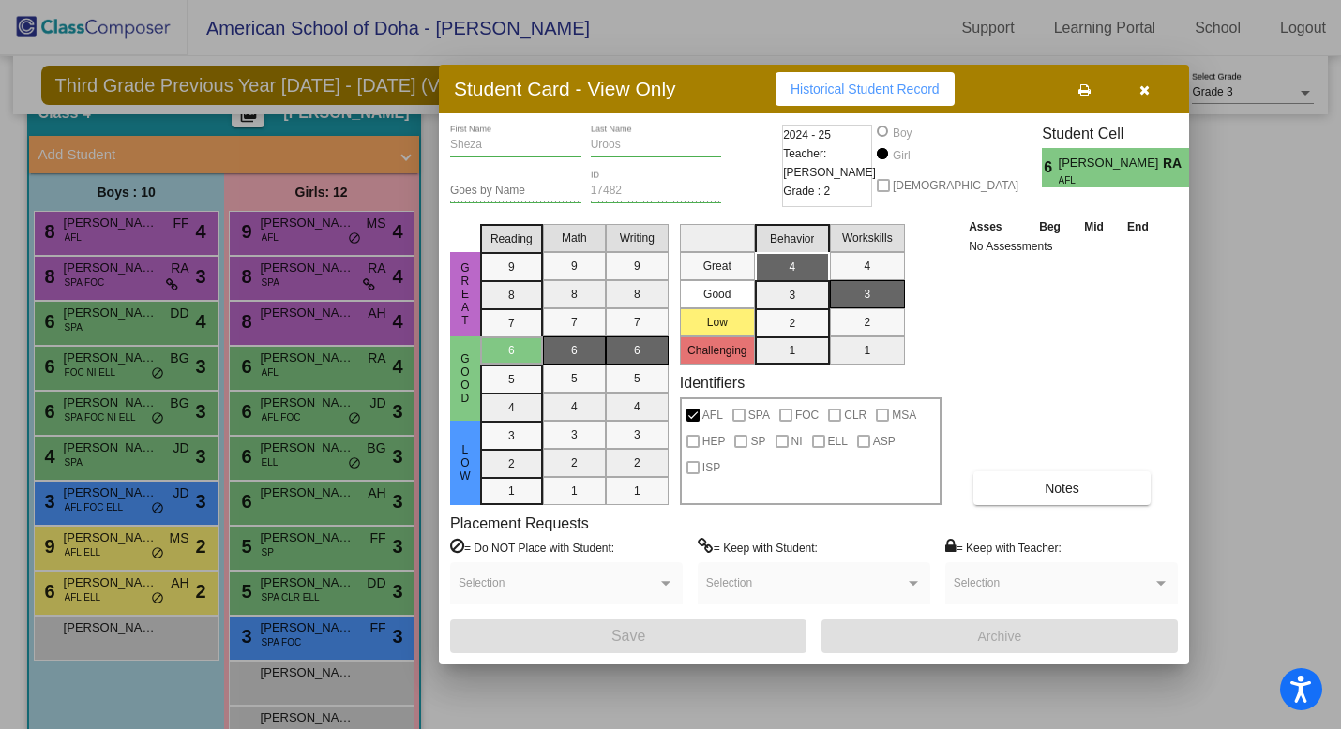
click at [1086, 88] on icon at bounding box center [1084, 89] width 12 height 13
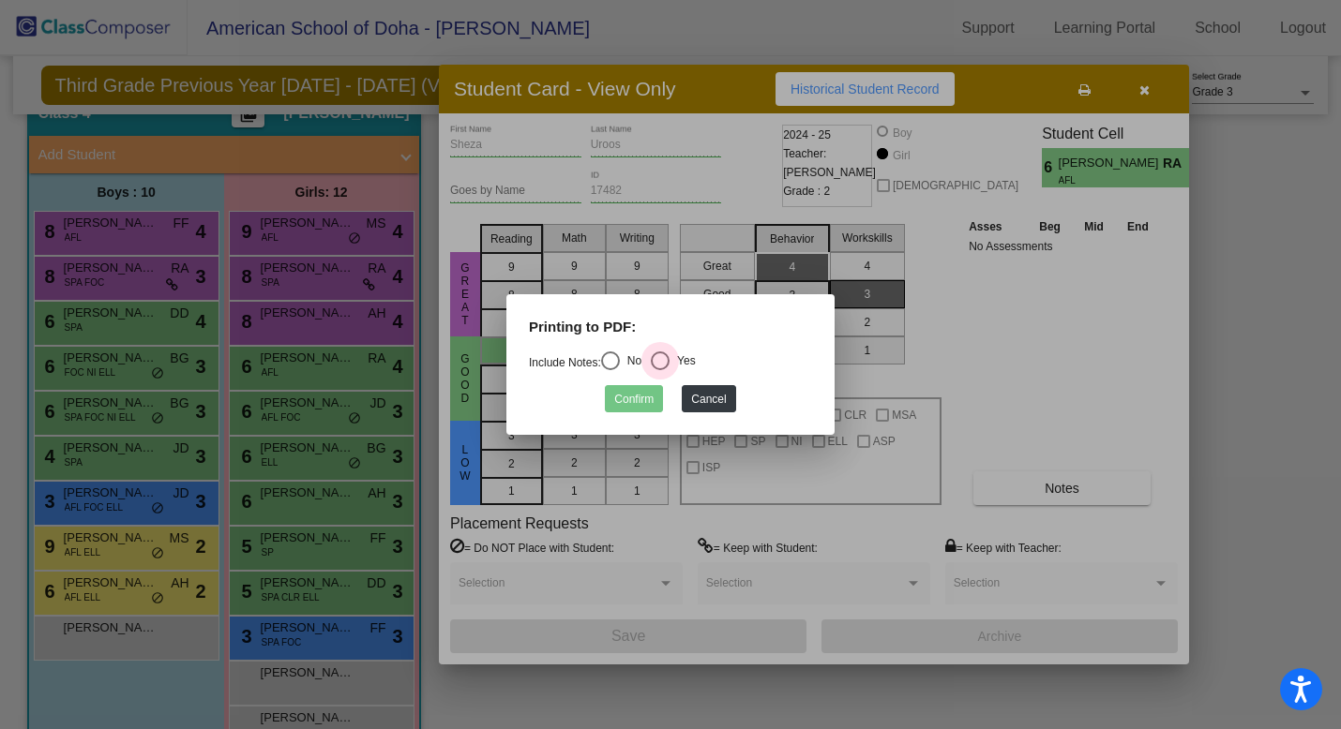
click at [666, 363] on div "Select an option" at bounding box center [660, 361] width 19 height 19
click at [660, 370] on input "Yes" at bounding box center [659, 370] width 1 height 1
radio input "true"
click at [717, 407] on button "Cancel" at bounding box center [708, 398] width 53 height 27
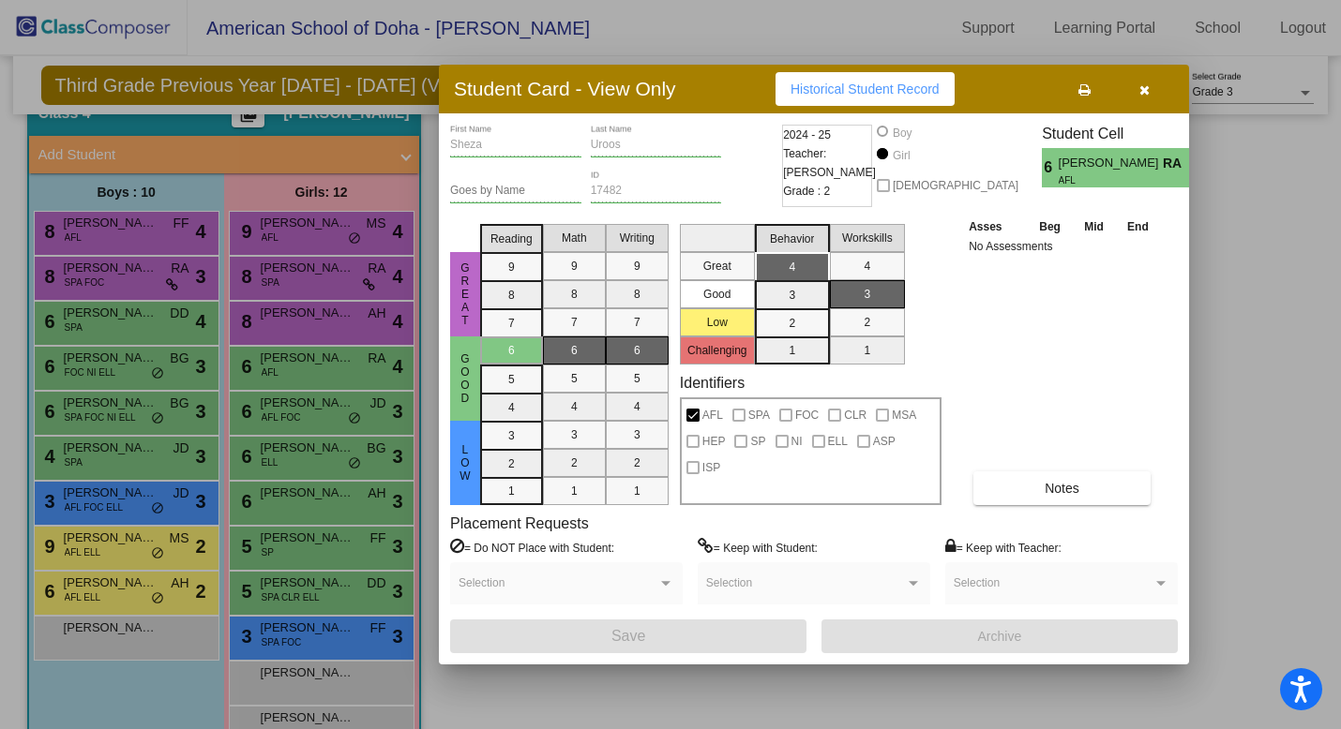
click at [1078, 91] on icon at bounding box center [1084, 89] width 12 height 13
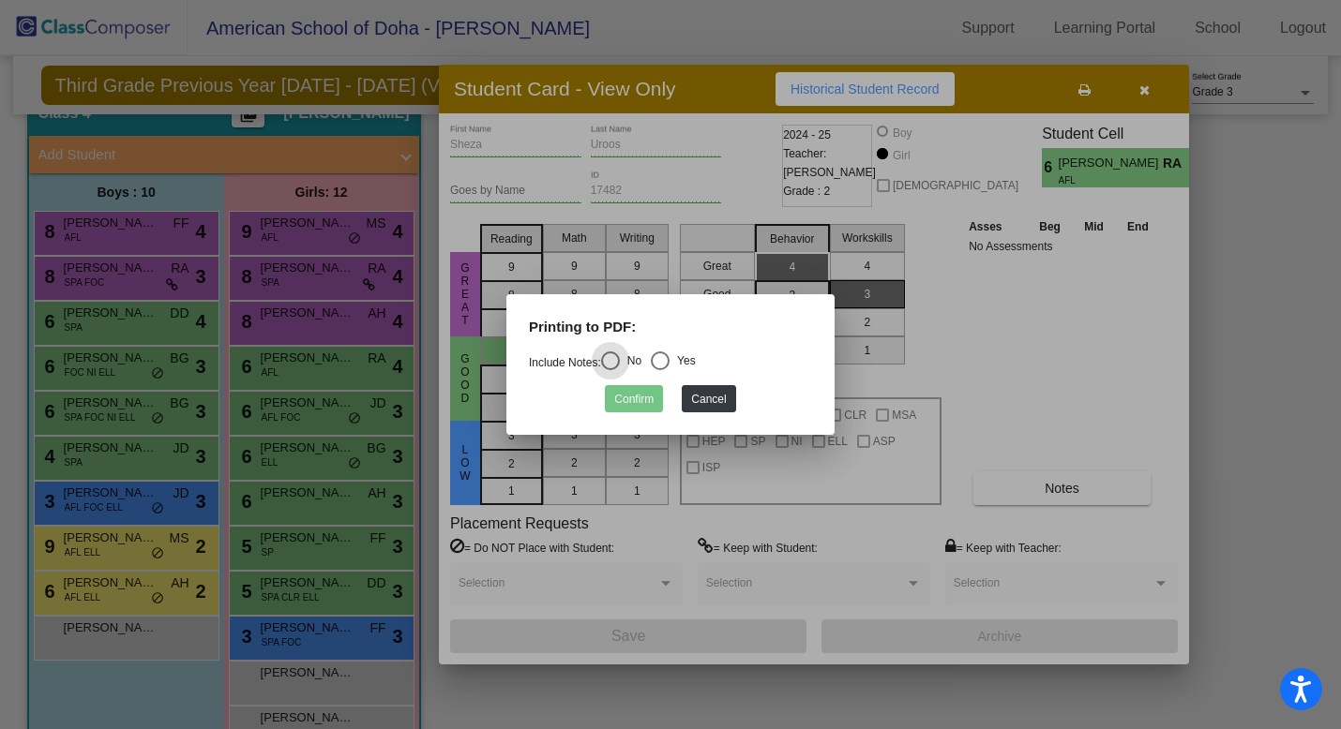
click at [669, 364] on div "Select an option" at bounding box center [660, 361] width 19 height 19
click at [660, 370] on input "Yes" at bounding box center [659, 370] width 1 height 1
radio input "true"
click at [648, 405] on button "Confirm" at bounding box center [634, 398] width 58 height 27
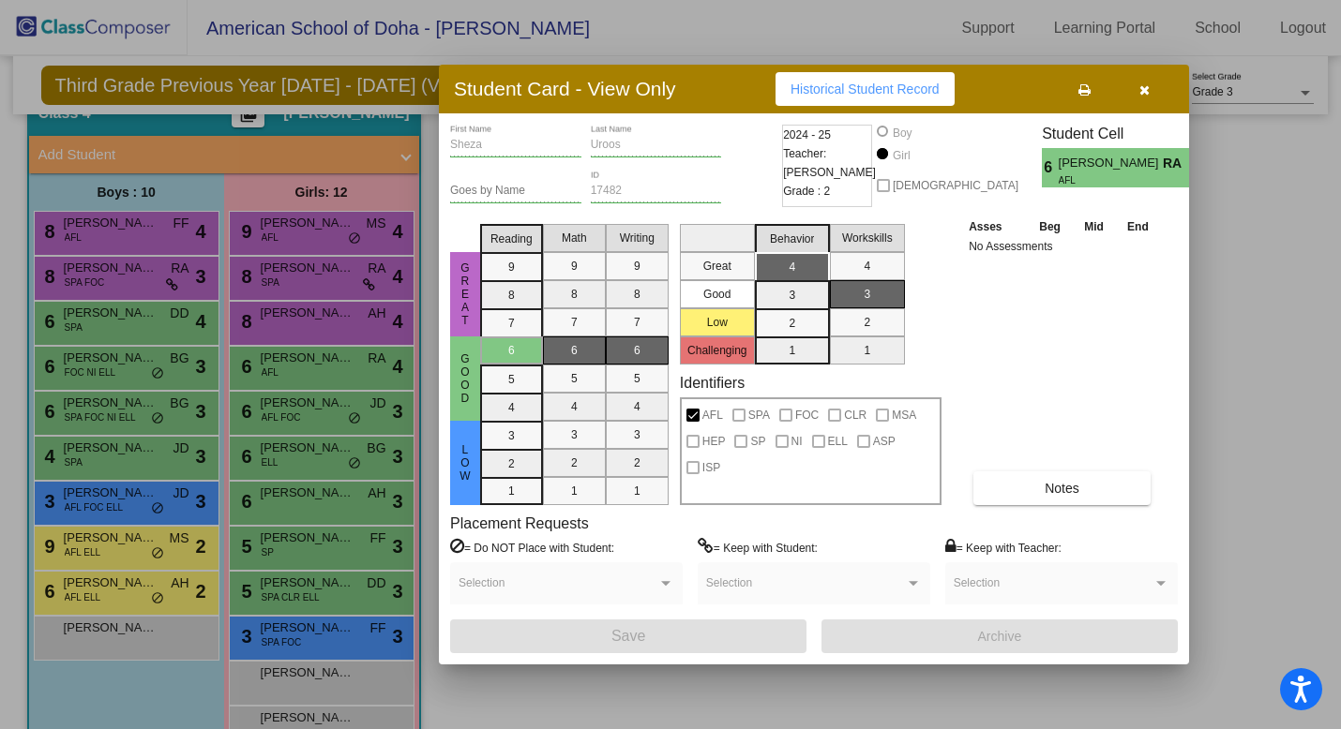
click at [319, 407] on div at bounding box center [670, 364] width 1341 height 729
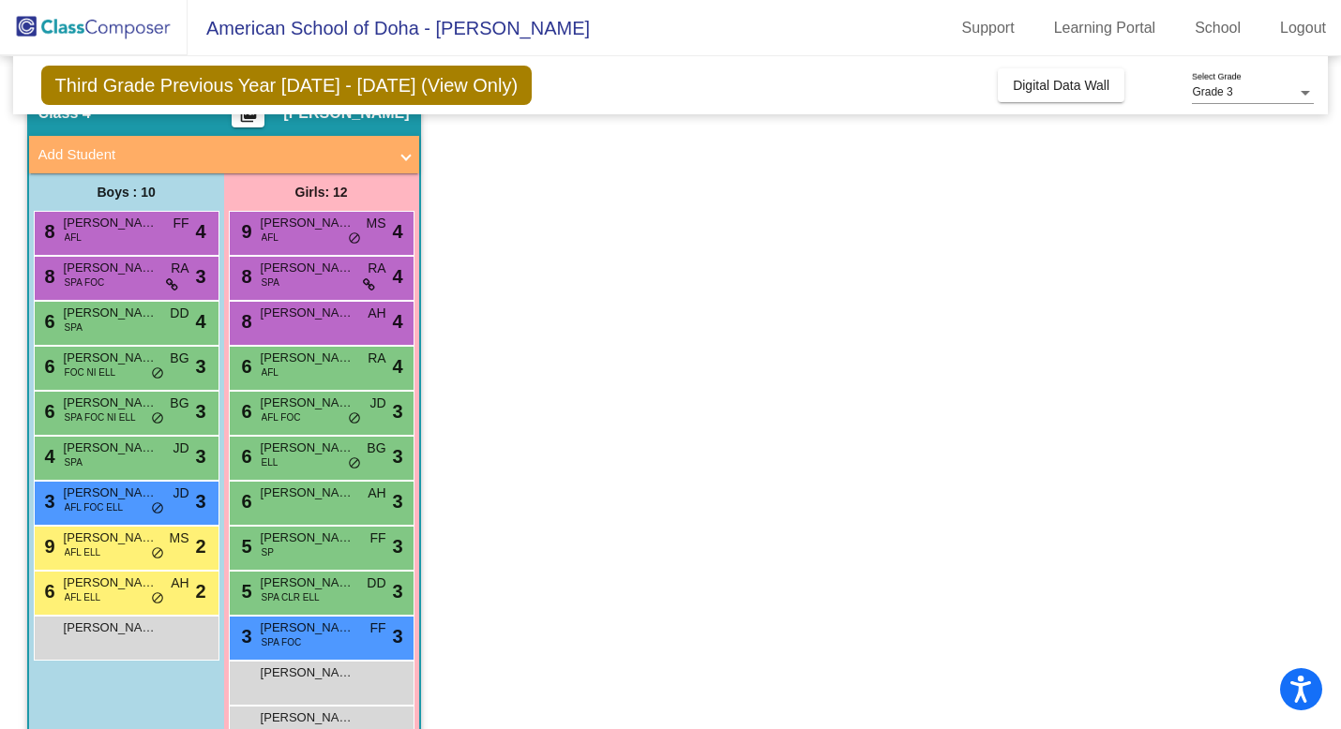
click at [319, 407] on span "[PERSON_NAME]" at bounding box center [308, 403] width 94 height 19
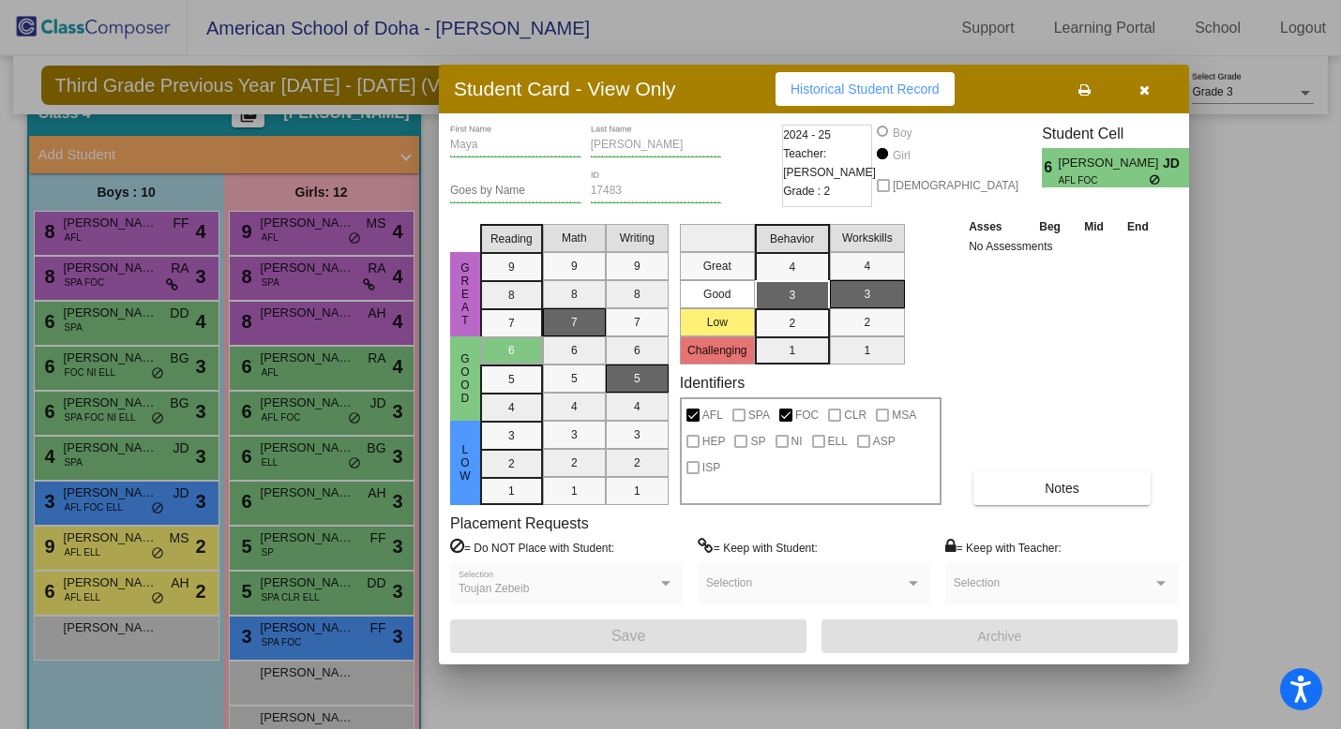
click at [1086, 87] on icon at bounding box center [1084, 89] width 12 height 13
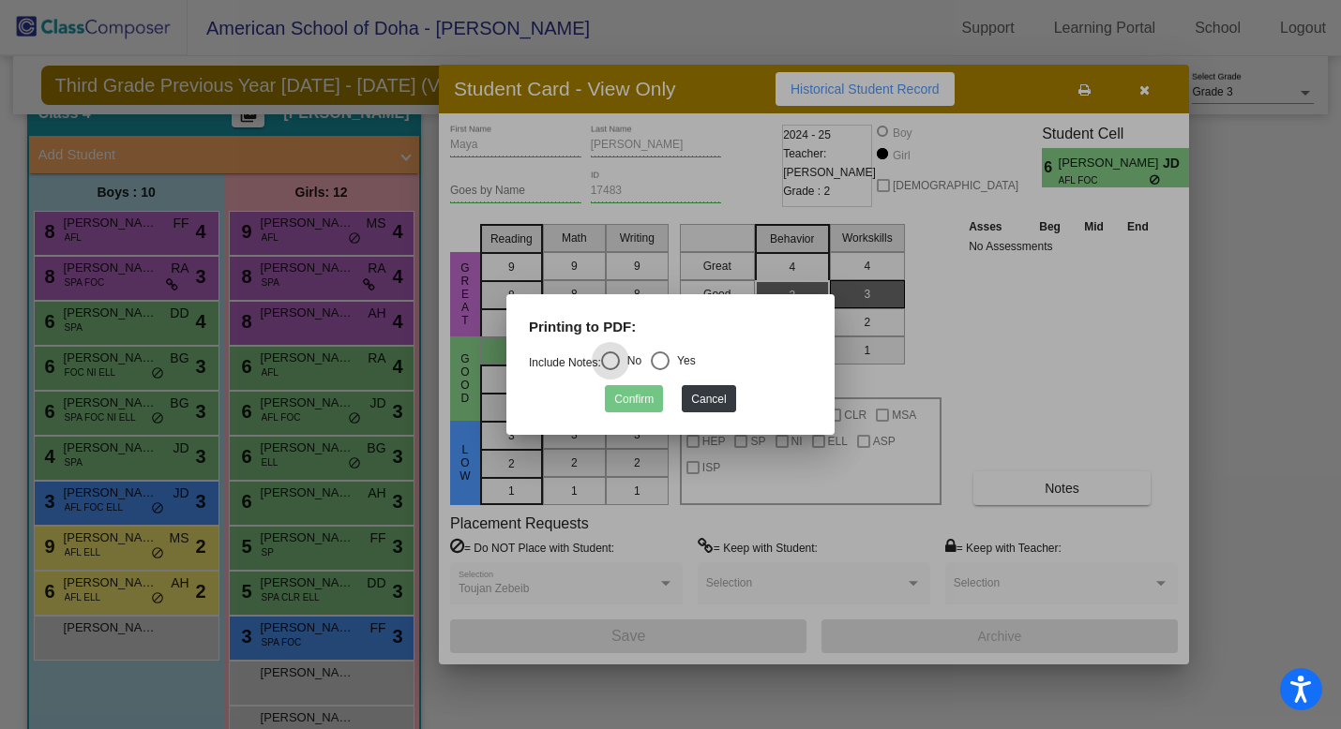
click at [669, 362] on div "Select an option" at bounding box center [660, 361] width 19 height 19
click at [660, 370] on input "Yes" at bounding box center [659, 370] width 1 height 1
radio input "true"
click at [640, 402] on button "Confirm" at bounding box center [634, 398] width 58 height 27
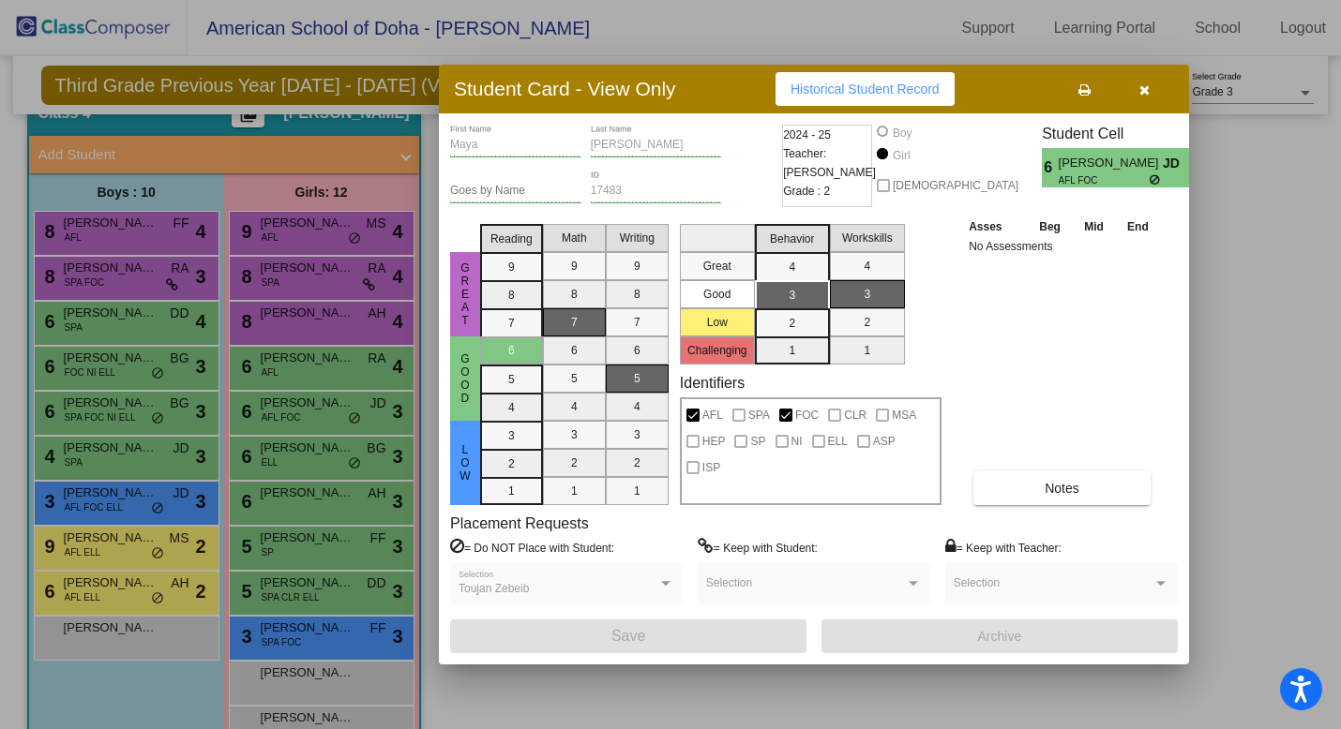
click at [292, 450] on div at bounding box center [670, 364] width 1341 height 729
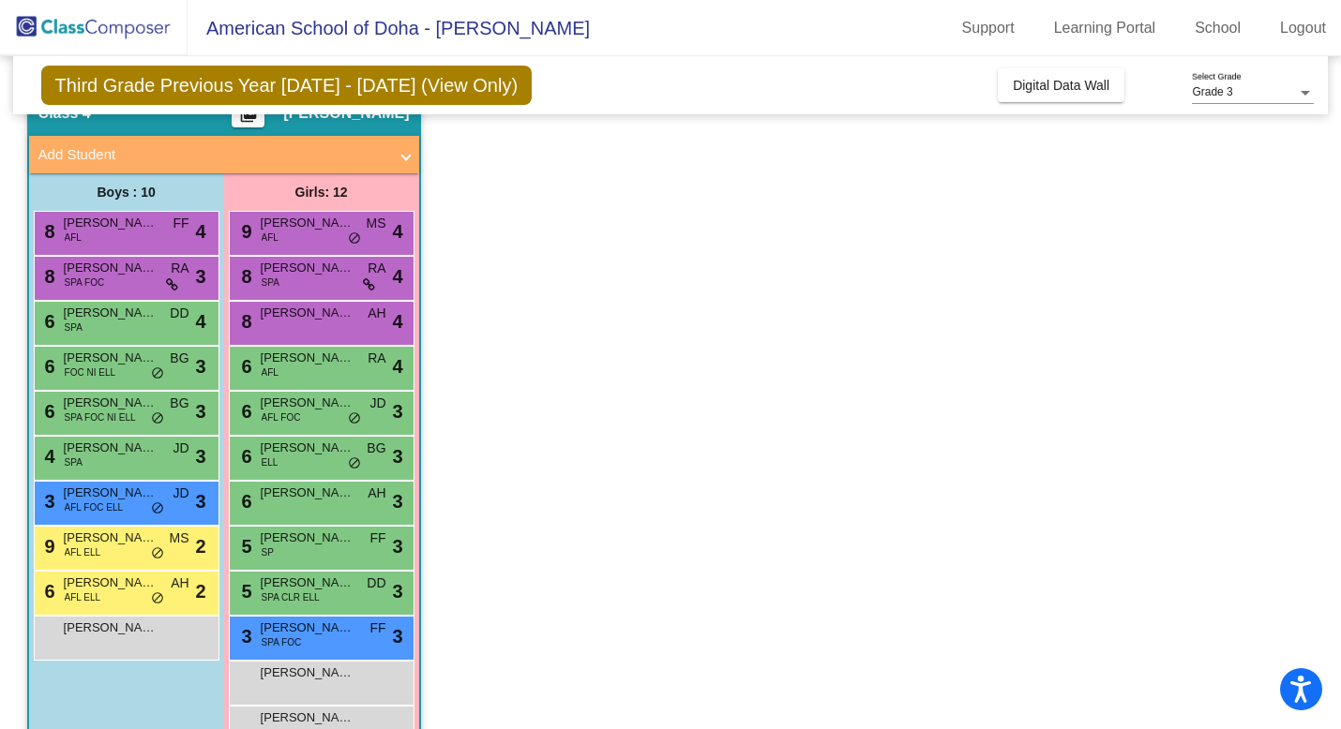
click at [292, 450] on span "[PERSON_NAME]" at bounding box center [308, 448] width 94 height 19
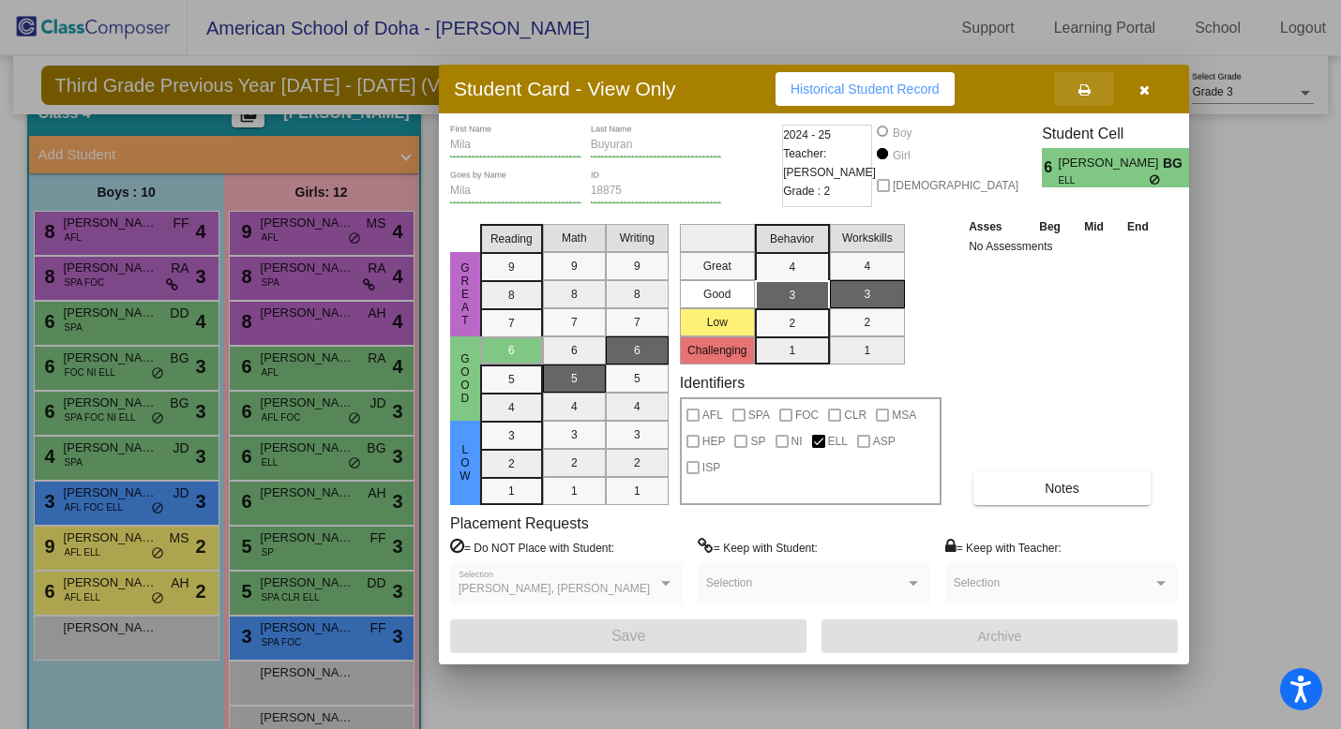
click at [1087, 95] on icon at bounding box center [1084, 89] width 12 height 13
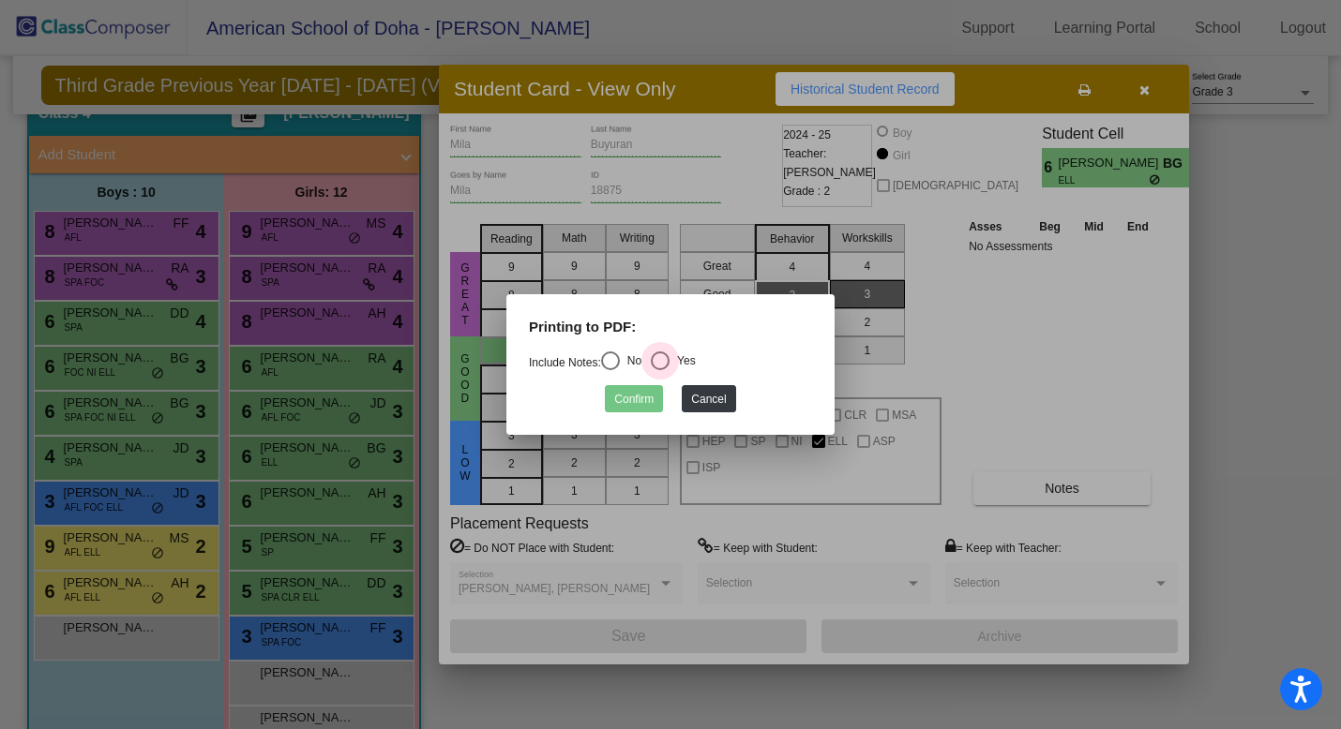
click at [669, 353] on div "Select an option" at bounding box center [660, 361] width 19 height 19
click at [660, 370] on input "Yes" at bounding box center [659, 370] width 1 height 1
radio input "true"
click at [629, 408] on button "Confirm" at bounding box center [634, 398] width 58 height 27
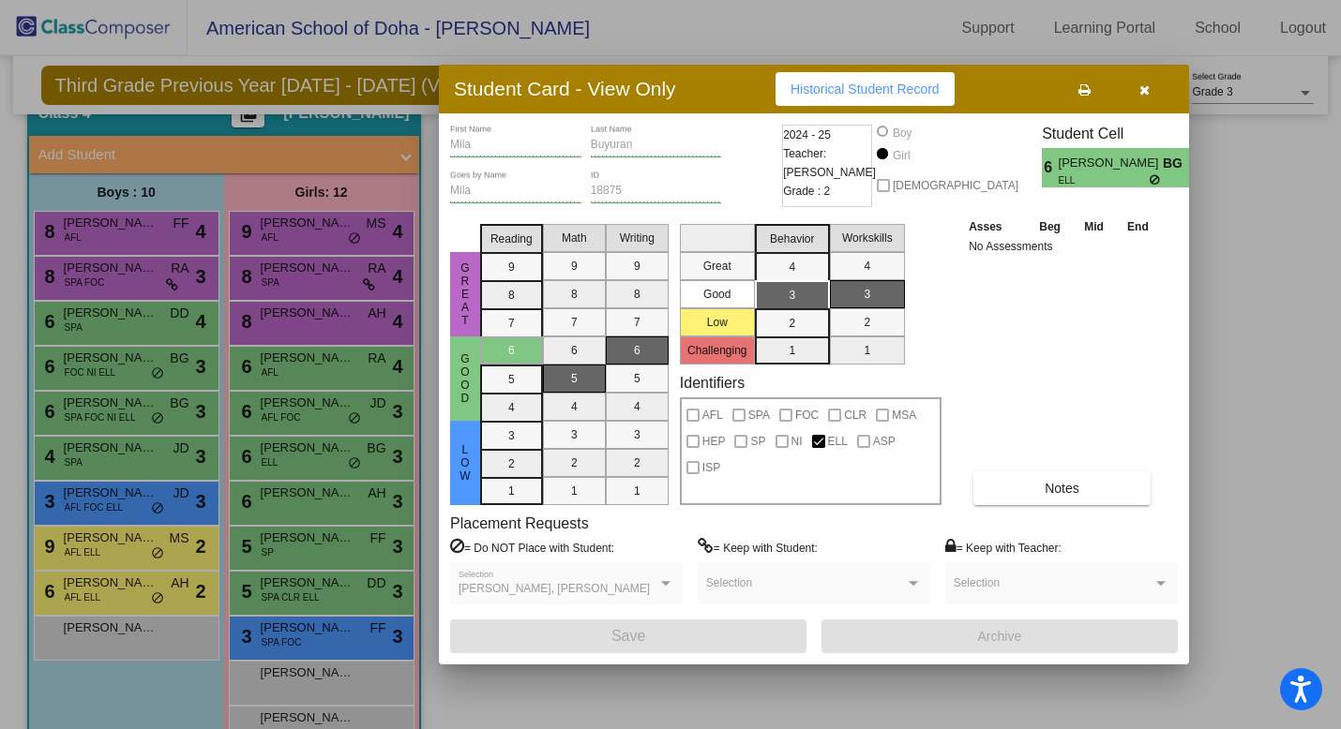
click at [304, 503] on div at bounding box center [670, 364] width 1341 height 729
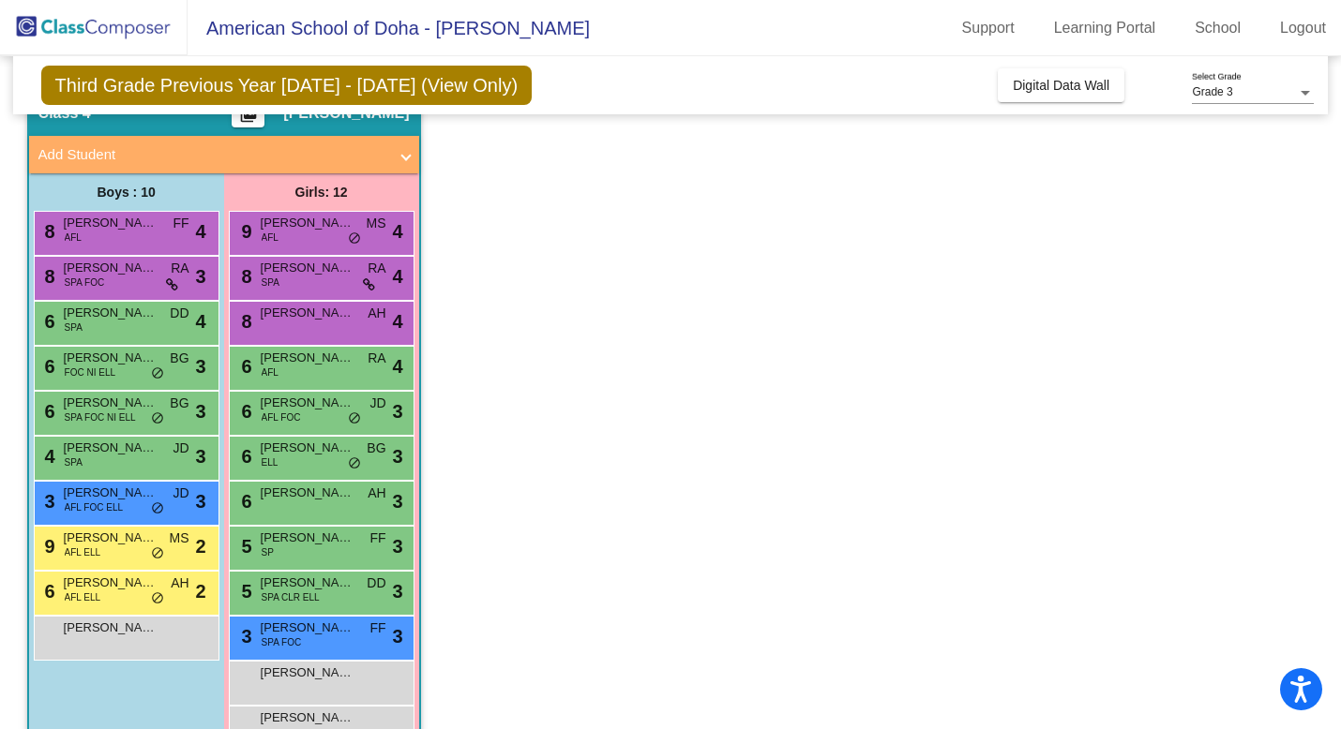
click at [304, 503] on div "6 [PERSON_NAME] AH lock do_not_disturb_alt 3" at bounding box center [321, 501] width 179 height 38
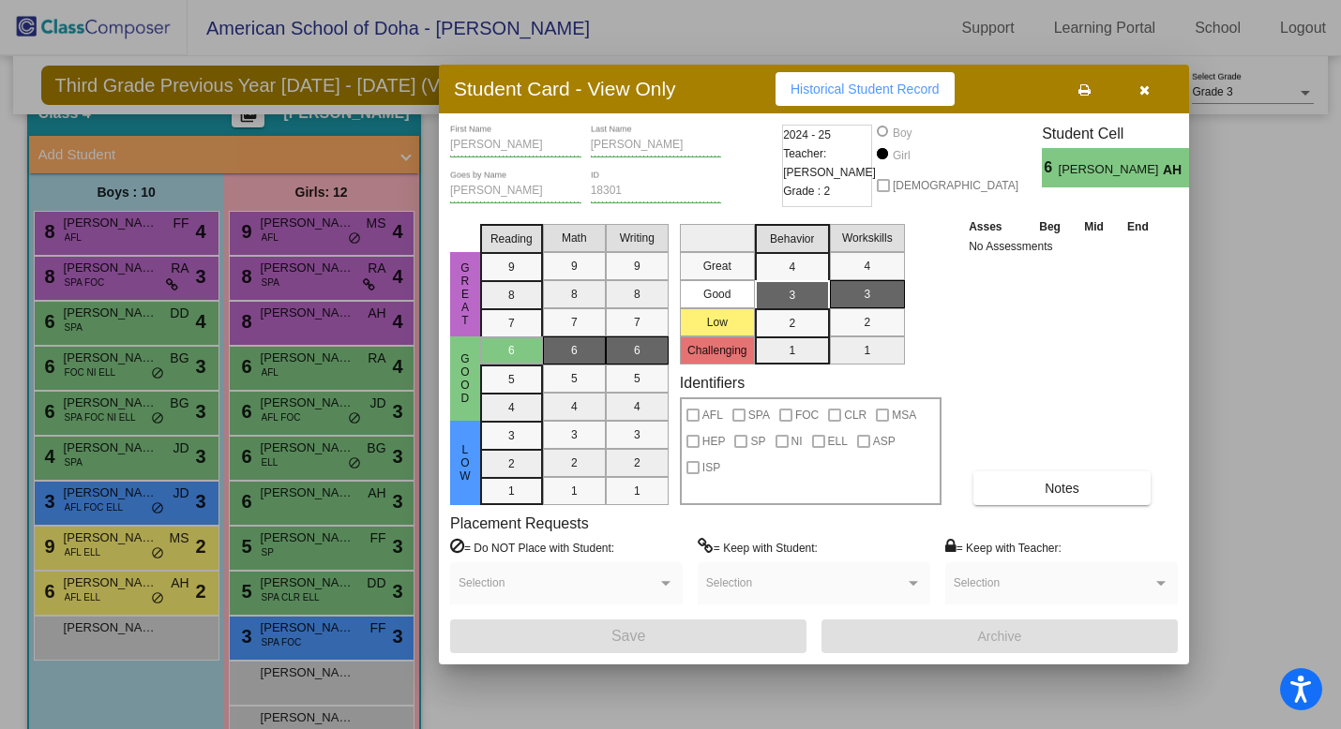
click at [1086, 95] on icon at bounding box center [1084, 89] width 12 height 13
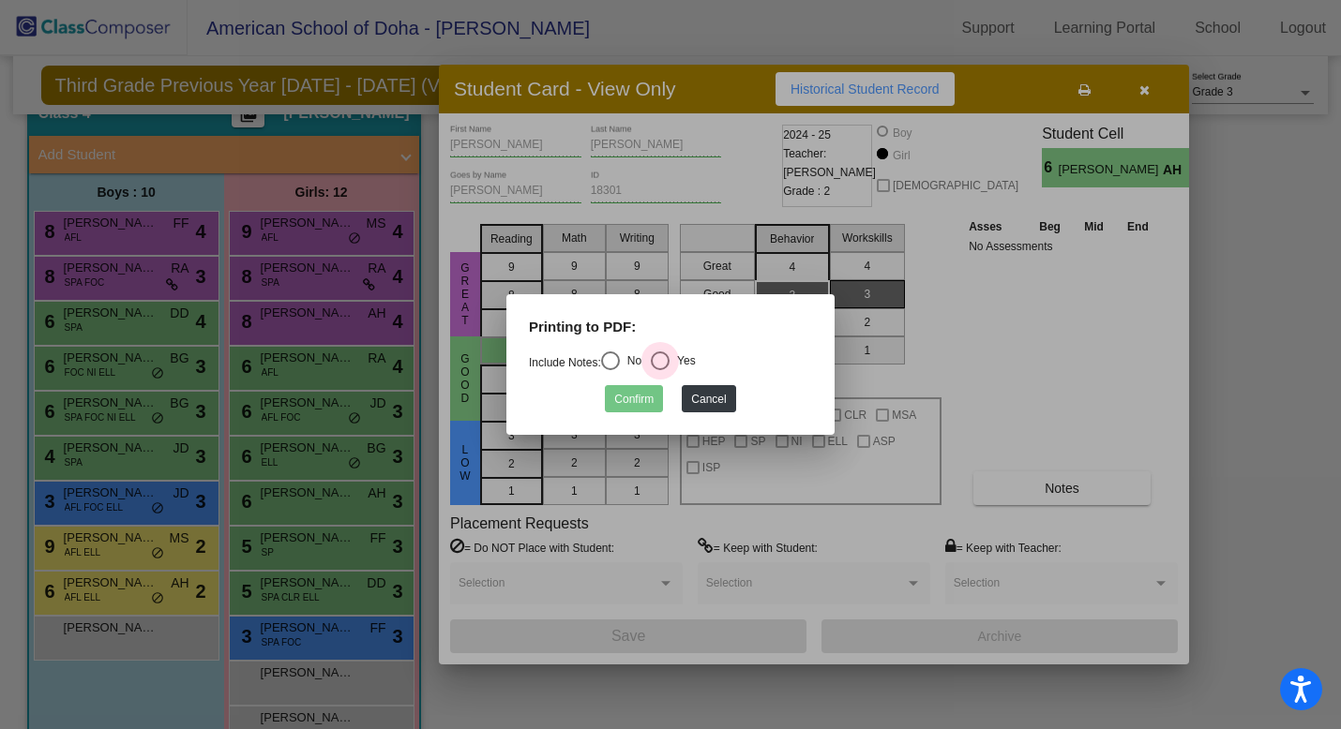
click at [669, 354] on div "Select an option" at bounding box center [660, 361] width 19 height 19
click at [660, 370] on input "Yes" at bounding box center [659, 370] width 1 height 1
radio input "true"
click at [650, 406] on button "Confirm" at bounding box center [634, 398] width 58 height 27
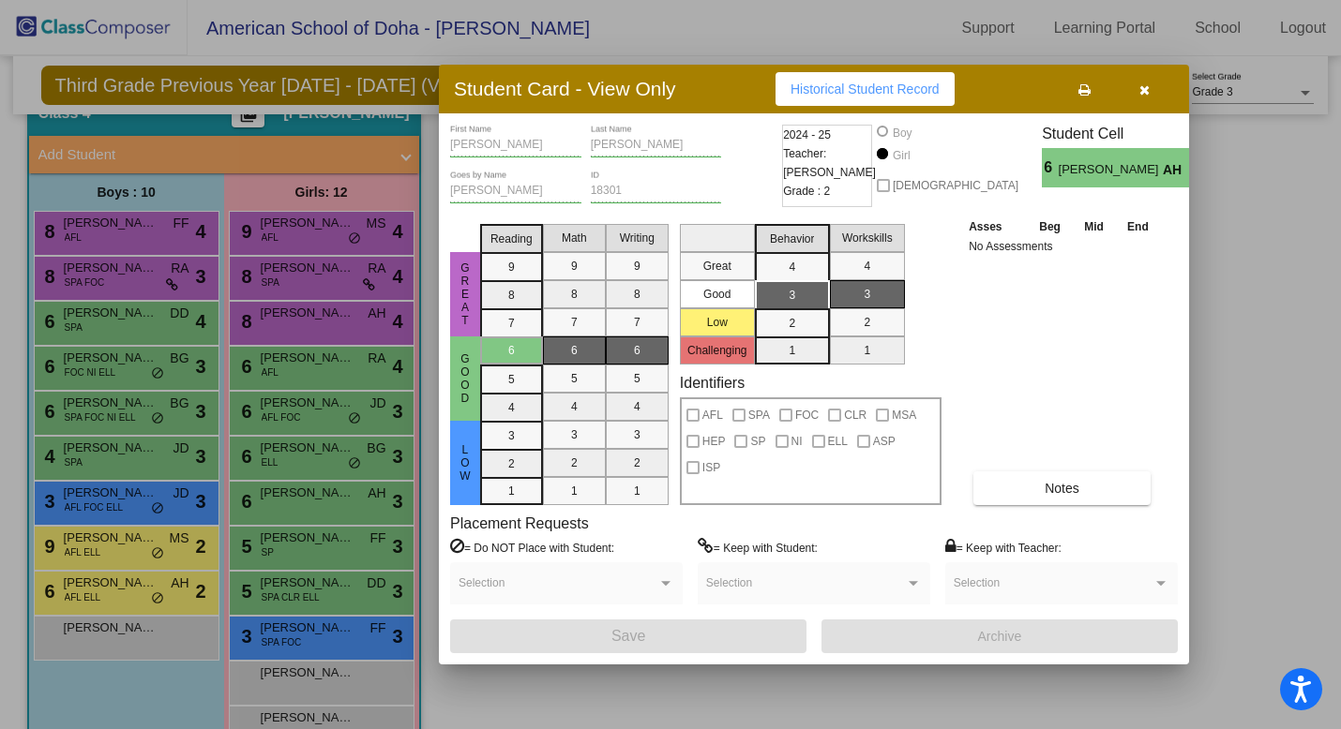
click at [306, 544] on div at bounding box center [670, 364] width 1341 height 729
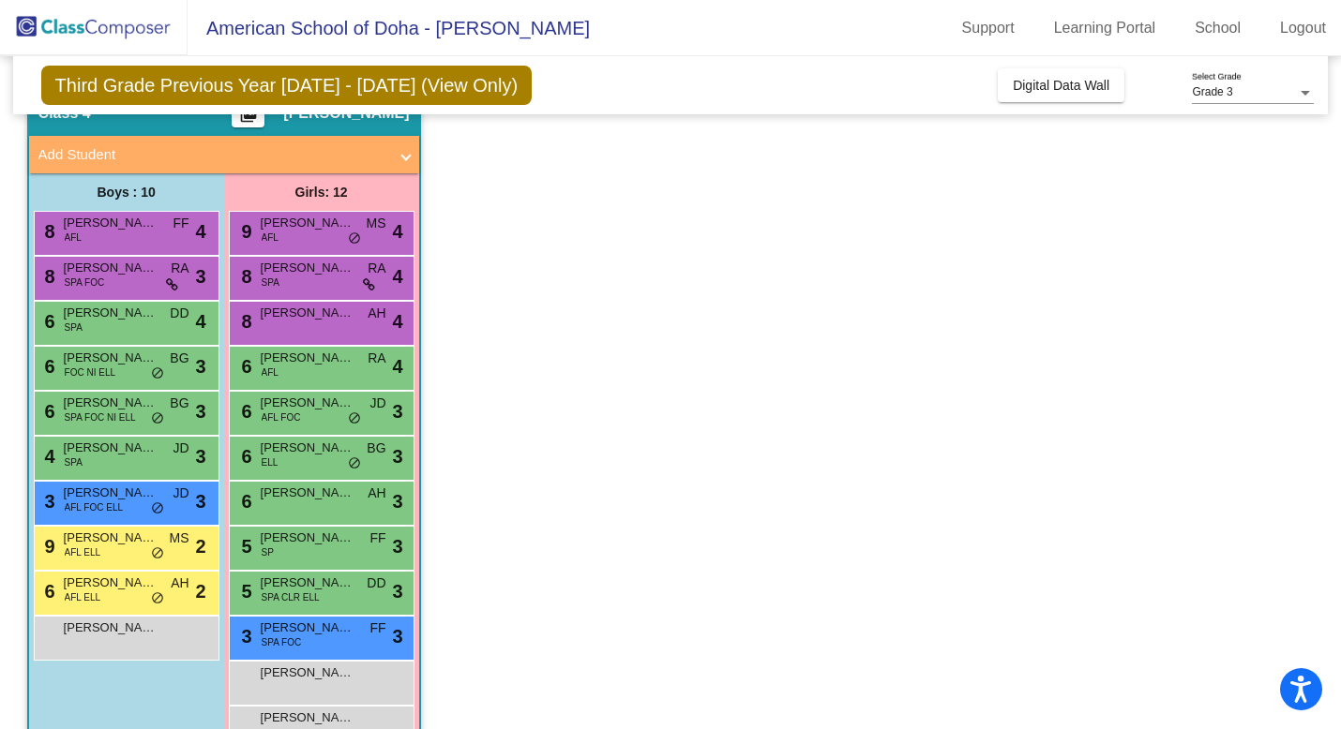
click at [306, 544] on span "[PERSON_NAME]" at bounding box center [308, 538] width 94 height 19
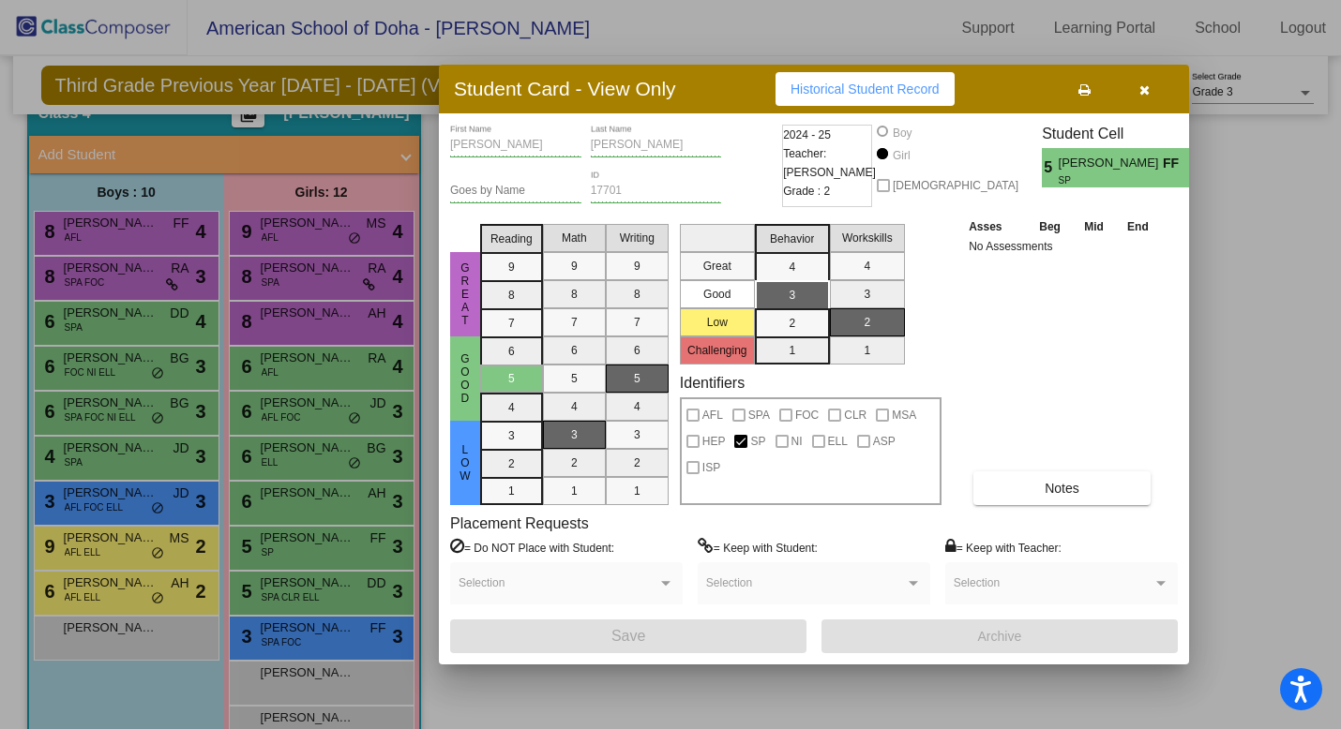
click at [1084, 90] on icon at bounding box center [1084, 89] width 12 height 13
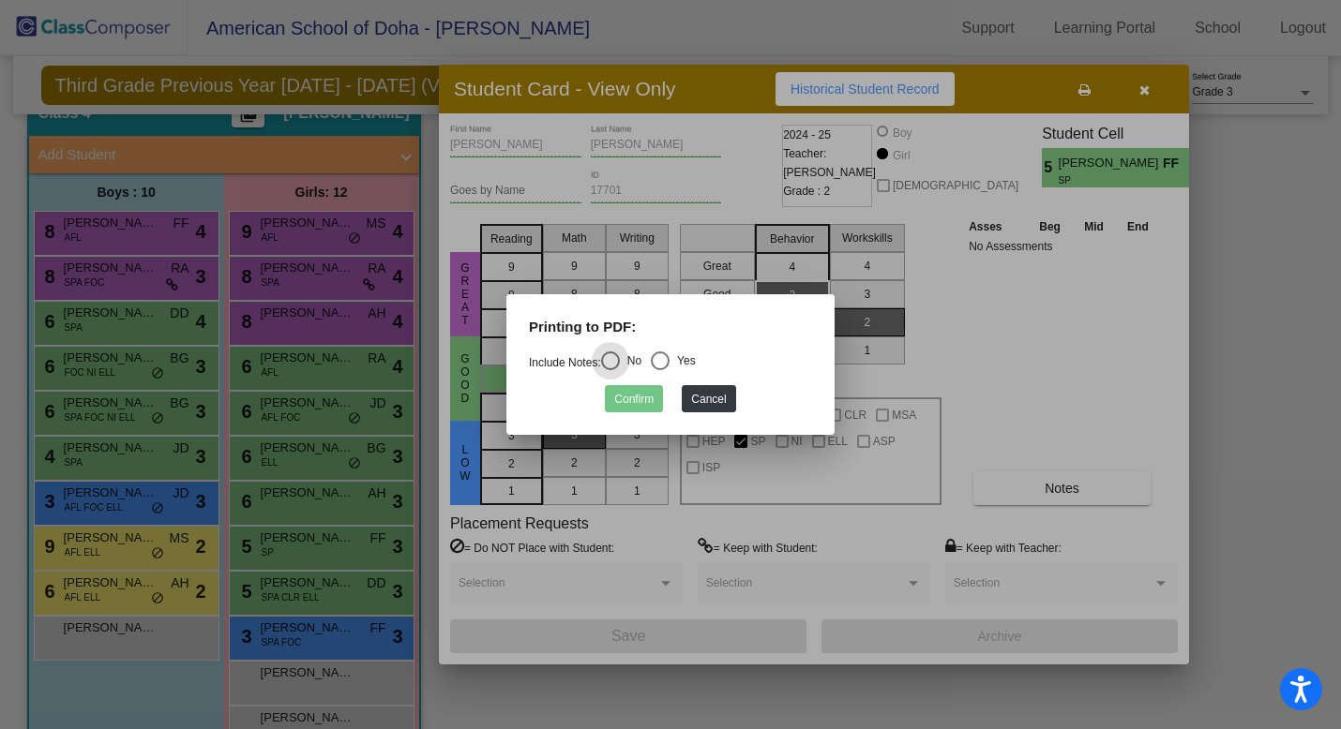
click at [665, 369] on div "Select an option" at bounding box center [660, 361] width 19 height 19
click at [660, 370] on input "Yes" at bounding box center [659, 370] width 1 height 1
radio input "true"
click at [616, 400] on button "Confirm" at bounding box center [634, 398] width 58 height 27
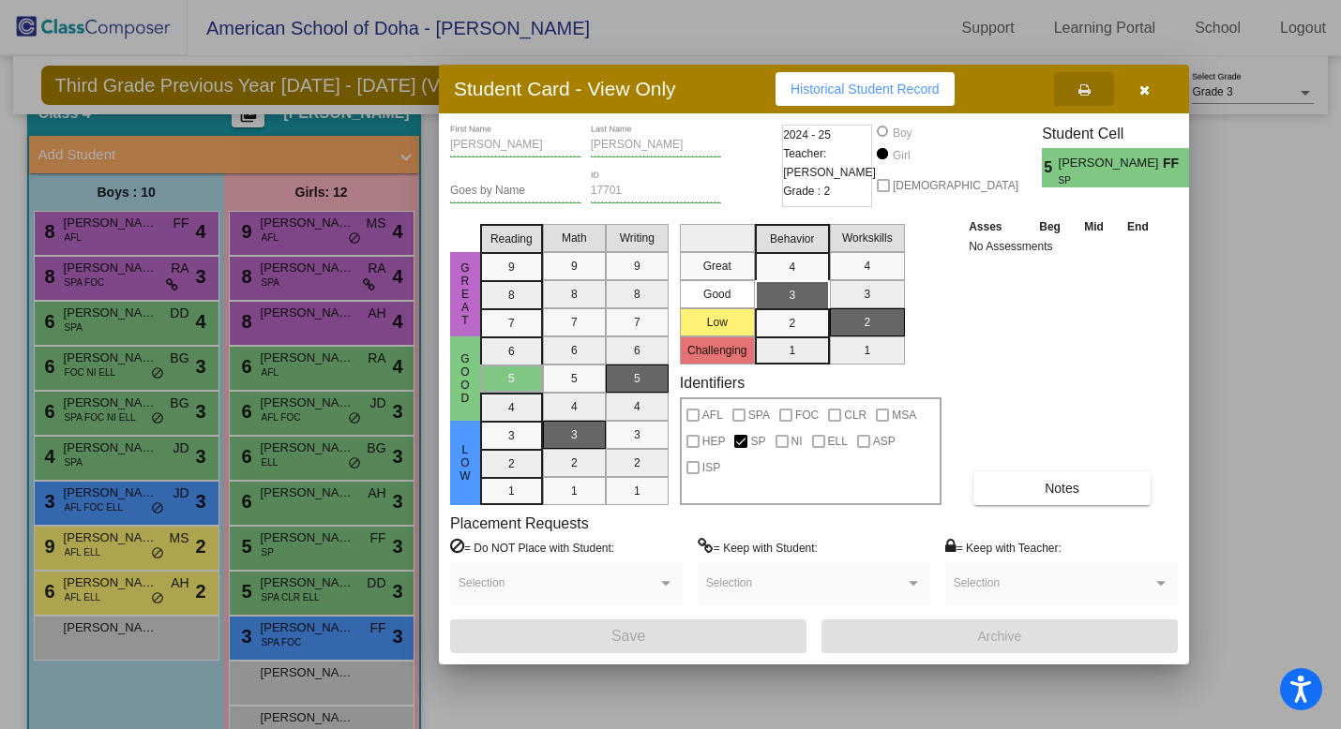
click at [304, 592] on div at bounding box center [670, 364] width 1341 height 729
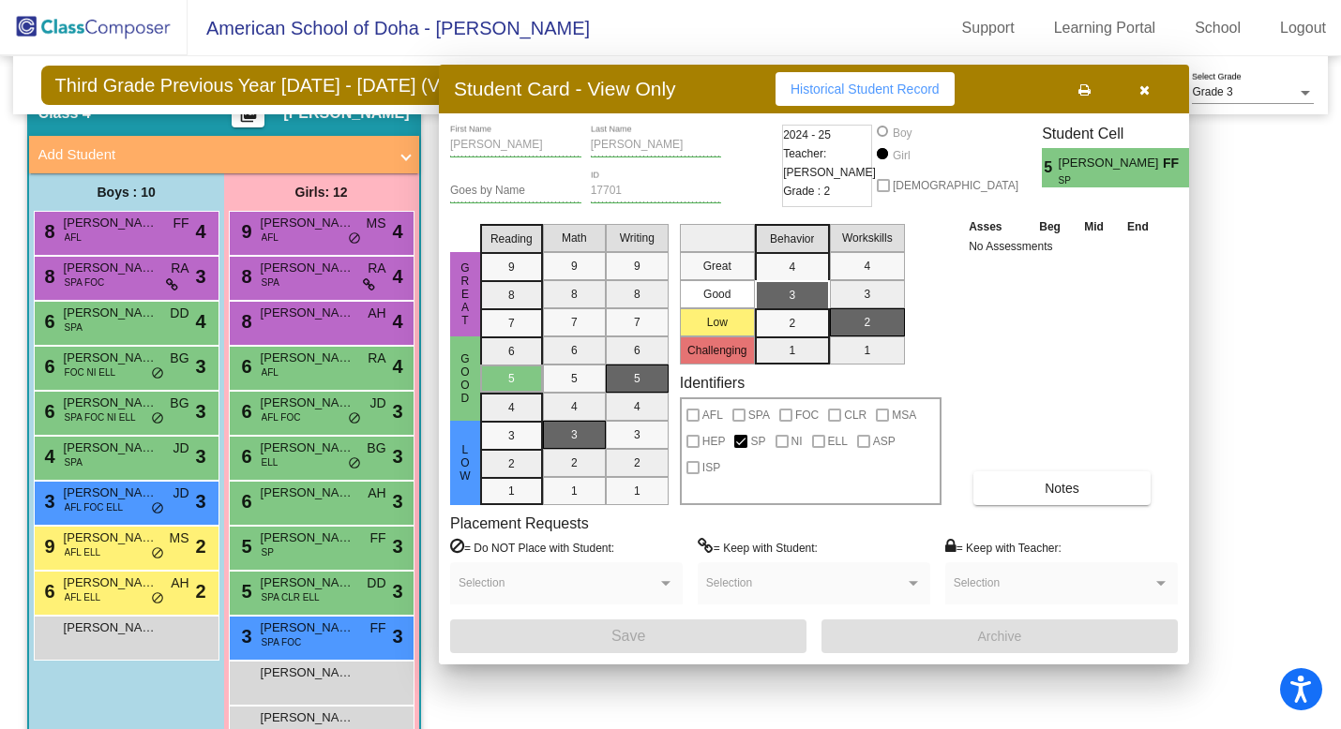
click at [304, 592] on span "SPA CLR ELL" at bounding box center [291, 598] width 58 height 14
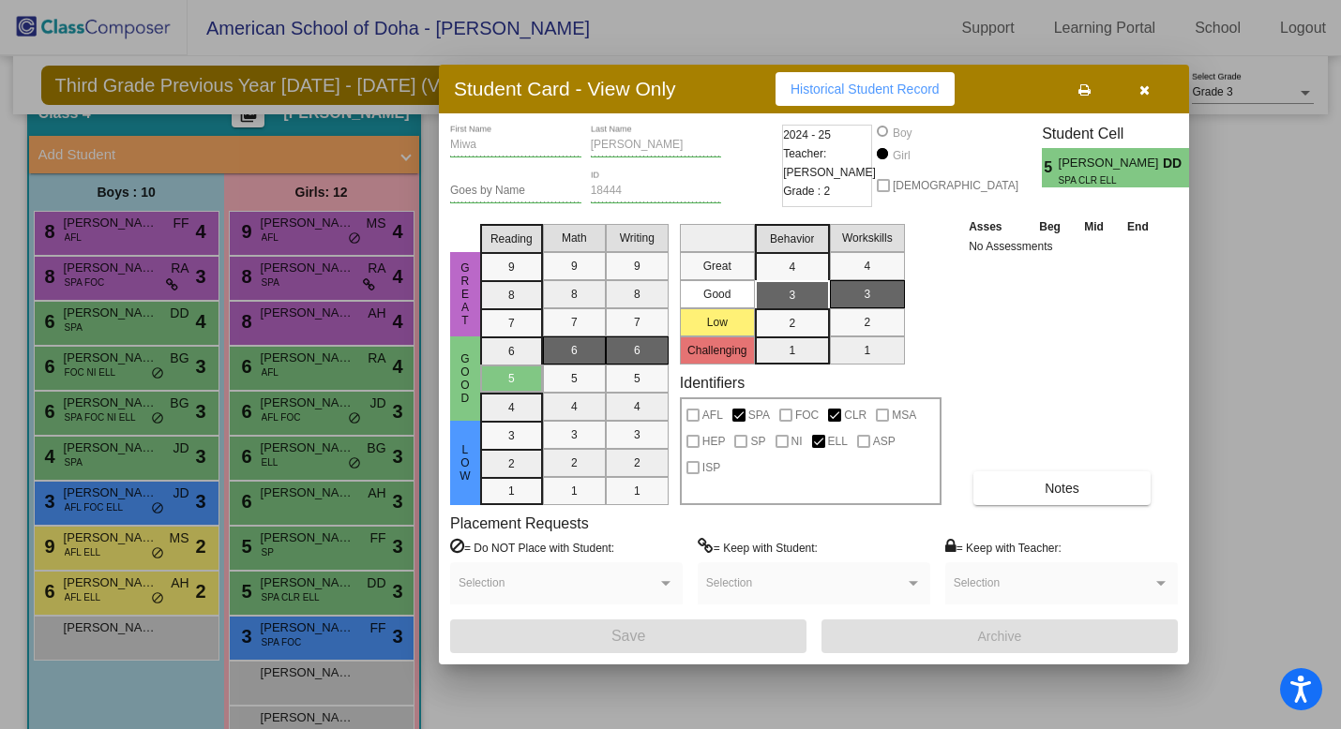
click at [1086, 95] on icon at bounding box center [1084, 89] width 12 height 13
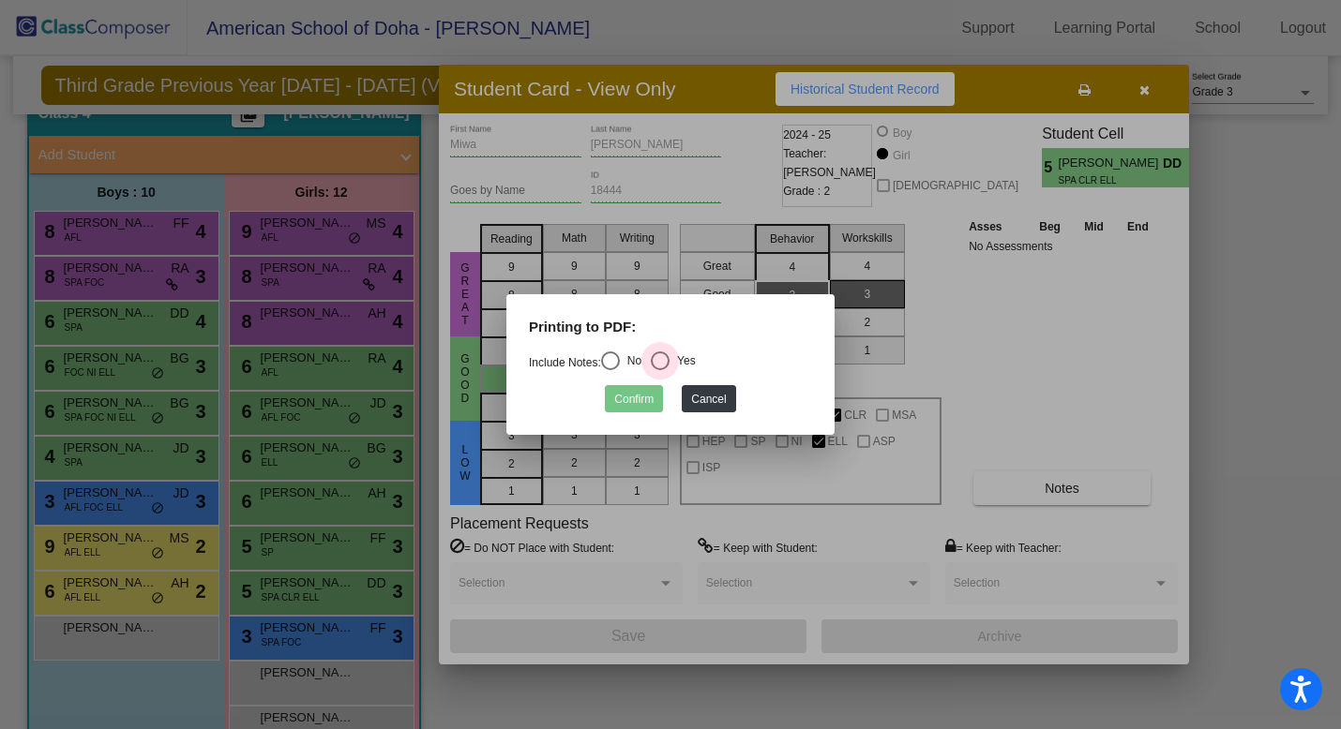
click at [664, 359] on div "Select an option" at bounding box center [660, 361] width 19 height 19
click at [660, 370] on input "Yes" at bounding box center [659, 370] width 1 height 1
radio input "true"
click at [633, 405] on button "Confirm" at bounding box center [634, 398] width 58 height 27
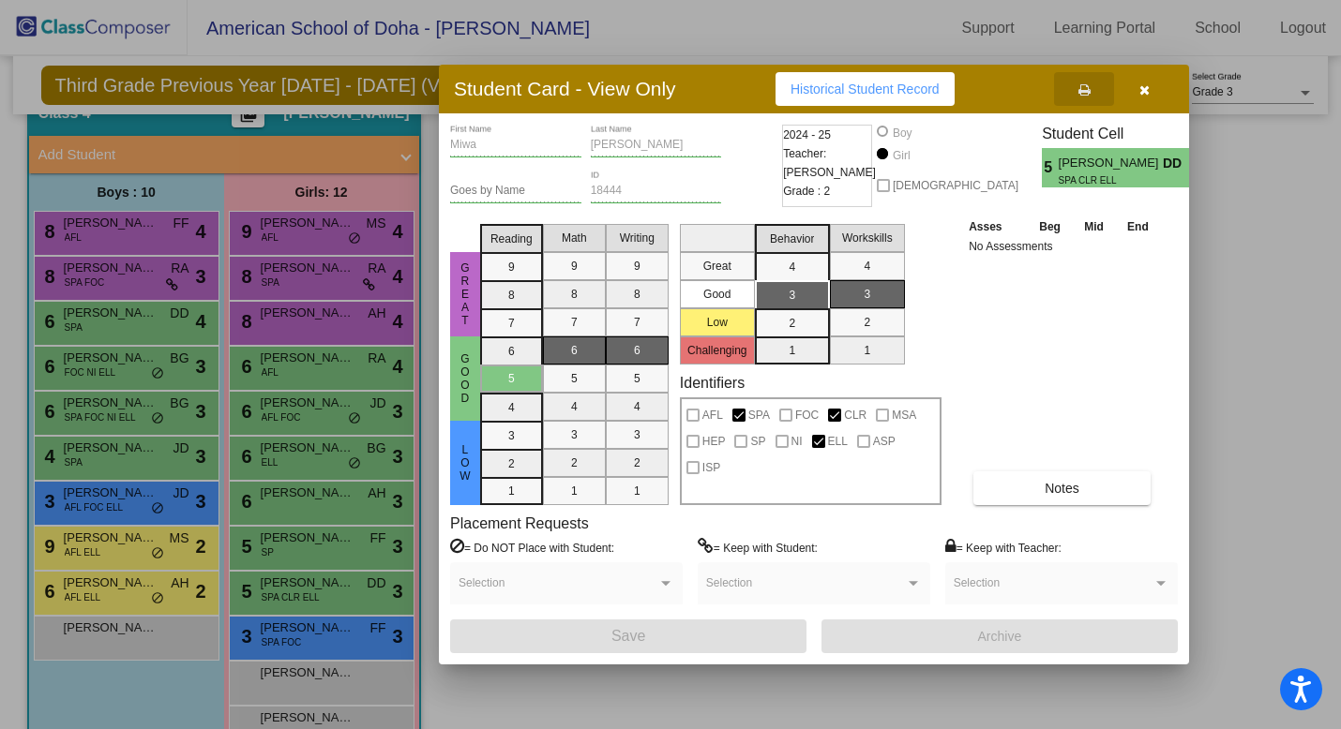
click at [307, 637] on div at bounding box center [670, 364] width 1341 height 729
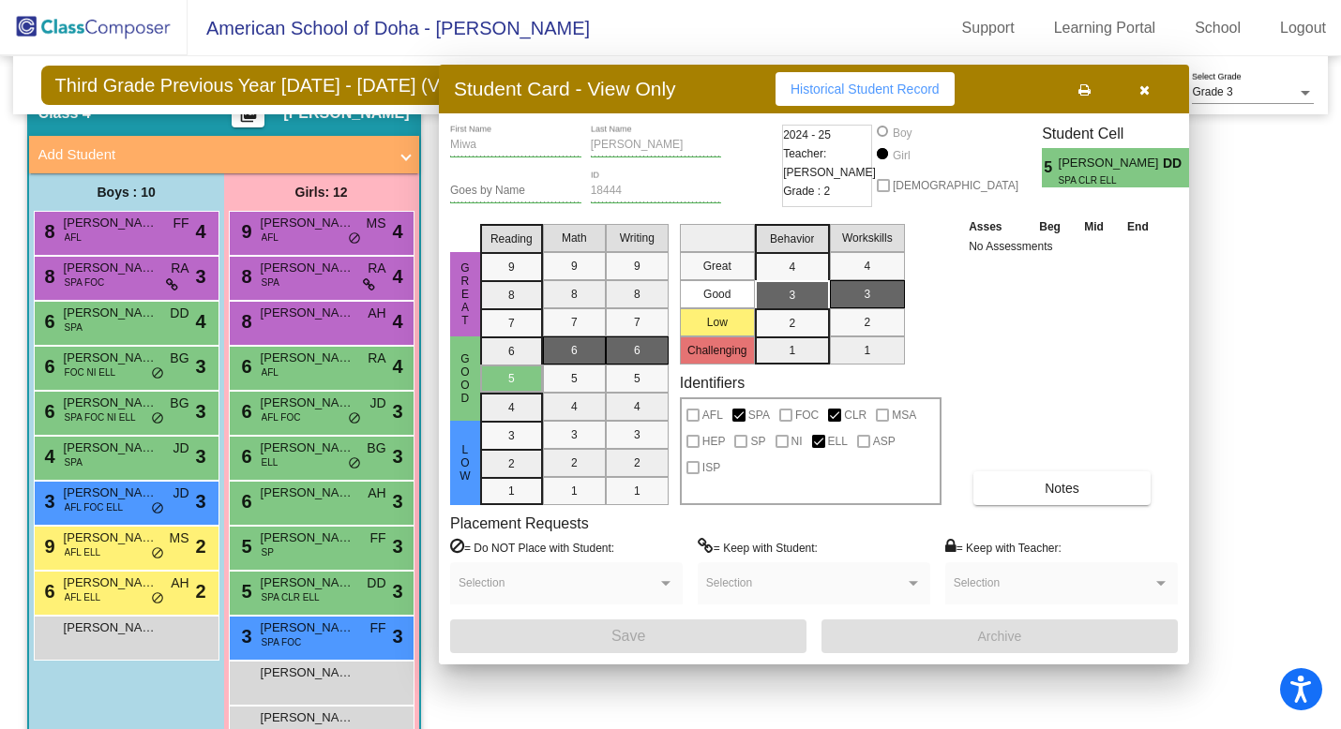
click at [307, 637] on div "3 [PERSON_NAME] SPA FOC FF lock do_not_disturb_alt 3" at bounding box center [321, 636] width 179 height 38
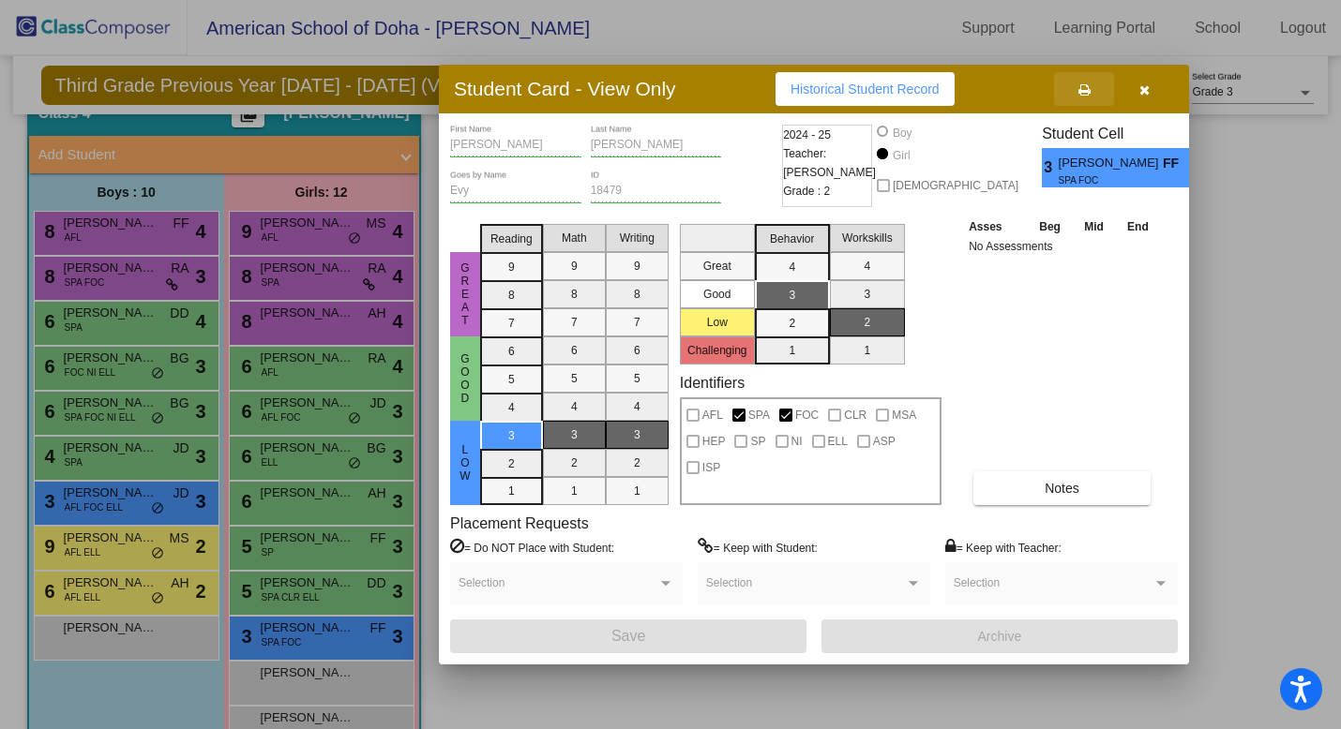
click at [1082, 91] on icon at bounding box center [1084, 89] width 12 height 13
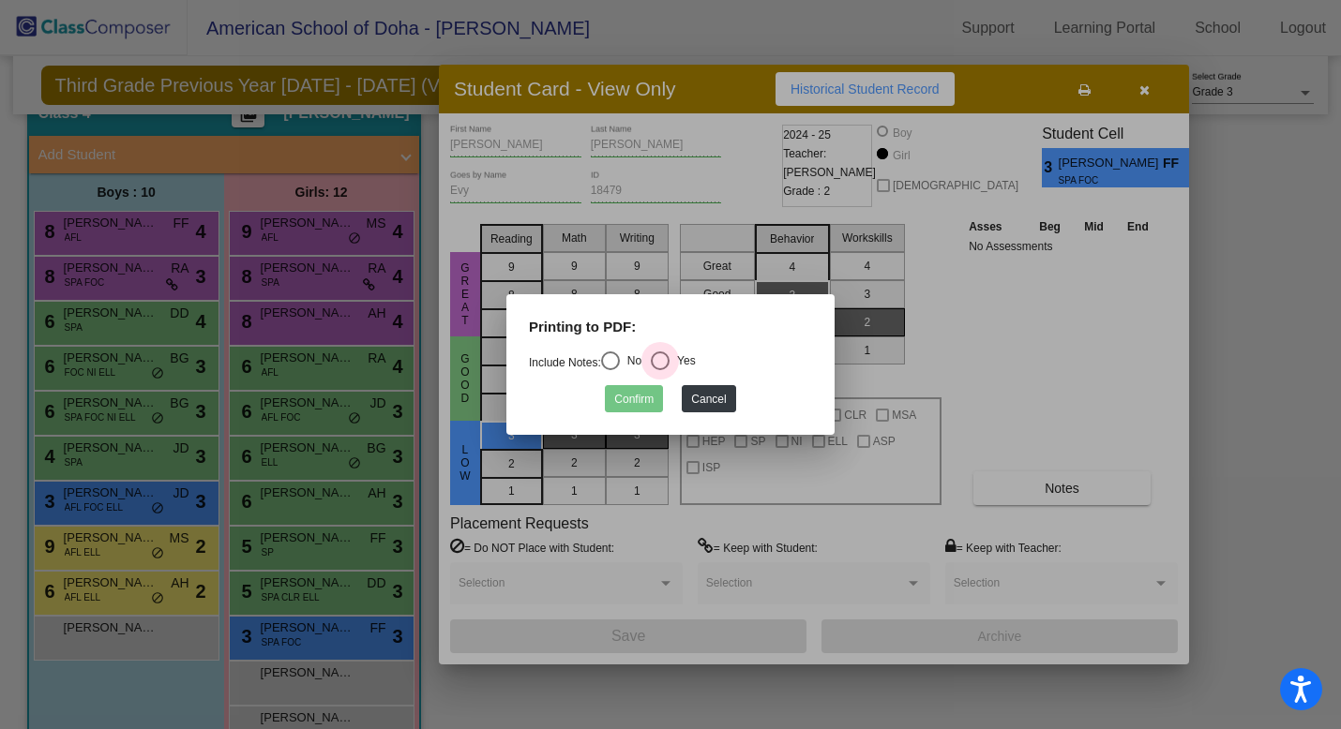
click at [669, 363] on div "Select an option" at bounding box center [660, 361] width 19 height 19
click at [660, 370] on input "Yes" at bounding box center [659, 370] width 1 height 1
radio input "true"
click at [637, 402] on button "Confirm" at bounding box center [634, 398] width 58 height 27
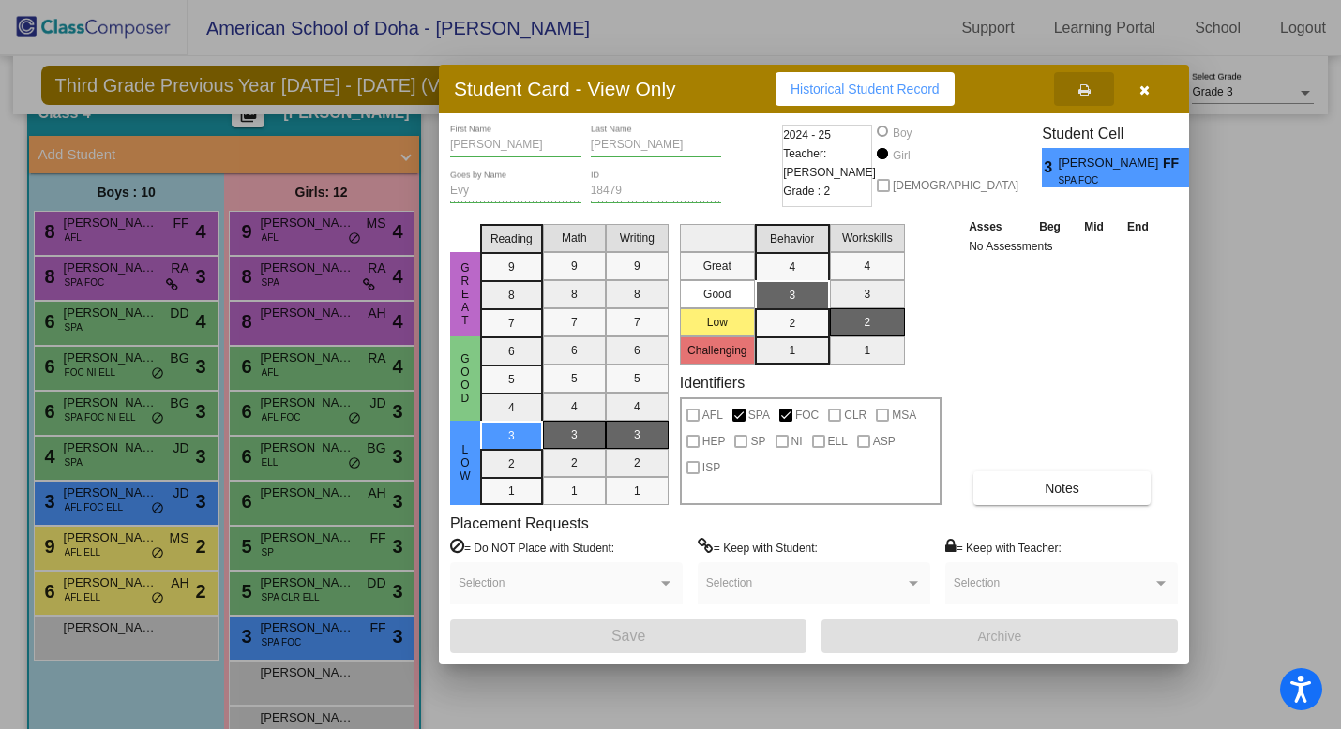
click at [304, 689] on div at bounding box center [670, 364] width 1341 height 729
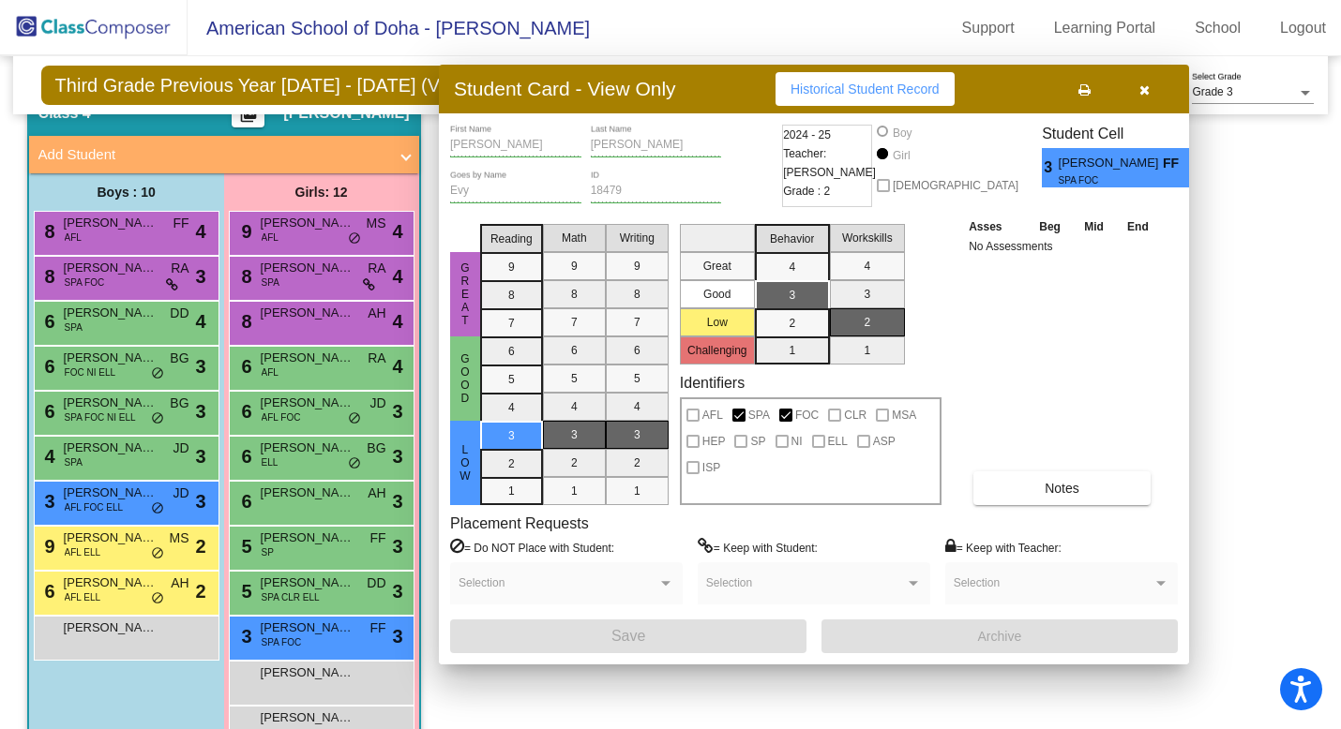
click at [304, 689] on div "Jawaher Qunnaby lock do_not_disturb_alt" at bounding box center [321, 681] width 179 height 38
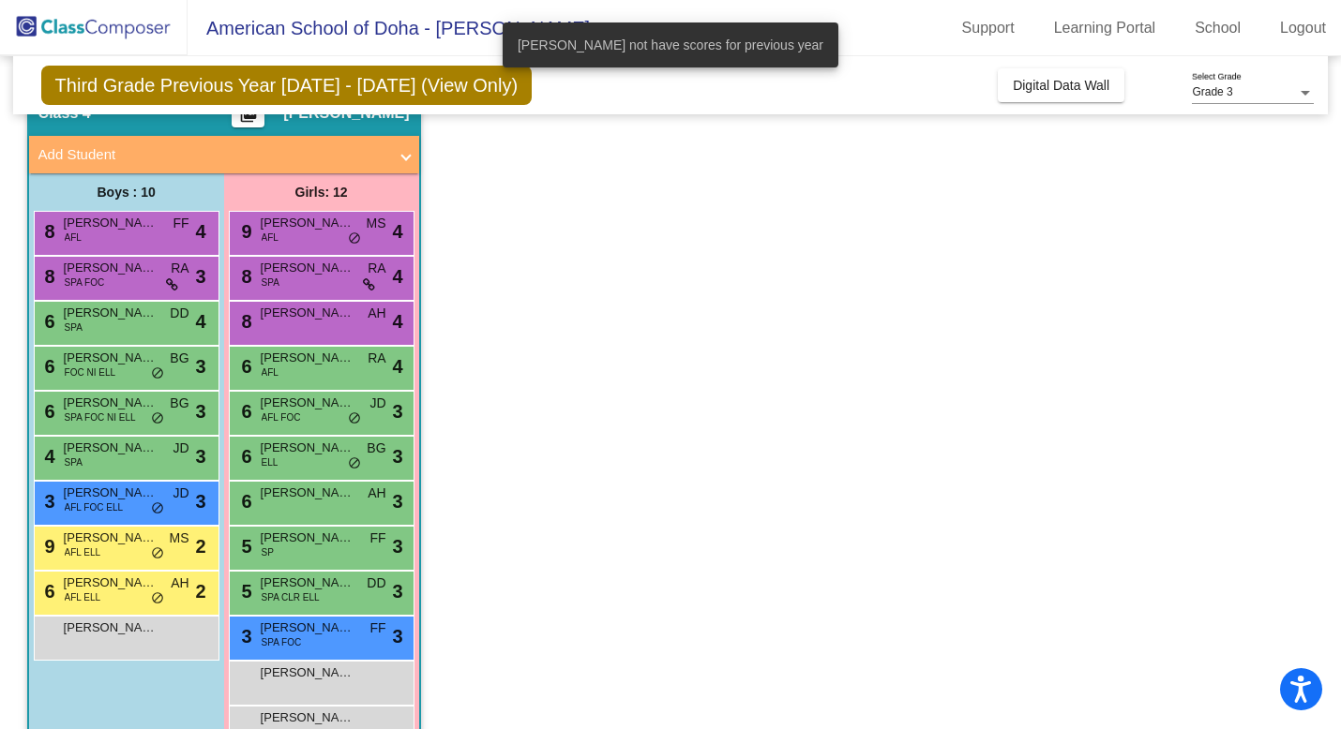
click at [502, 676] on app-classroom "Class 4 picture_as_pdf [PERSON_NAME] Add Student First Name Last Name Student I…" at bounding box center [670, 435] width 1287 height 692
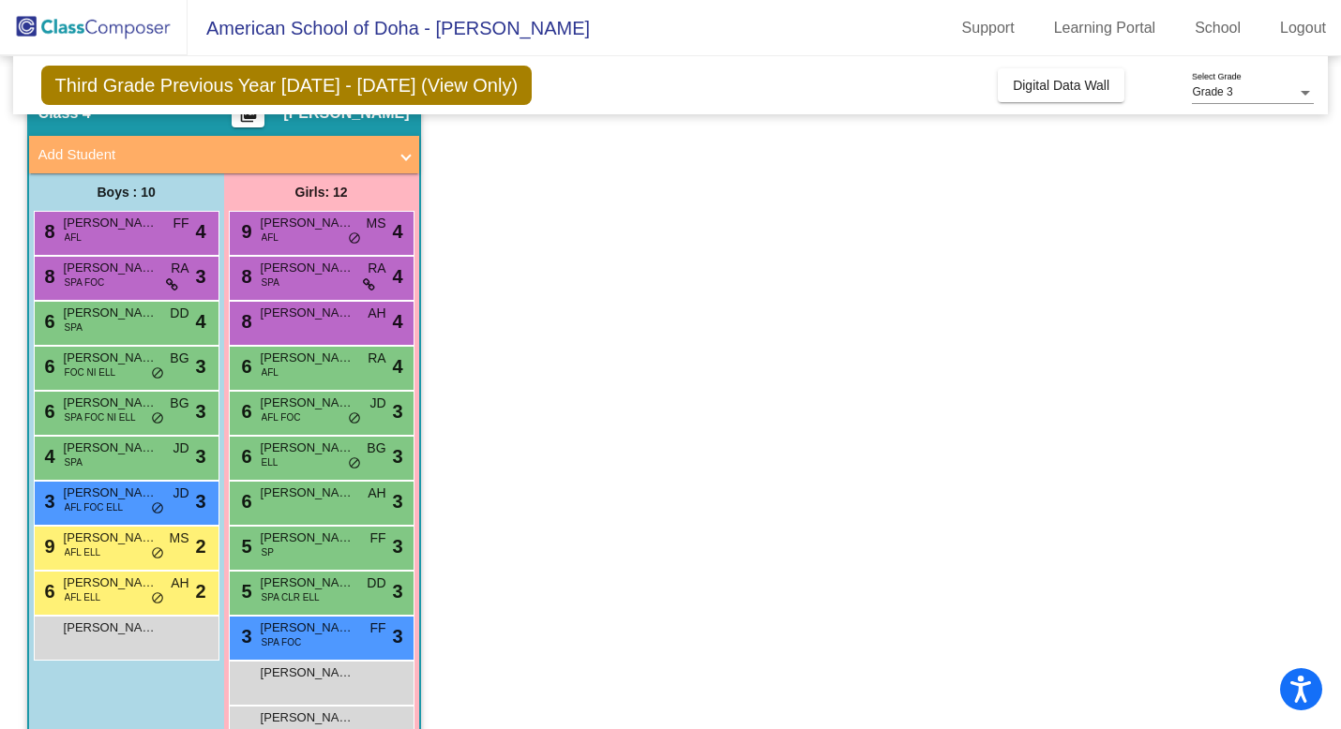
scroll to position [0, 0]
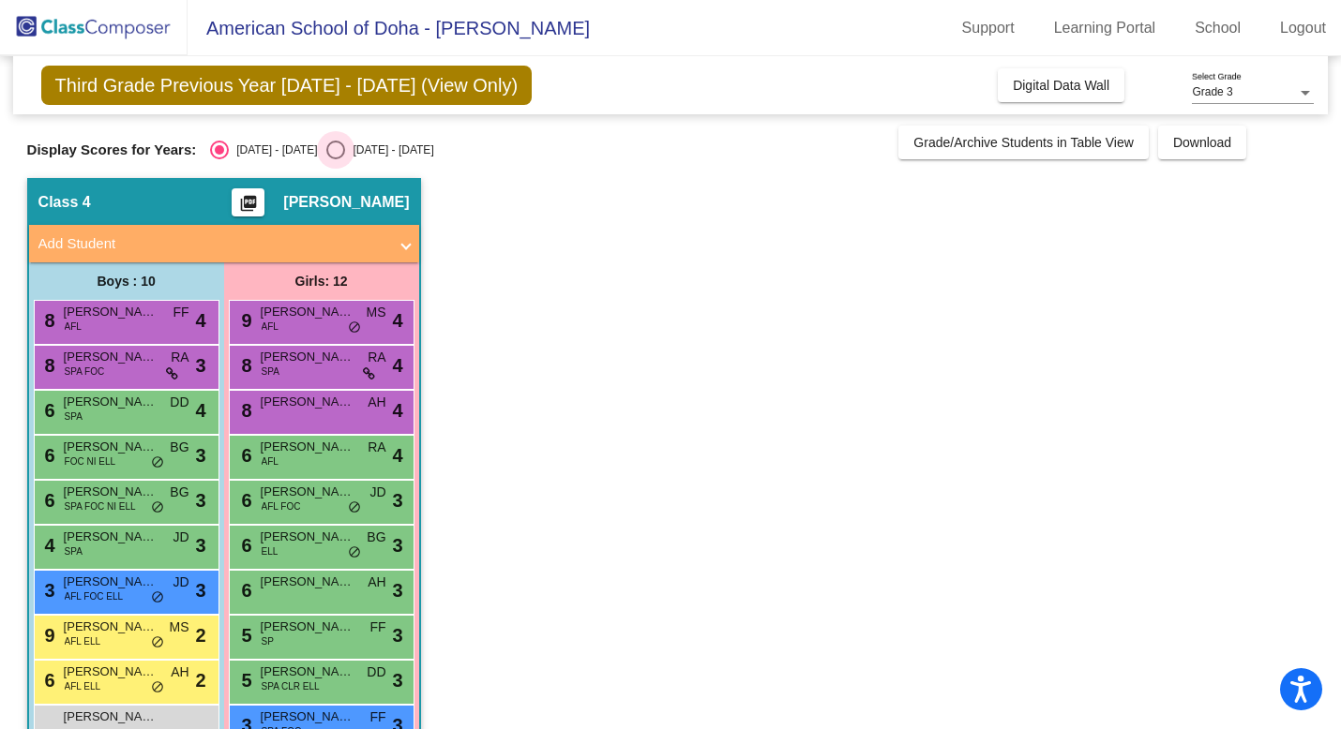
click at [326, 152] on div "Select an option" at bounding box center [335, 150] width 19 height 19
click at [335, 159] on input "[DATE] - [DATE]" at bounding box center [335, 159] width 1 height 1
radio input "true"
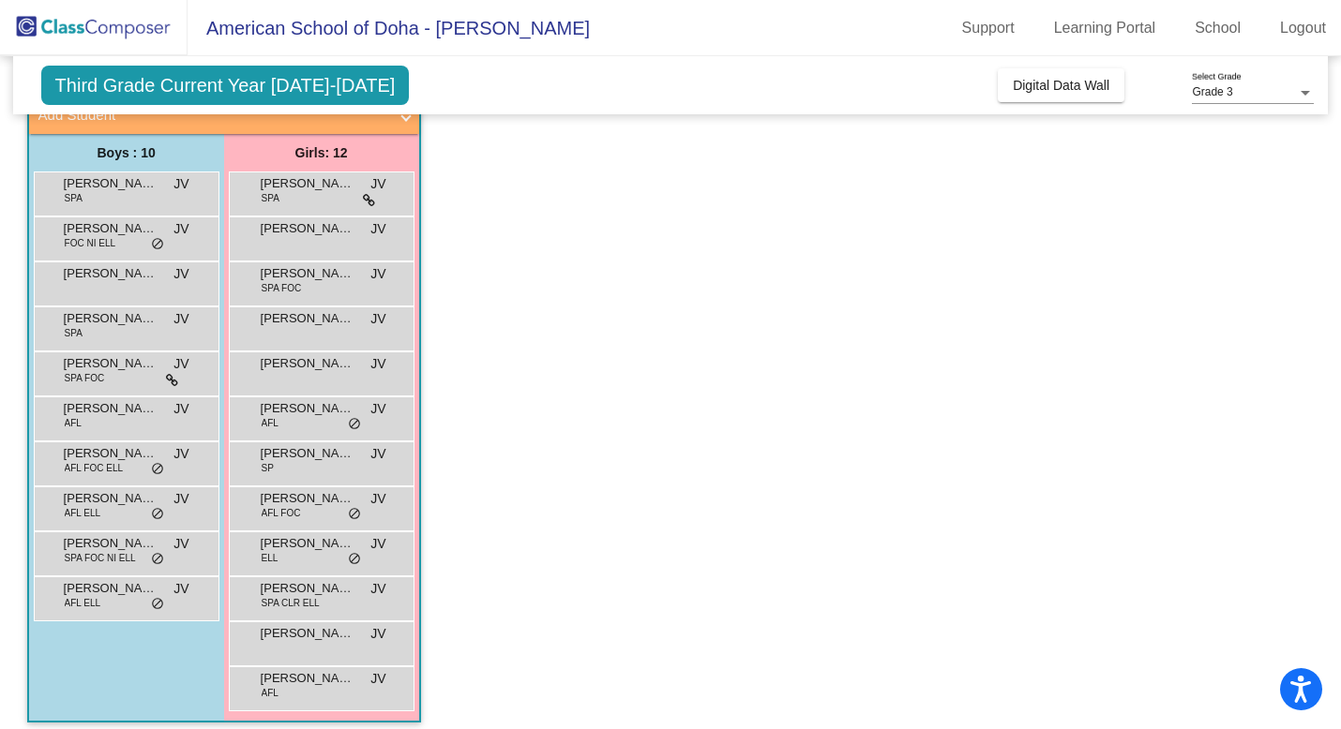
scroll to position [131, 0]
